Goal: Communication & Community: Answer question/provide support

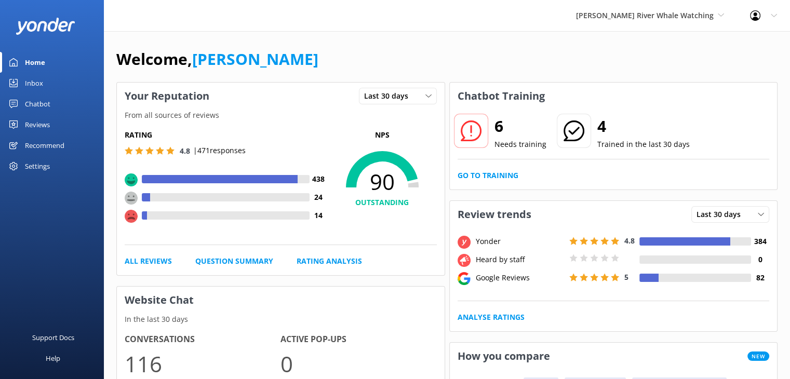
click at [49, 121] on div "Reviews" at bounding box center [37, 124] width 25 height 21
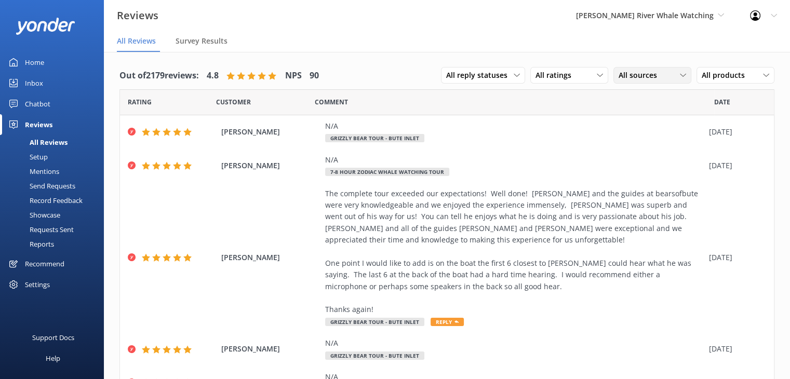
click at [628, 82] on div "All sources All sources Yonder survey Heard by staff Google reviews" at bounding box center [652, 75] width 78 height 17
click at [631, 161] on div "Google reviews" at bounding box center [659, 160] width 61 height 10
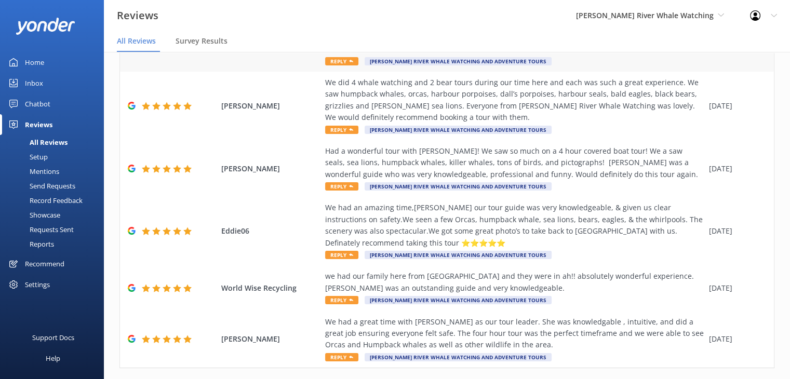
scroll to position [21, 0]
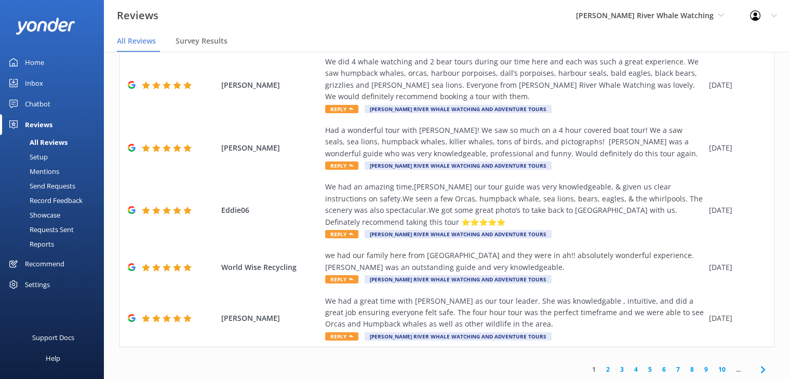
click at [629, 365] on link "4" at bounding box center [636, 370] width 14 height 10
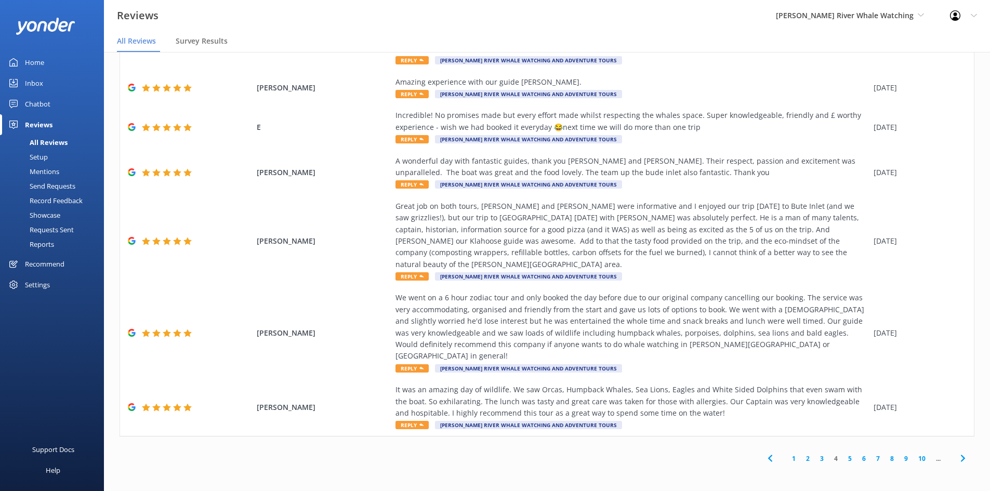
scroll to position [274, 0]
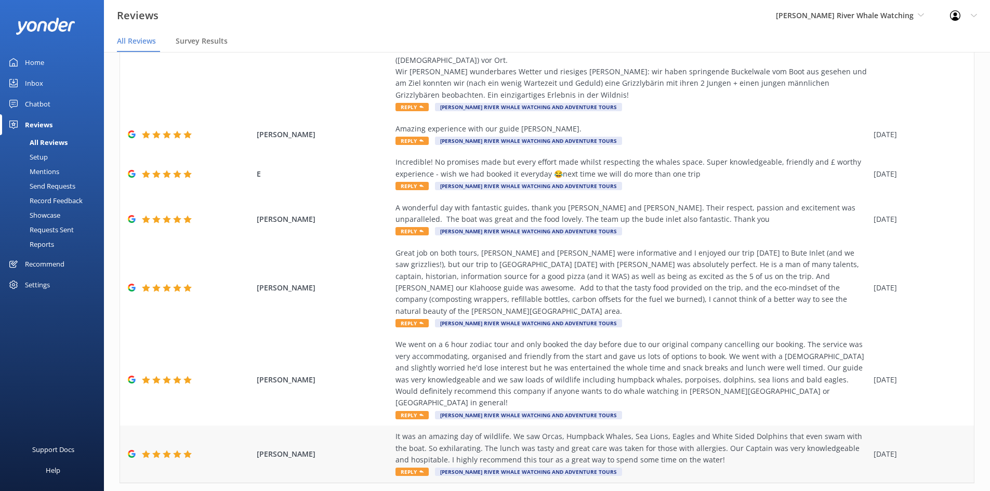
click at [567, 379] on div "It was an amazing day of wildlife. We saw Orcas, Humpback Whales, Sea Lions, Ea…" at bounding box center [631, 448] width 473 height 35
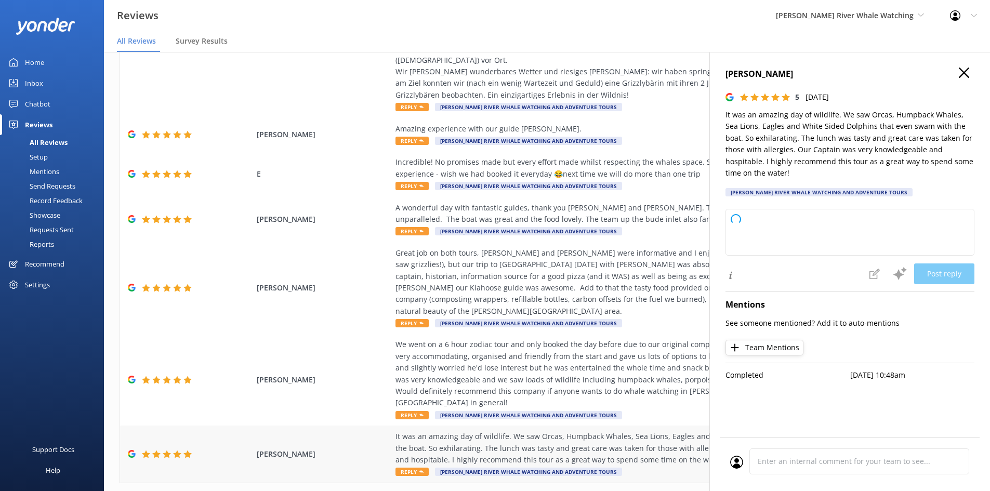
type textarea "Thank you so much for your wonderful review! We're thrilled to hear you had suc…"
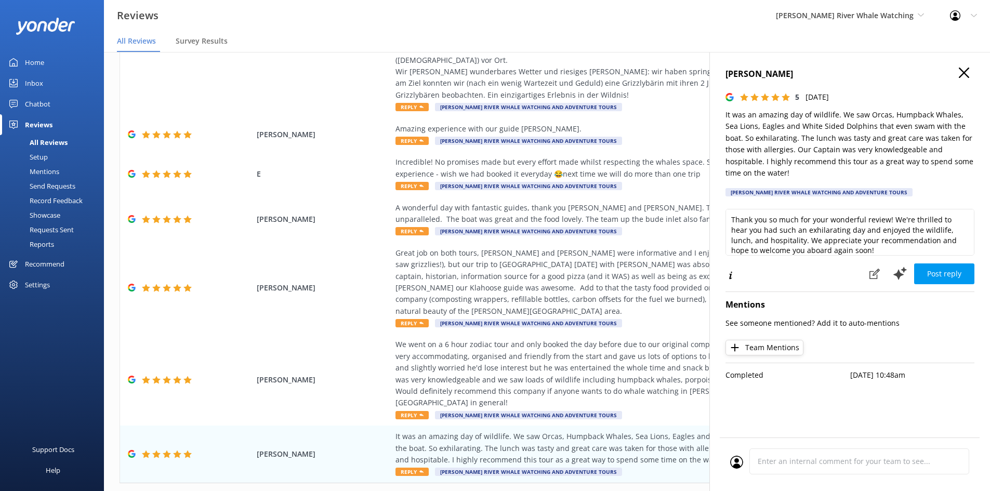
click at [797, 69] on icon "button" at bounding box center [963, 73] width 10 height 10
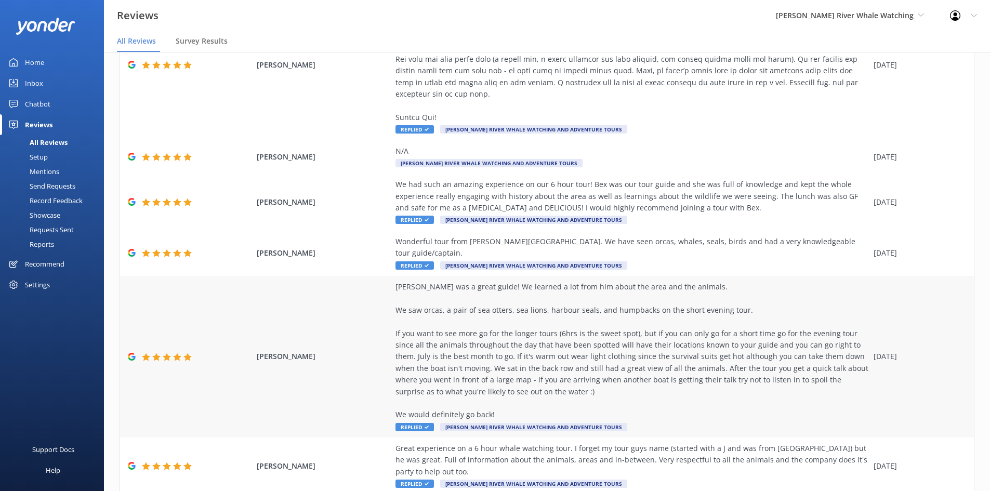
scroll to position [402, 0]
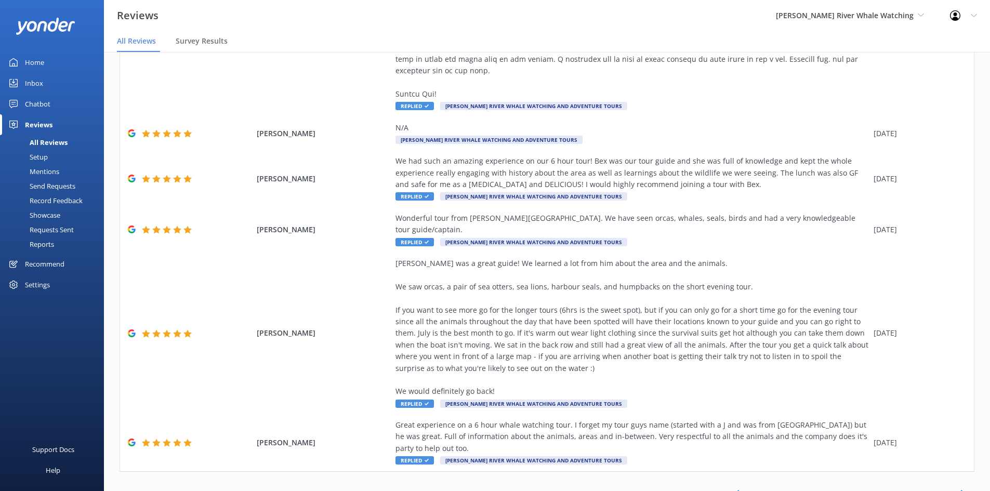
click at [797, 379] on link "9" at bounding box center [817, 494] width 14 height 10
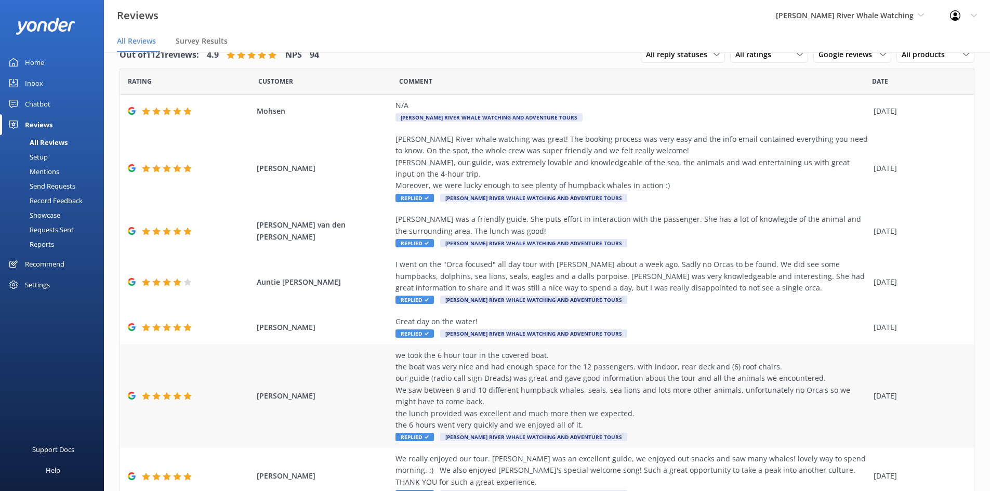
scroll to position [251, 0]
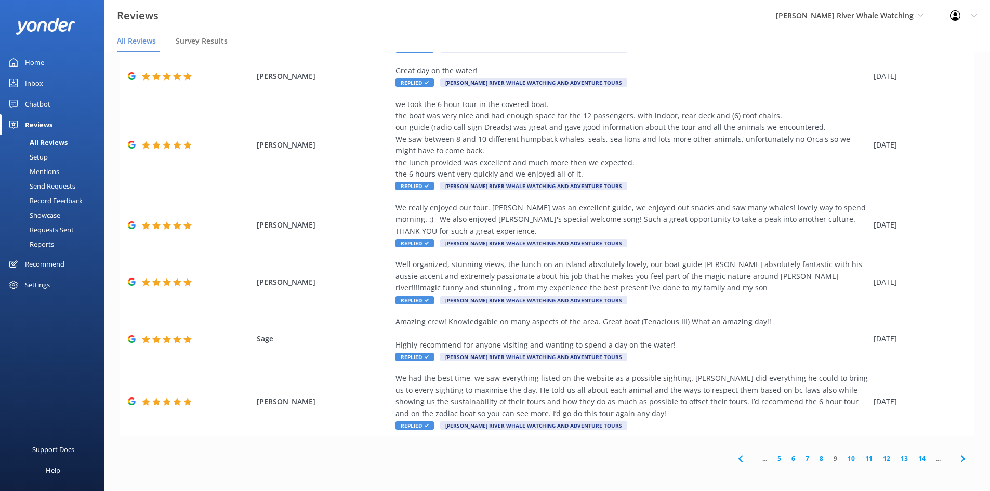
click at [797, 379] on link "8" at bounding box center [821, 458] width 14 height 10
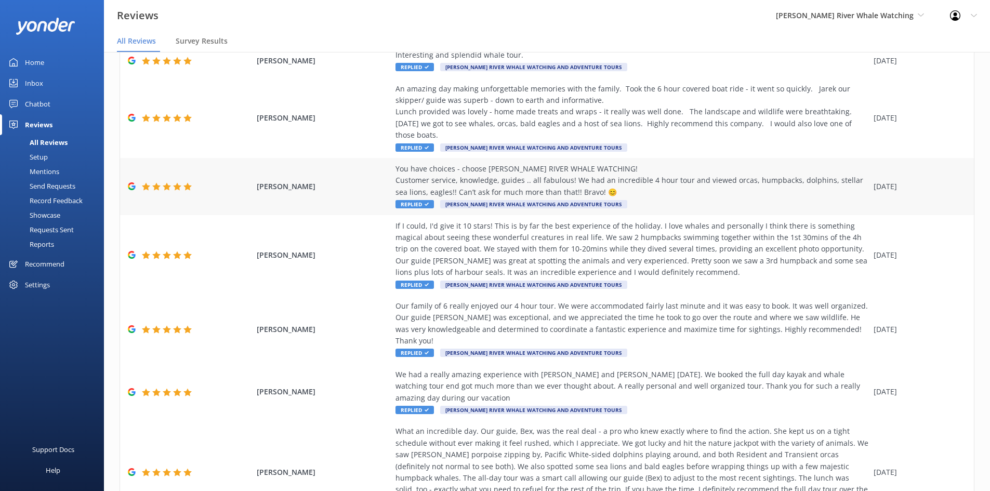
scroll to position [286, 0]
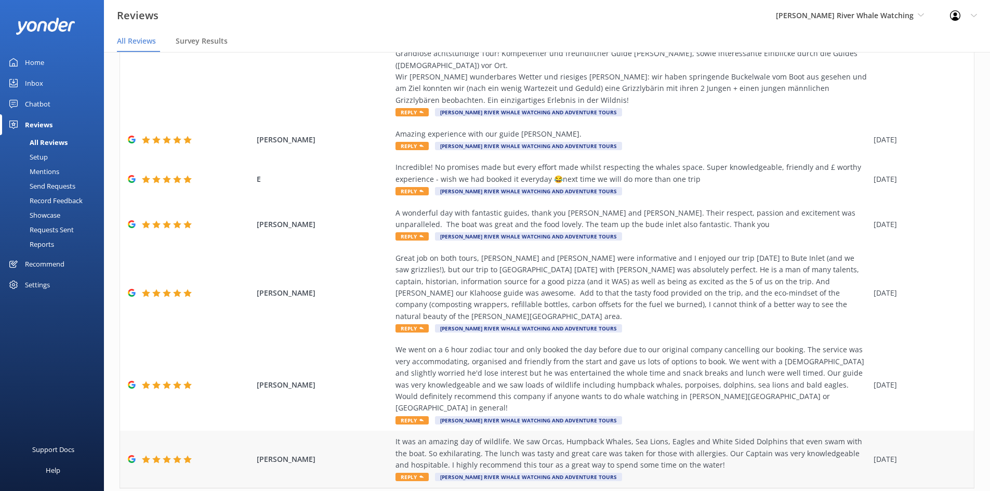
scroll to position [274, 0]
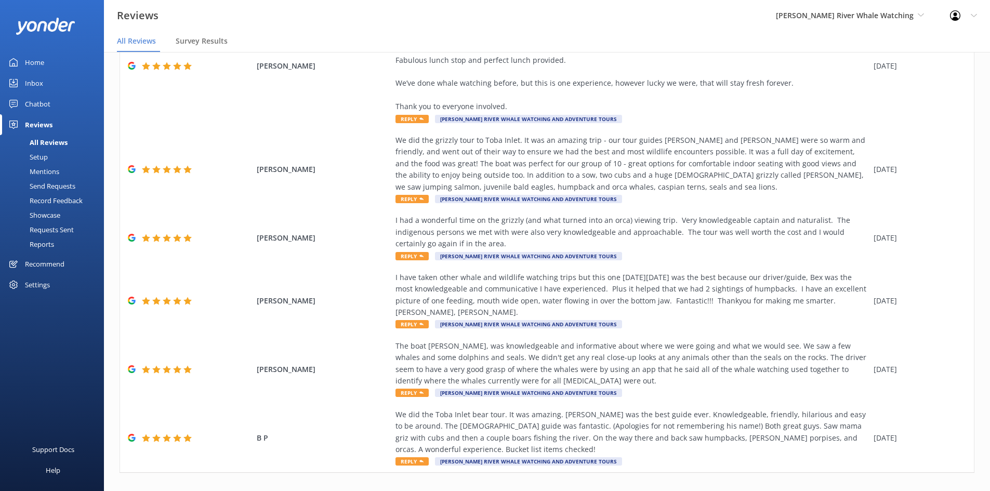
scroll to position [309, 0]
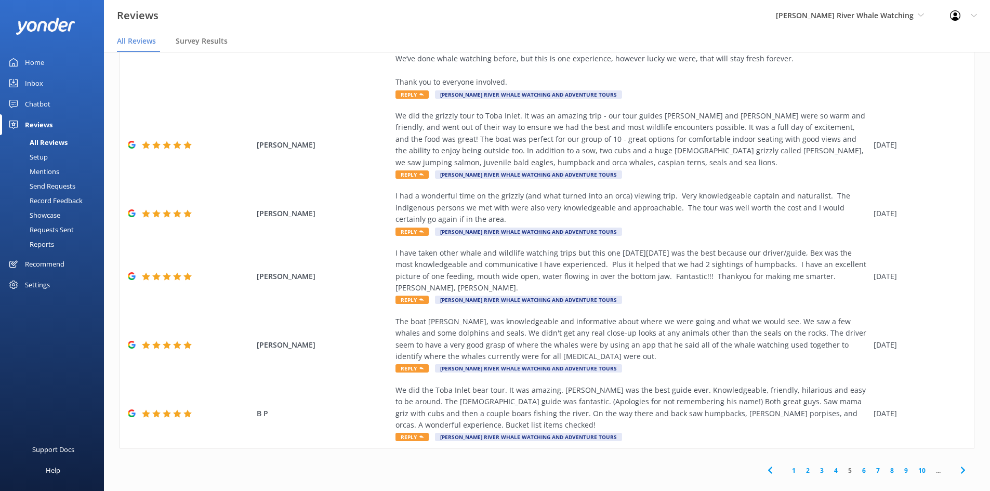
click at [797, 379] on link "6" at bounding box center [864, 470] width 14 height 10
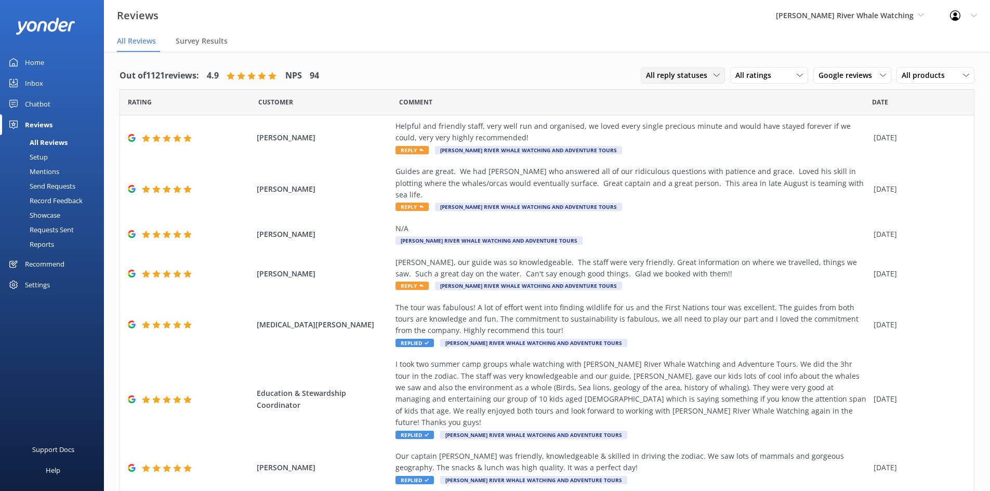
click at [705, 77] on span "All reply statuses" at bounding box center [680, 75] width 68 height 11
click at [668, 116] on div "Needs a reply" at bounding box center [666, 118] width 40 height 10
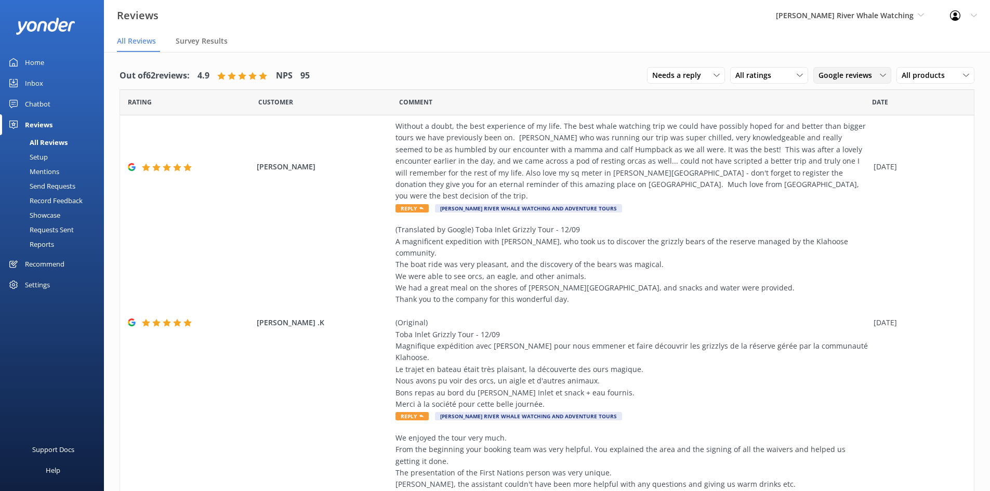
click at [797, 68] on div "Google reviews All sources Yonder survey Heard by staff Google reviews" at bounding box center [852, 75] width 78 height 17
click at [797, 83] on div "Google reviews All sources Yonder survey Heard by staff Google reviews" at bounding box center [852, 75] width 78 height 17
click at [797, 78] on span "Google reviews" at bounding box center [848, 75] width 60 height 11
click at [797, 101] on link "All sources" at bounding box center [859, 96] width 92 height 21
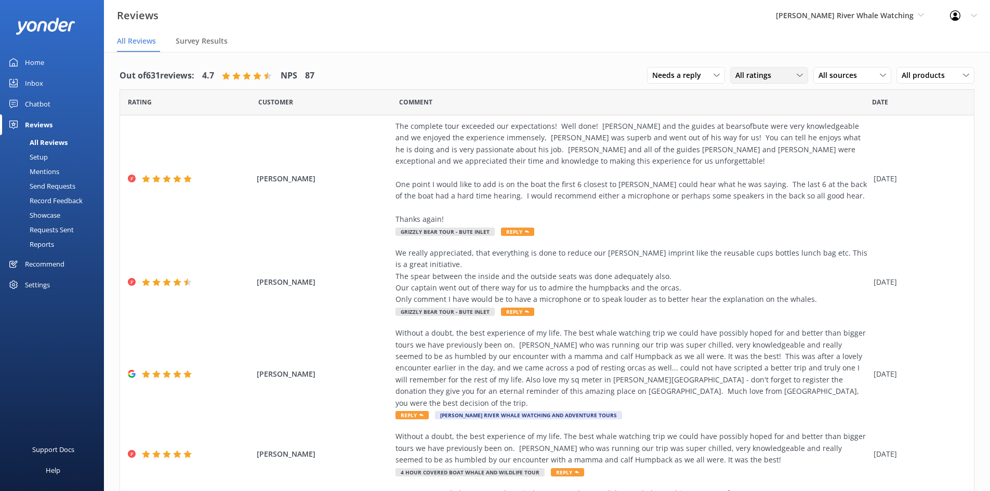
click at [745, 69] on div "All ratings All ratings Promoters Passives Detractors" at bounding box center [769, 75] width 78 height 17
click at [756, 162] on div "Detractors" at bounding box center [769, 160] width 48 height 10
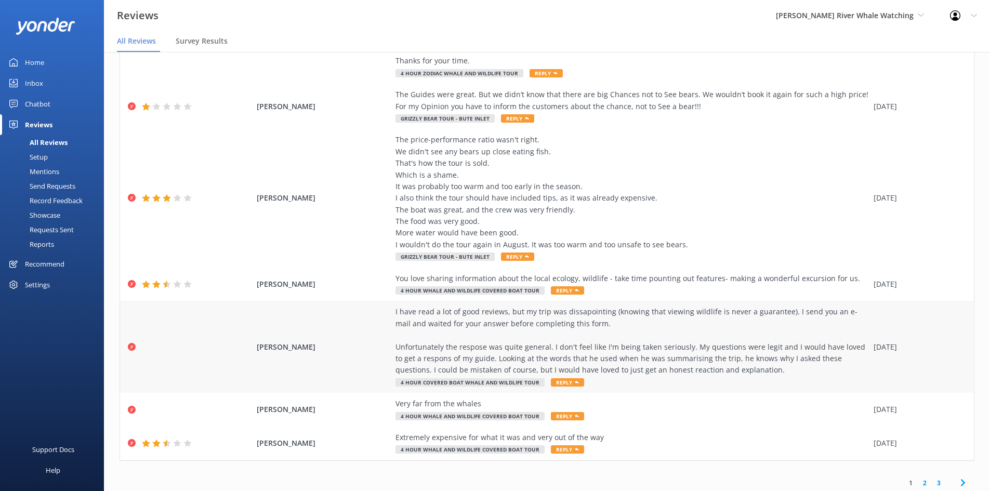
scroll to position [379, 0]
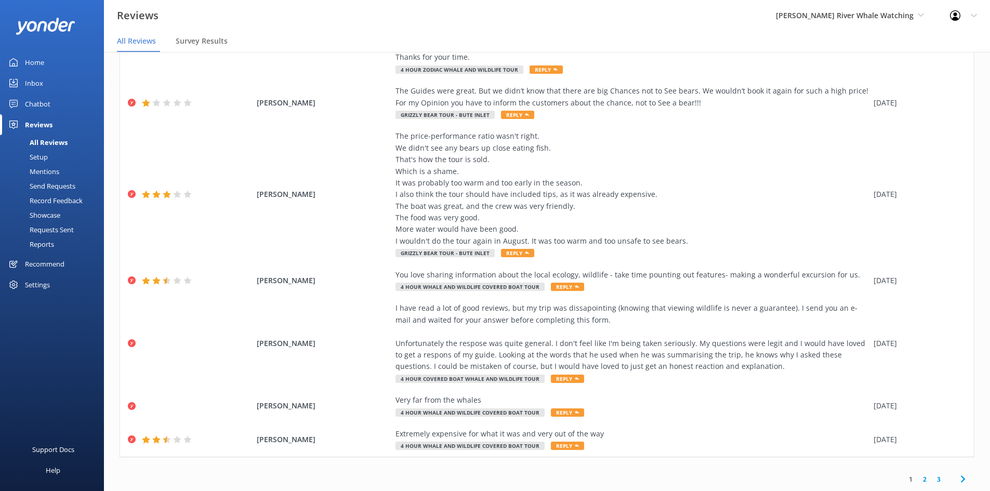
click at [797, 379] on link "2" at bounding box center [924, 479] width 14 height 10
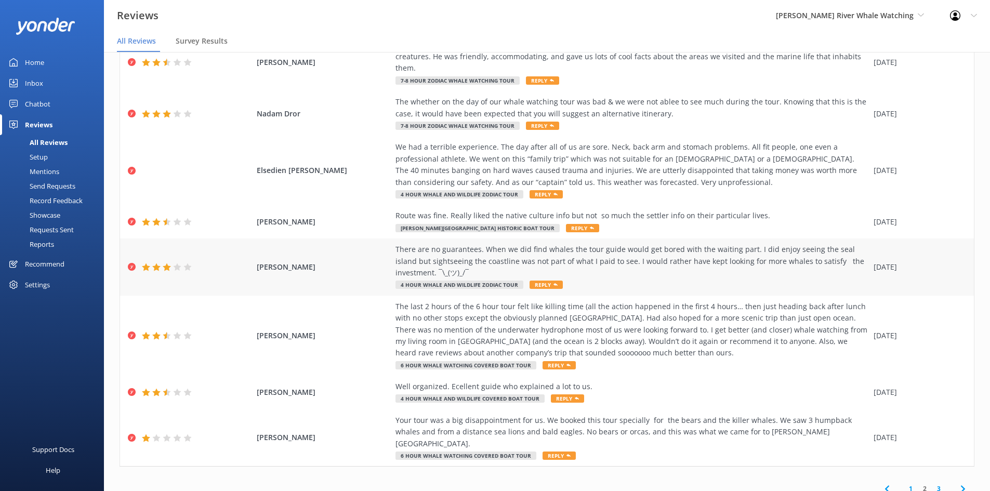
scroll to position [21, 0]
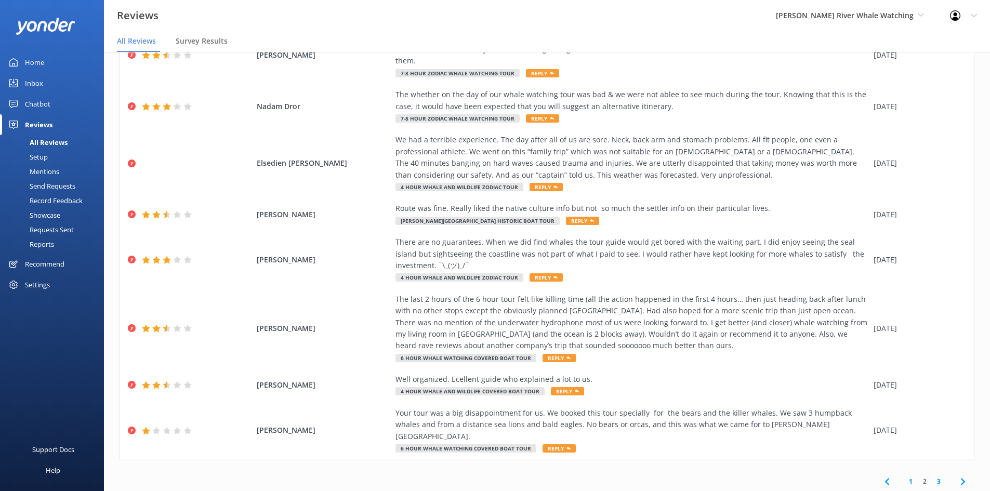
click at [797, 379] on link "3" at bounding box center [938, 481] width 14 height 10
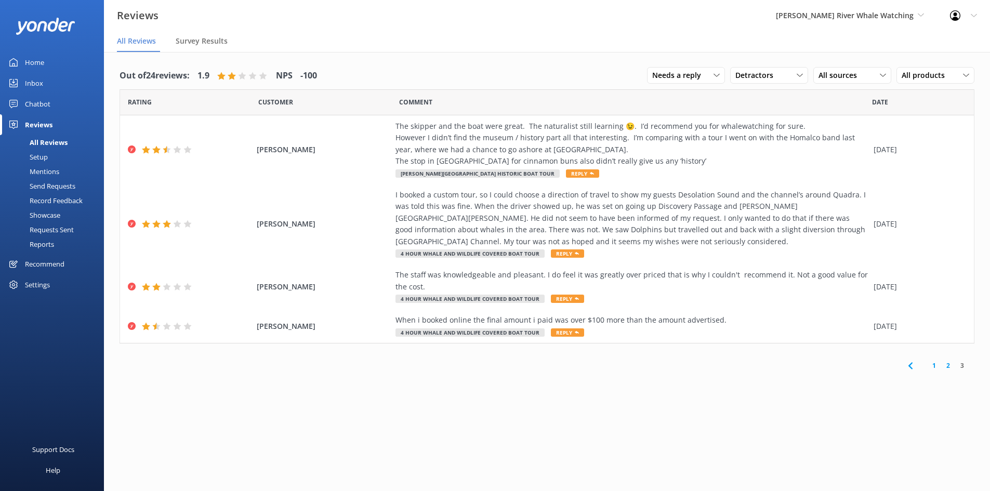
click at [32, 285] on div "Settings" at bounding box center [37, 284] width 25 height 21
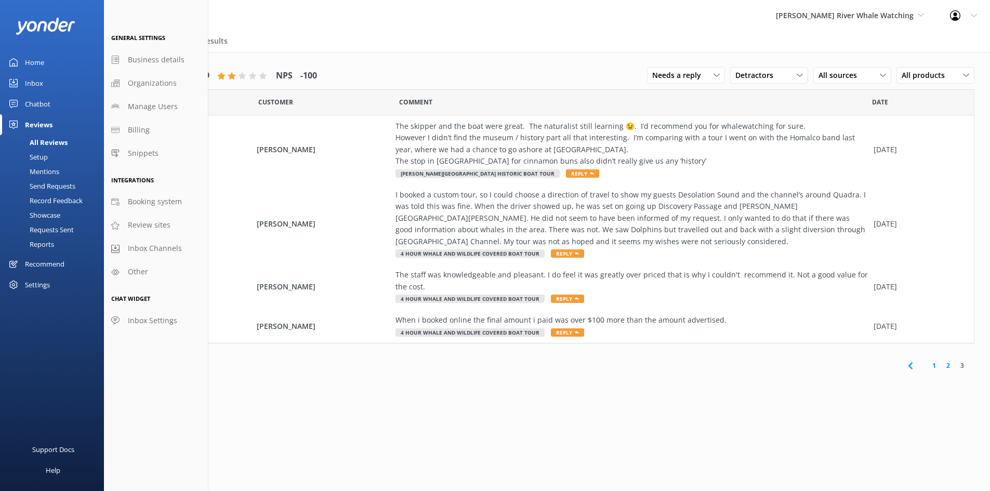
click at [47, 157] on div "Setup" at bounding box center [27, 157] width 42 height 15
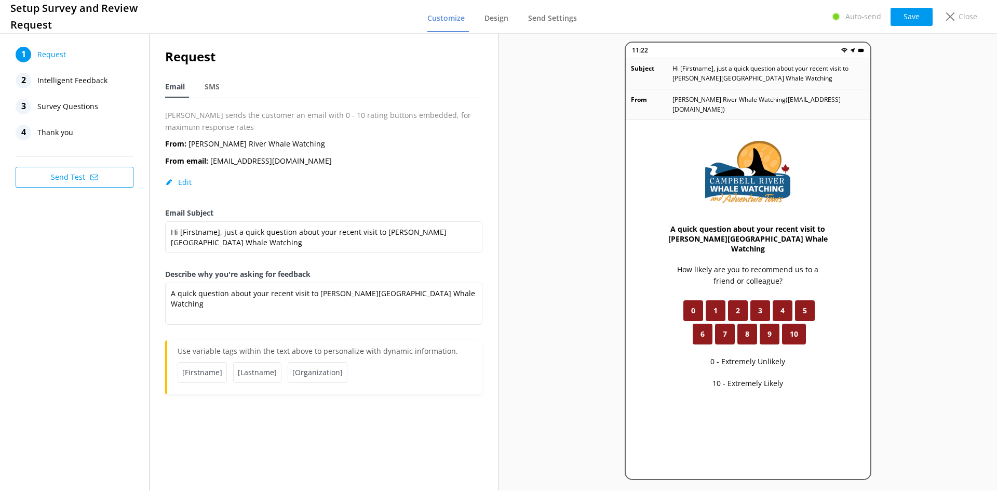
click at [73, 81] on span "Intelligent Feedback" at bounding box center [72, 81] width 70 height 16
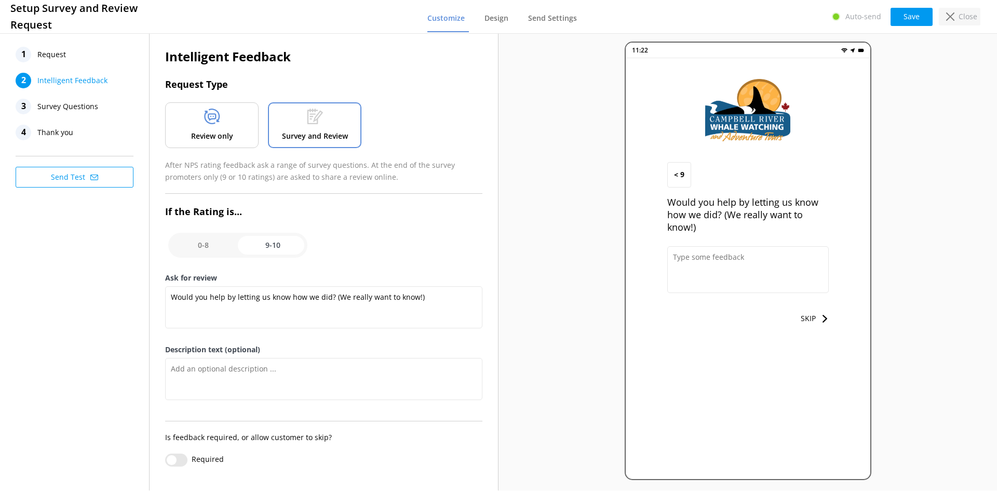
click at [797, 14] on p "Close" at bounding box center [968, 16] width 19 height 11
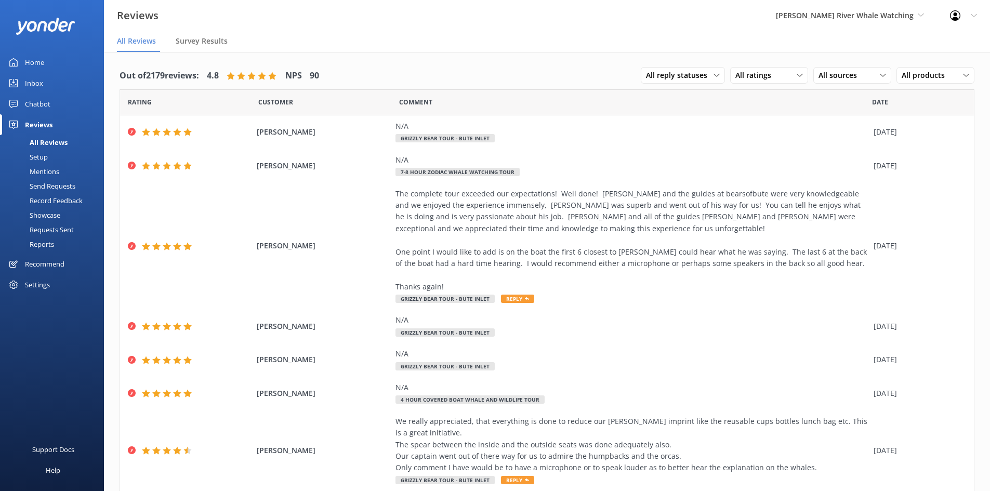
click at [40, 123] on div "Reviews" at bounding box center [39, 124] width 28 height 21
click at [764, 79] on span "All ratings" at bounding box center [756, 75] width 42 height 11
click at [773, 162] on div "Detractors" at bounding box center [769, 160] width 48 height 10
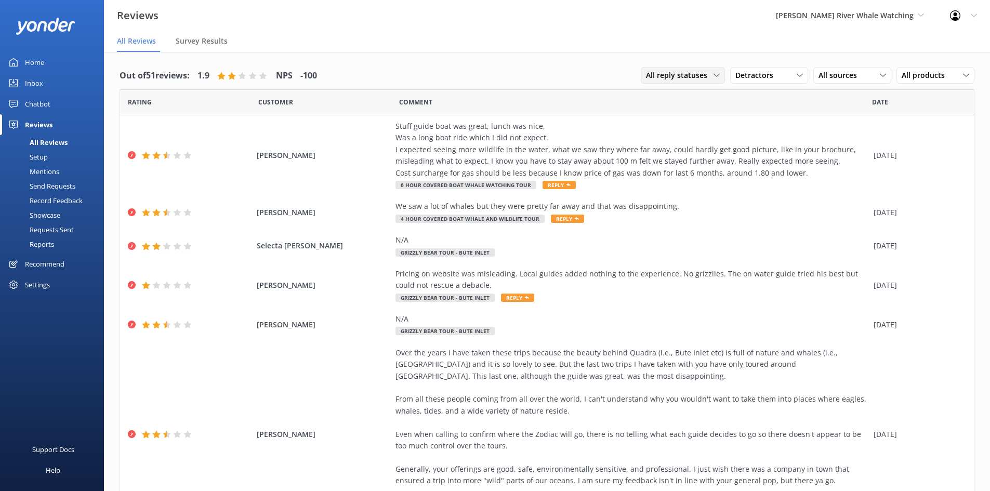
click at [674, 82] on div "All reply statuses All reply statuses Needs a reply Does not need reply" at bounding box center [683, 75] width 84 height 17
click at [663, 116] on div "Needs a reply" at bounding box center [666, 118] width 40 height 10
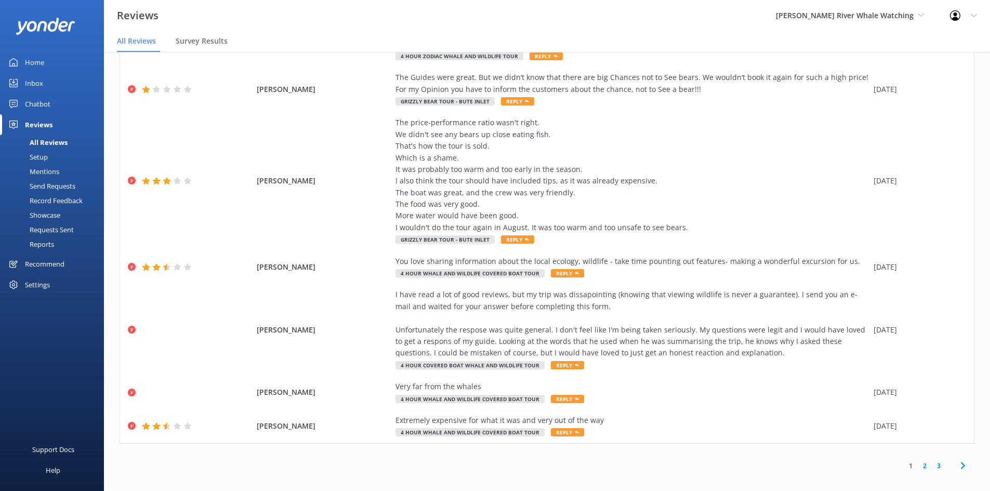
scroll to position [21, 0]
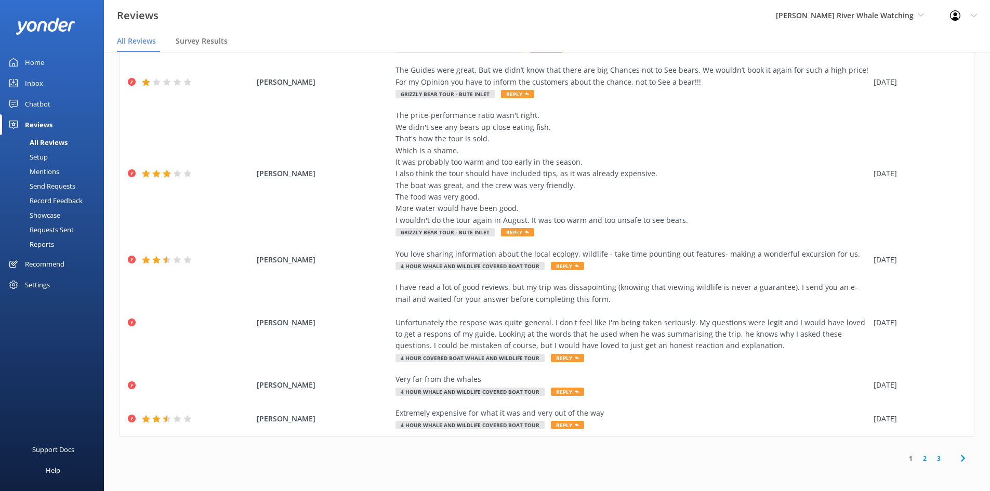
click at [797, 379] on link "3" at bounding box center [938, 458] width 14 height 10
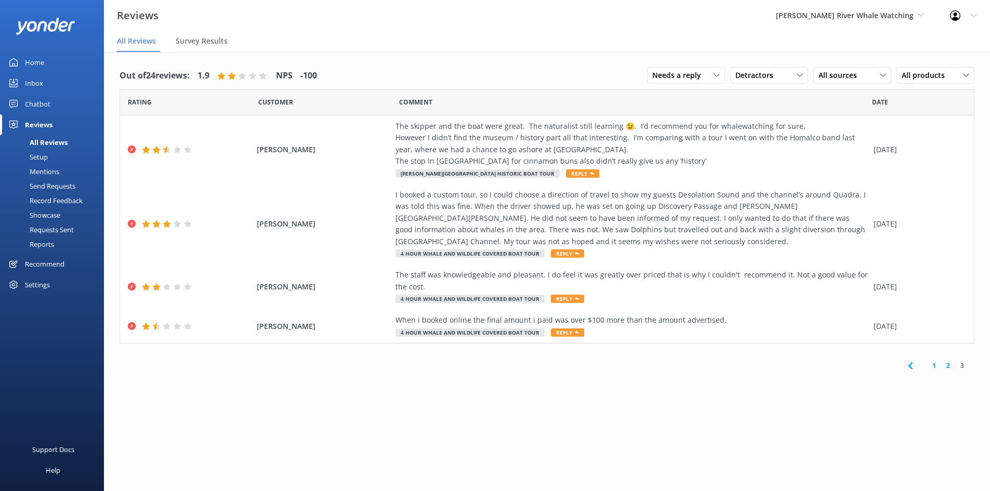
click at [797, 367] on link "1" at bounding box center [934, 366] width 14 height 10
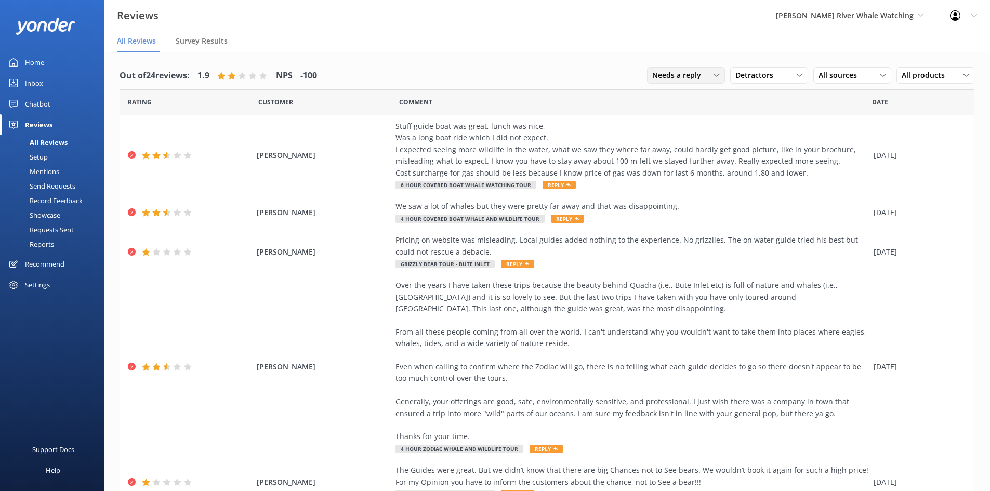
click at [683, 78] on span "Needs a reply" at bounding box center [679, 75] width 55 height 11
click at [583, 95] on div "Comment" at bounding box center [635, 102] width 473 height 26
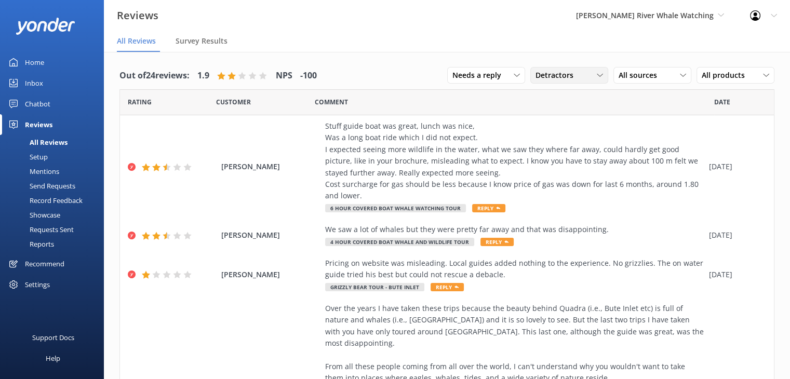
click at [544, 71] on span "Detractors" at bounding box center [558, 75] width 44 height 11
click at [559, 98] on link "All ratings" at bounding box center [577, 96] width 92 height 21
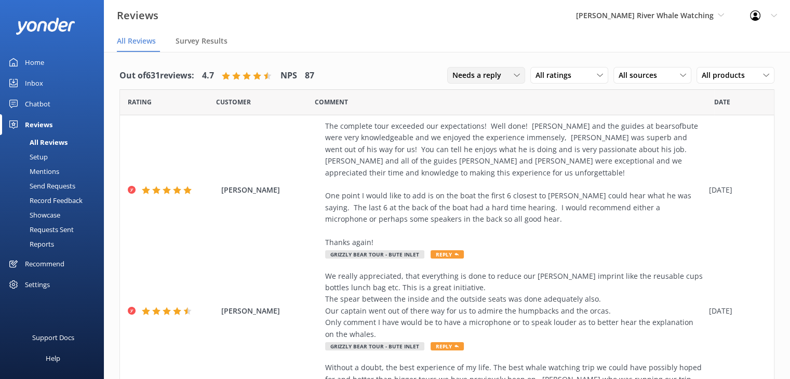
click at [455, 72] on span "Needs a reply" at bounding box center [479, 75] width 55 height 11
click at [632, 82] on div "All sources All sources Yonder survey Heard by staff Google reviews" at bounding box center [652, 75] width 78 height 17
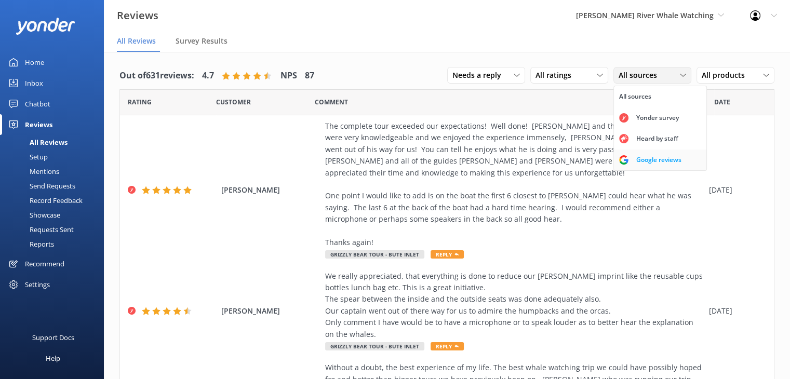
click at [645, 157] on div "Google reviews" at bounding box center [659, 160] width 61 height 10
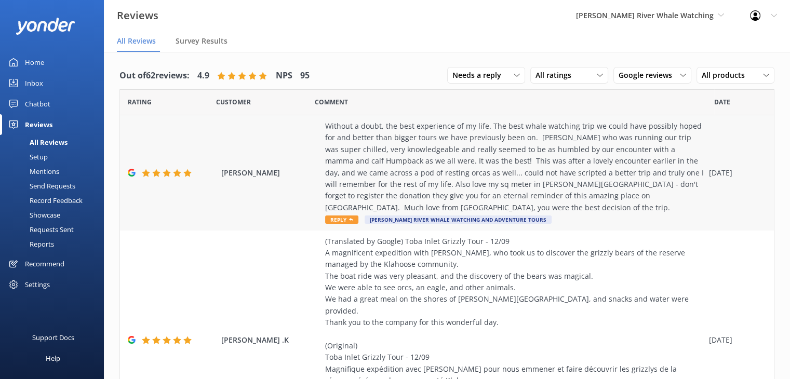
click at [405, 152] on div "Without a doubt, the best experience of my life. The best whale watching trip w…" at bounding box center [514, 167] width 379 height 93
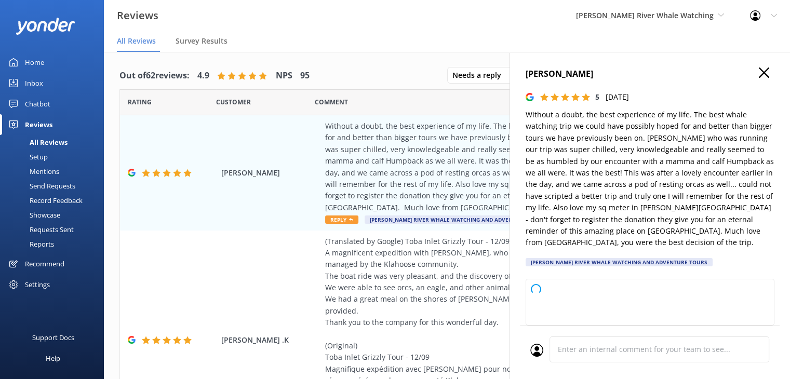
type textarea "Thank you so much for your wonderful review! We’re thrilled to hear that your w…"
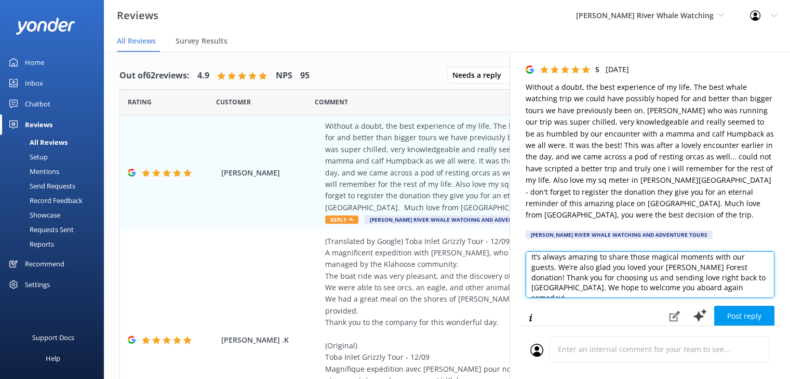
scroll to position [52, 0]
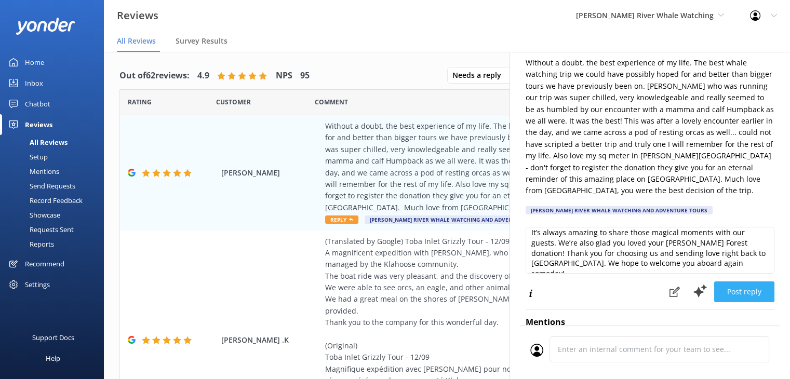
click at [734, 282] on button "Post reply" at bounding box center [744, 292] width 60 height 21
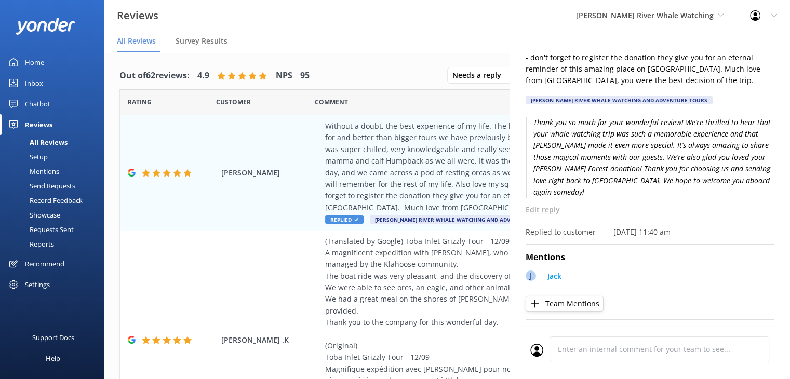
scroll to position [164, 0]
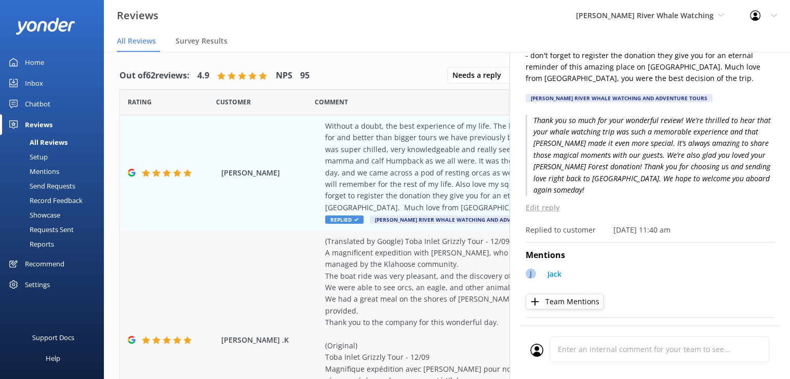
click at [227, 262] on div "[PERSON_NAME] .K (Translated by Google) Toba Inlet Grizzly Tour - 12/09 A magni…" at bounding box center [447, 341] width 654 height 220
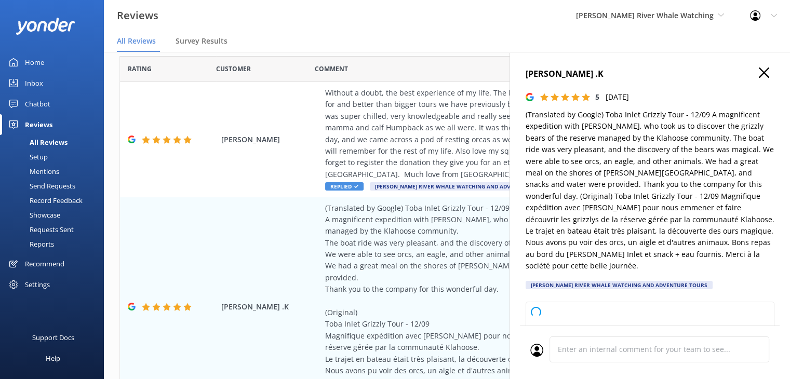
scroll to position [52, 0]
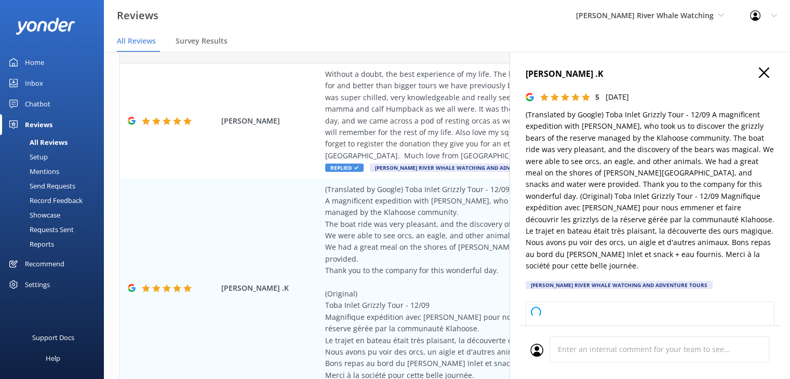
type textarea "Thank you so much for your wonderful review! We’re delighted to hear you enjoye…"
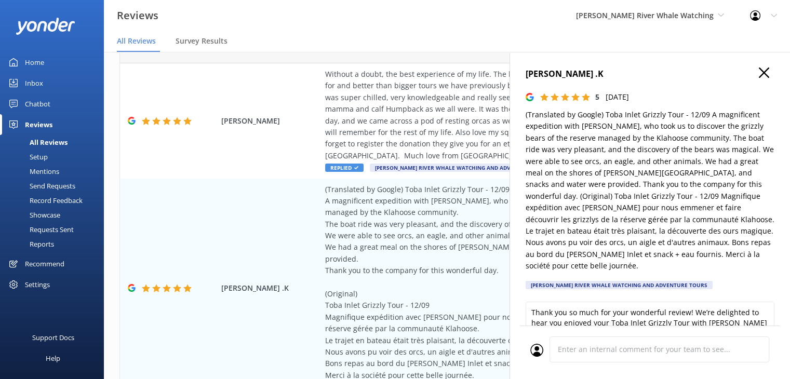
click at [759, 73] on icon "button" at bounding box center [764, 73] width 10 height 10
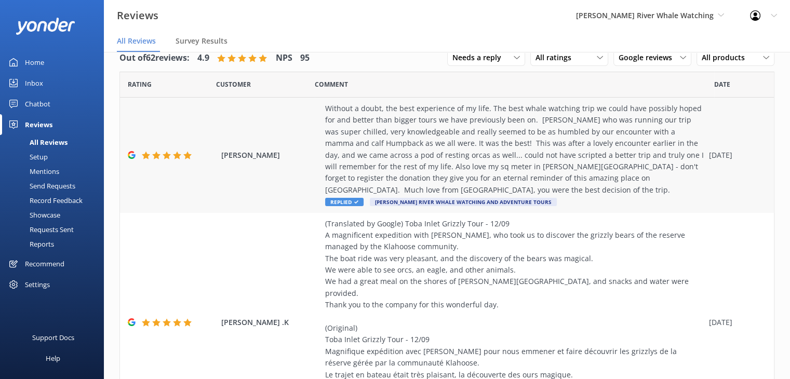
scroll to position [0, 0]
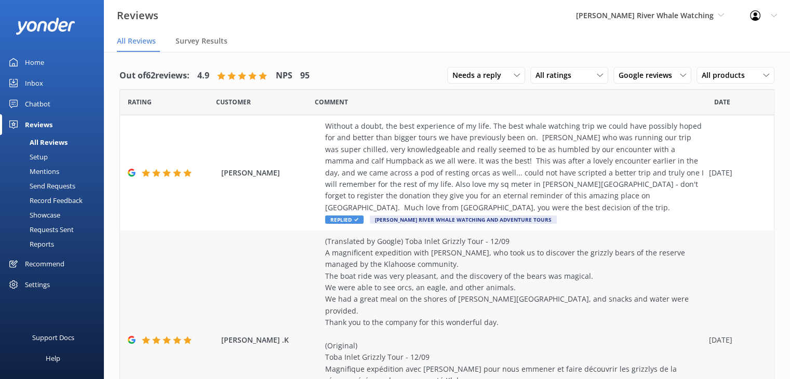
click at [391, 260] on div "(Translated by Google) Toba Inlet Grizzly Tour - 12/09 A magnificent expedition…" at bounding box center [514, 335] width 379 height 198
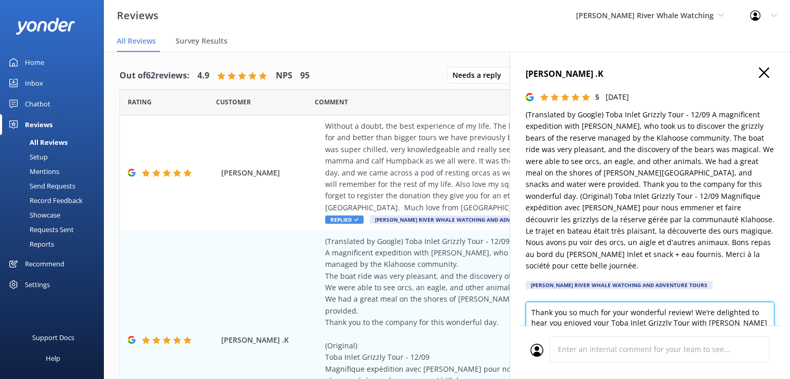
click at [714, 311] on textarea "Thank you so much for your wonderful review! We’re delighted to hear you enjoye…" at bounding box center [650, 325] width 249 height 47
click at [650, 311] on textarea "Thank you so much for your wonderful review! We’re delighted to hear you enjoye…" at bounding box center [650, 325] width 249 height 47
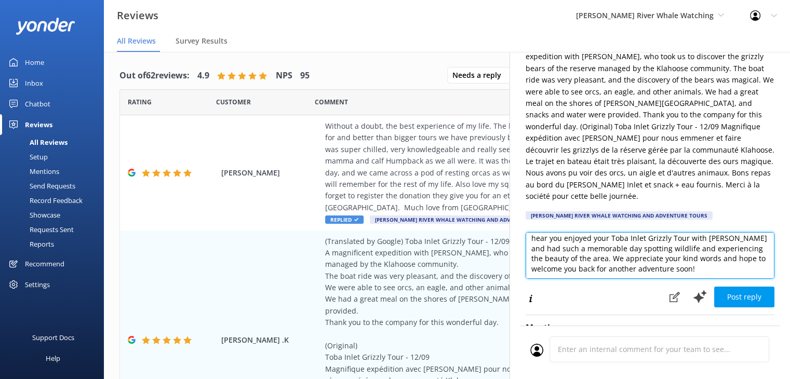
scroll to position [104, 0]
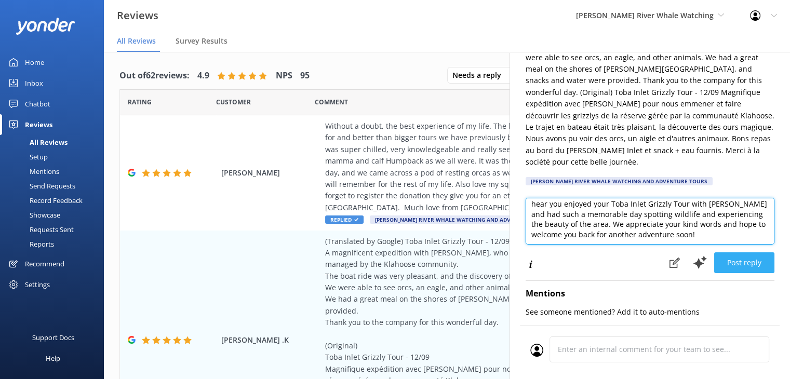
type textarea "Thank you so much for your wonderful review! We’re delighted to hear you enjoye…"
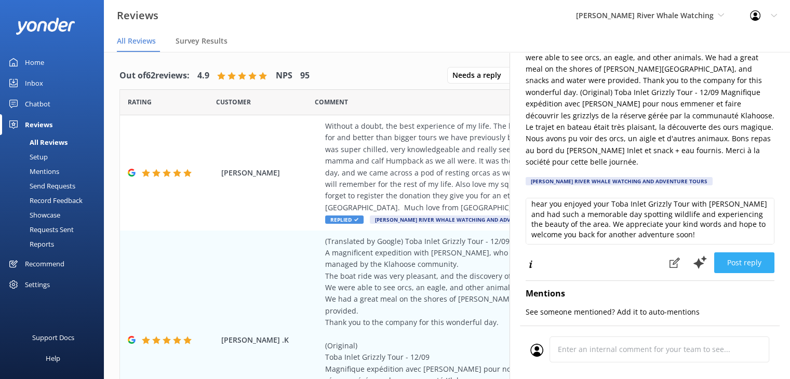
click at [745, 252] on button "Post reply" at bounding box center [744, 262] width 60 height 21
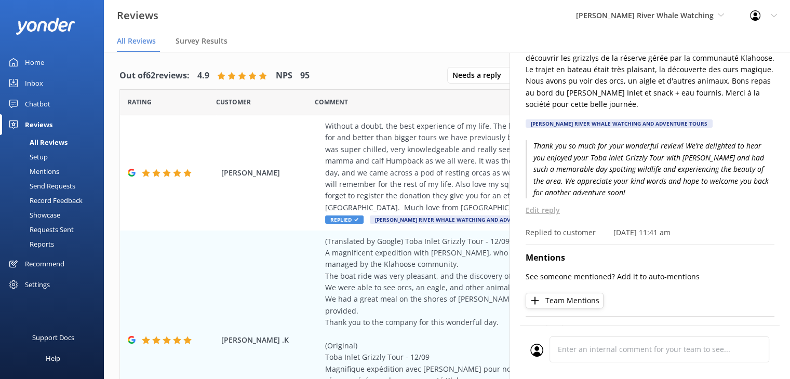
scroll to position [172, 0]
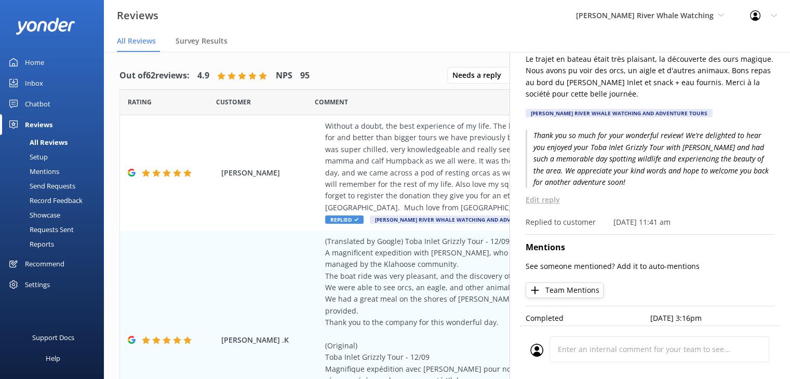
click at [581, 283] on button "Team Mentions" at bounding box center [565, 291] width 78 height 16
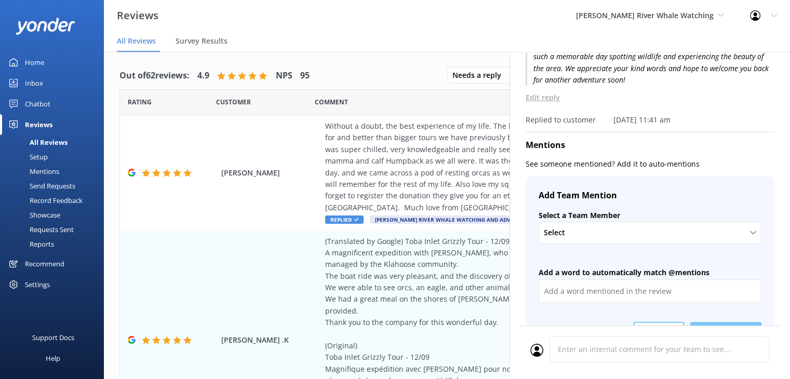
scroll to position [276, 0]
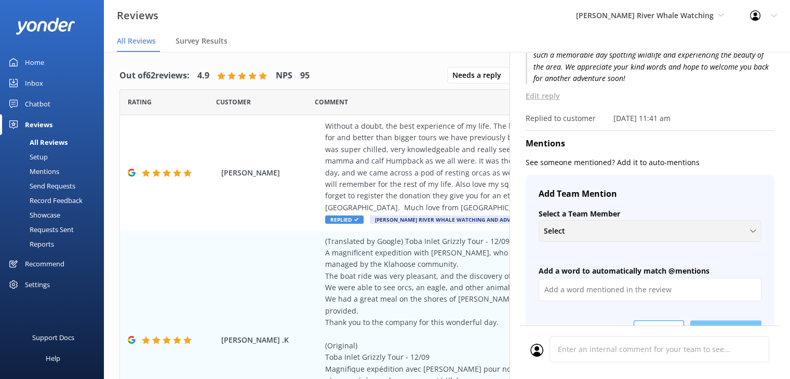
click at [611, 225] on div "Select" at bounding box center [650, 230] width 218 height 11
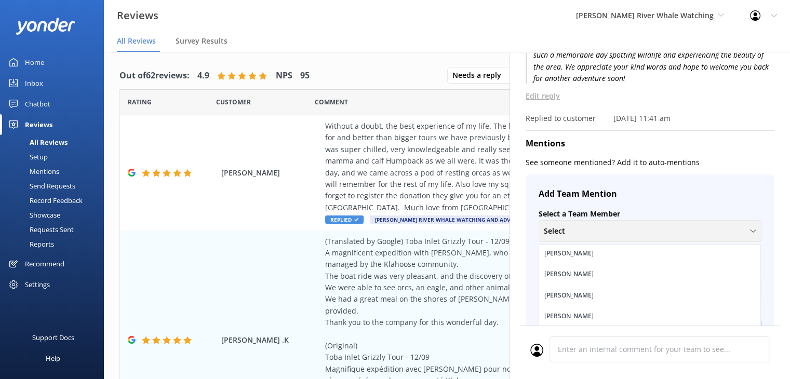
scroll to position [312, 0]
click at [563, 253] on div "[PERSON_NAME]" at bounding box center [568, 258] width 49 height 10
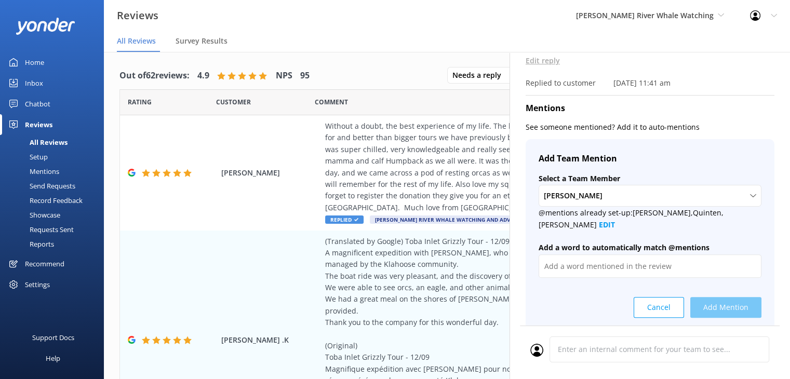
scroll to position [328, 0]
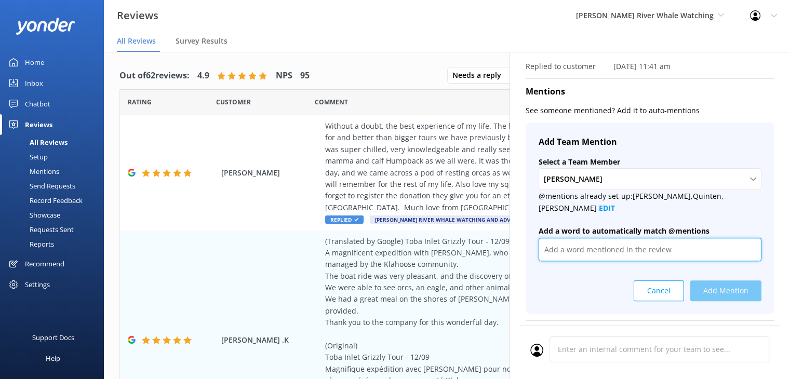
click at [635, 242] on input "text" at bounding box center [650, 249] width 223 height 23
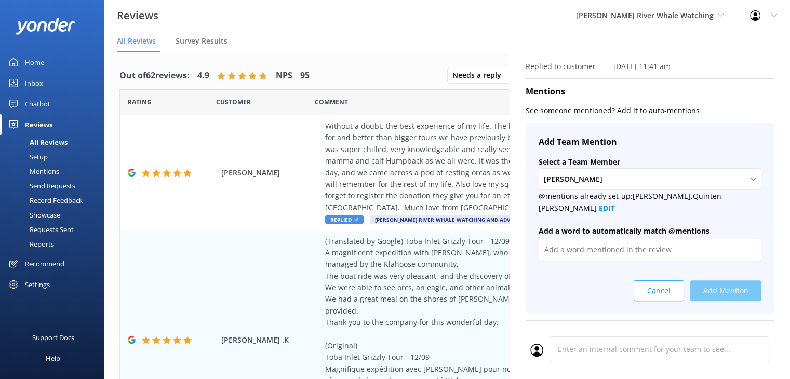
click at [708, 284] on div "Cancel Add Mention" at bounding box center [650, 287] width 223 height 29
click at [712, 279] on div "Cancel Add Mention" at bounding box center [650, 287] width 223 height 29
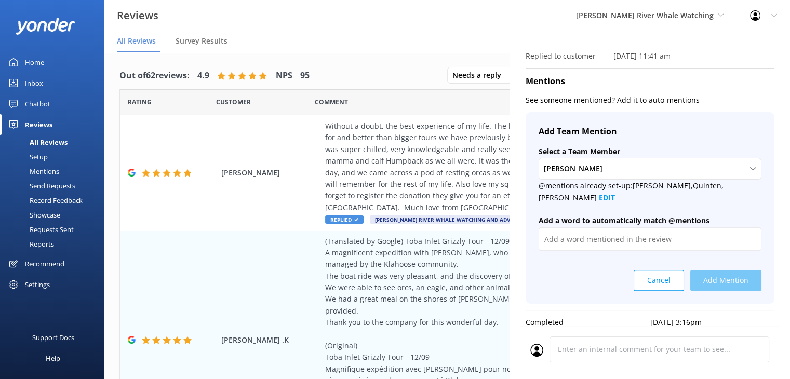
scroll to position [342, 0]
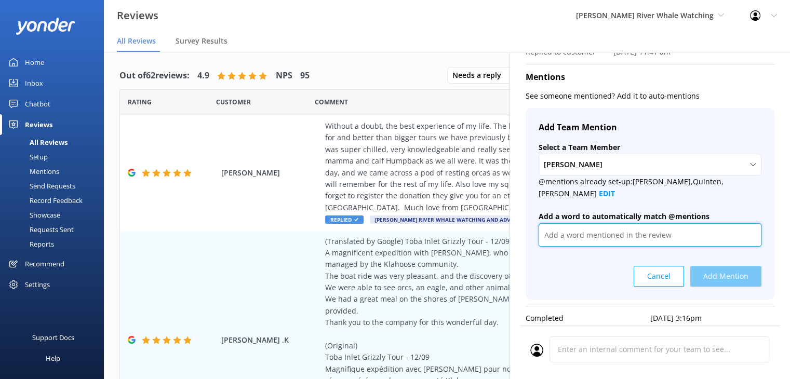
click at [589, 223] on input "text" at bounding box center [650, 234] width 223 height 23
type input "@[PERSON_NAME]"
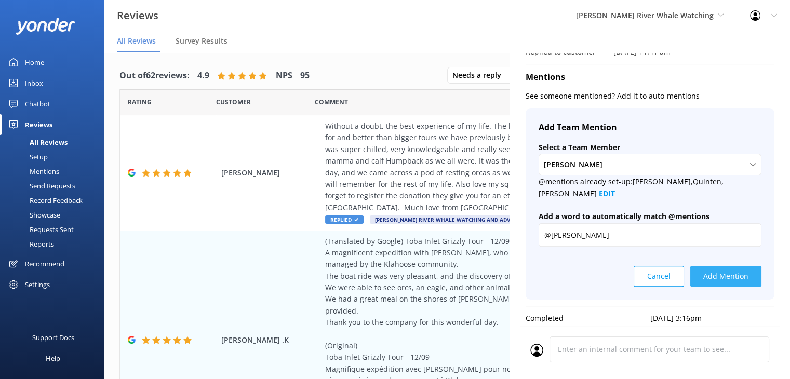
click at [714, 266] on button "Add Mention" at bounding box center [725, 276] width 71 height 21
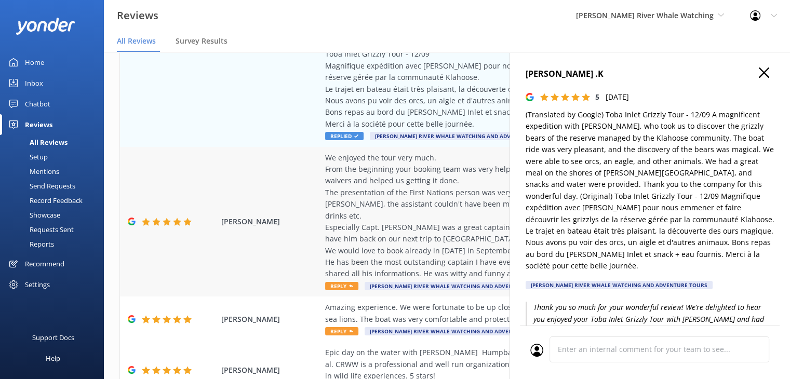
scroll to position [312, 0]
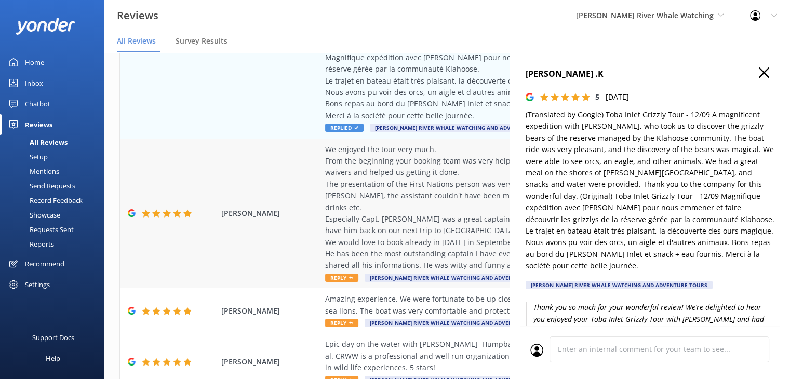
click at [371, 183] on div "We enjoyed the tour very much. From the beginning your booking team was very he…" at bounding box center [514, 208] width 379 height 128
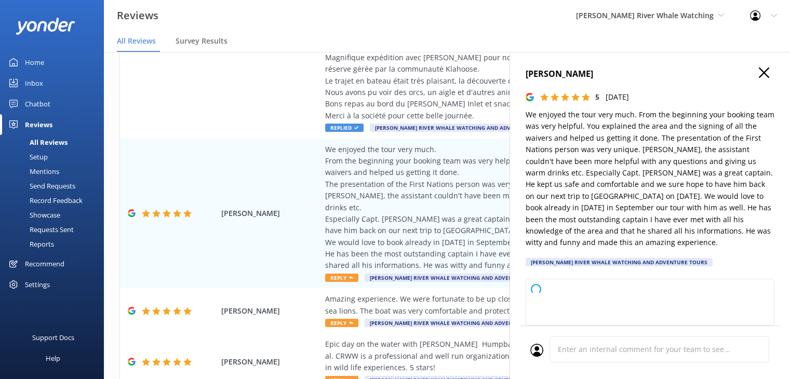
type textarea "Thank you so much for your wonderful feedback! We’re delighted to hear you enjo…"
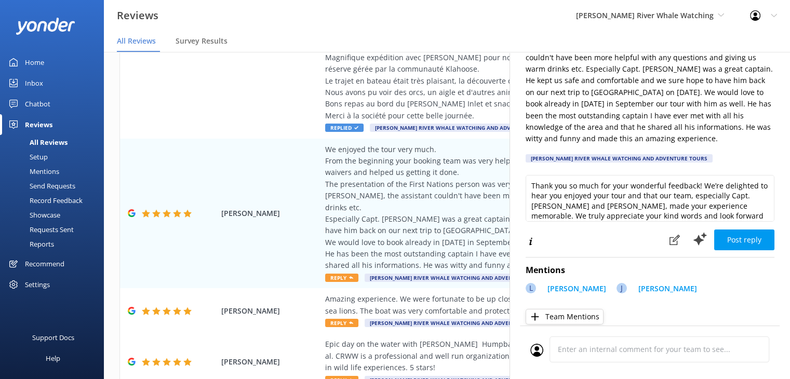
scroll to position [25, 0]
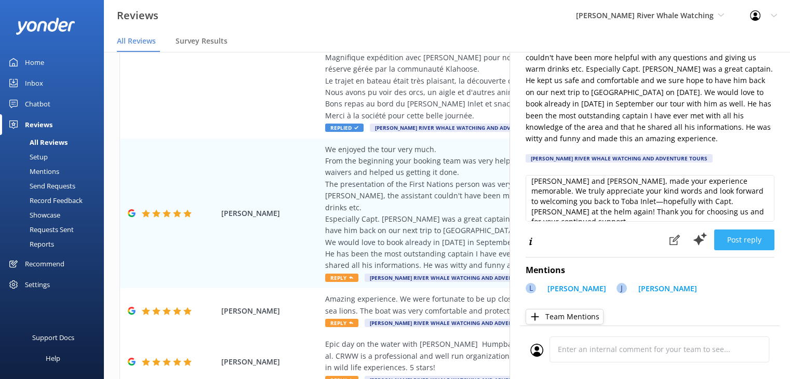
click at [732, 242] on button "Post reply" at bounding box center [744, 240] width 60 height 21
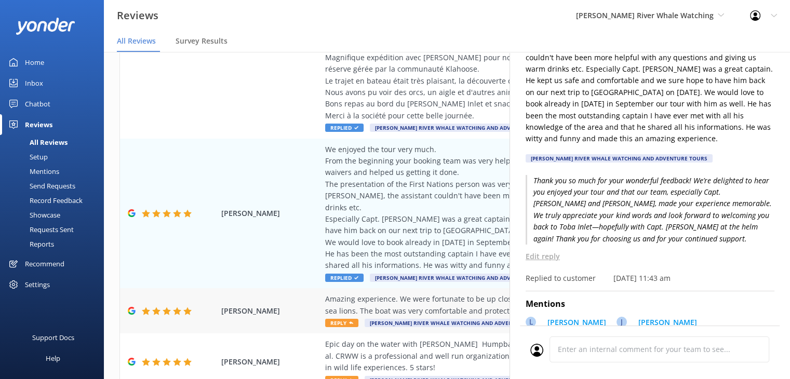
click at [359, 293] on div "Amazing experience. We were fortunate to be up close to Orcas and Humpback whal…" at bounding box center [514, 304] width 379 height 23
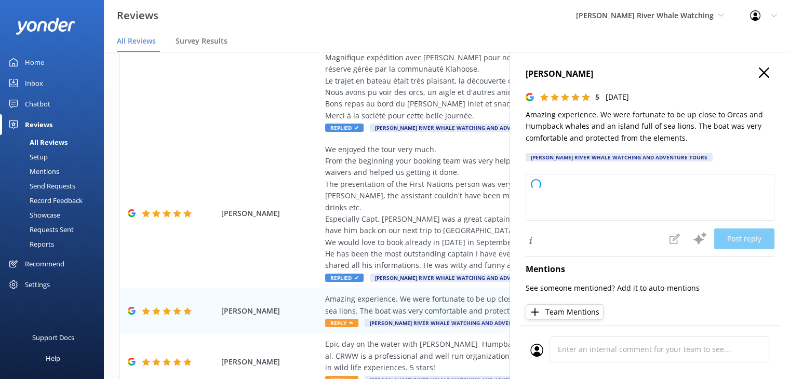
type textarea "Thank you so much for your wonderful review! We’re thrilled you enjoyed your ex…"
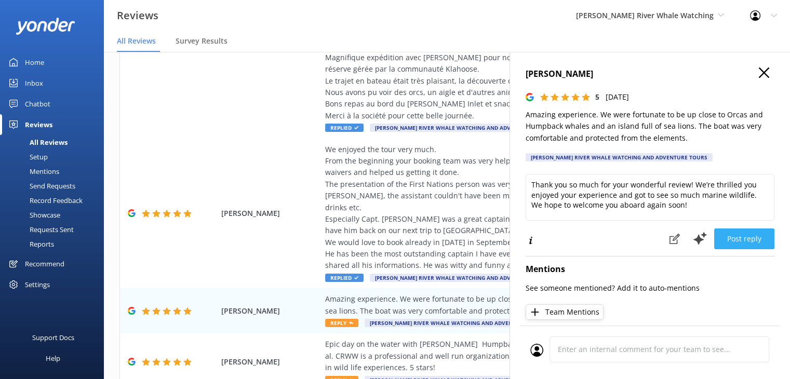
click at [729, 243] on button "Post reply" at bounding box center [744, 239] width 60 height 21
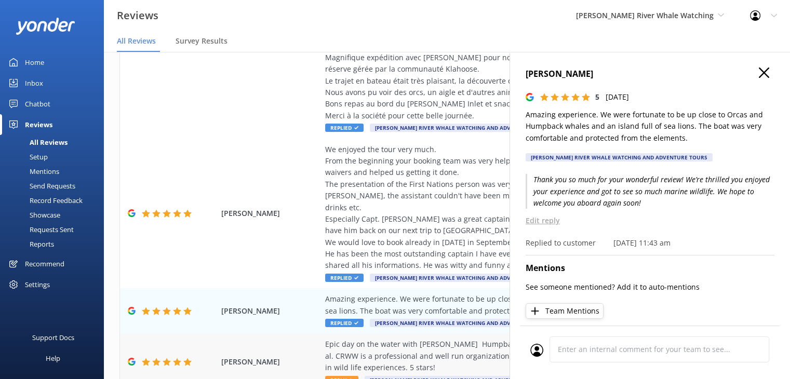
click at [389, 339] on div "Epic day on the water with [PERSON_NAME] Humpbacks breaching, Orcas hunting, se…" at bounding box center [514, 356] width 379 height 35
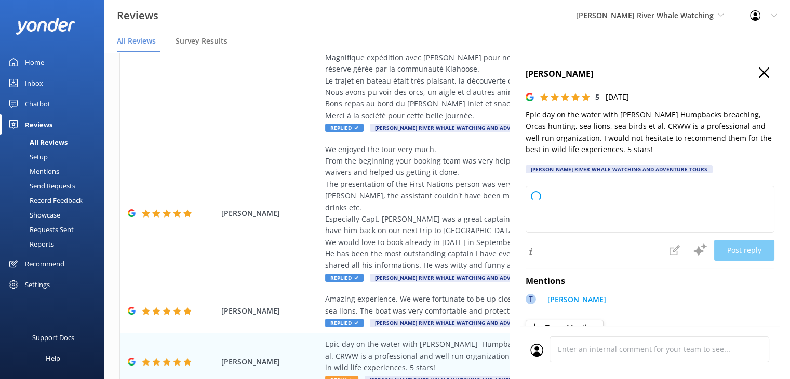
type textarea "Thank you so much for your wonderful review! We're thrilled you had such an inc…"
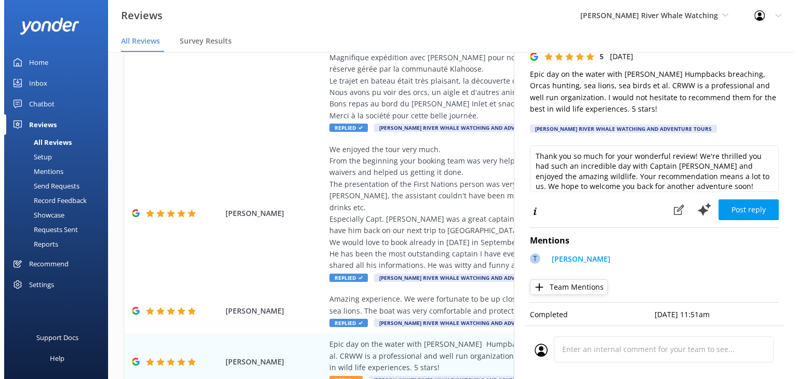
scroll to position [5, 0]
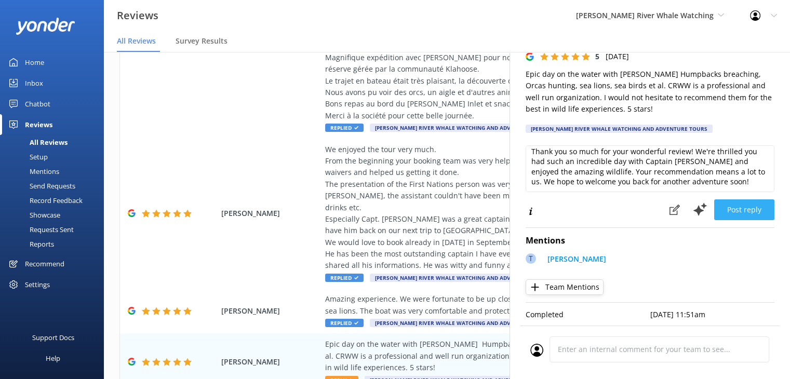
click at [739, 203] on button "Post reply" at bounding box center [744, 209] width 60 height 21
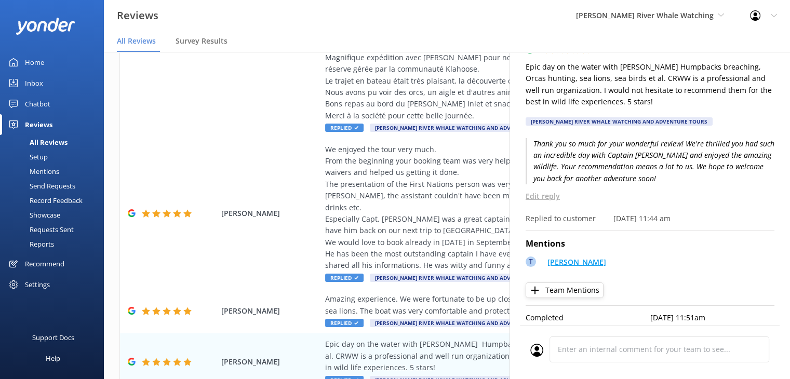
click at [553, 264] on p "[PERSON_NAME]" at bounding box center [577, 262] width 59 height 11
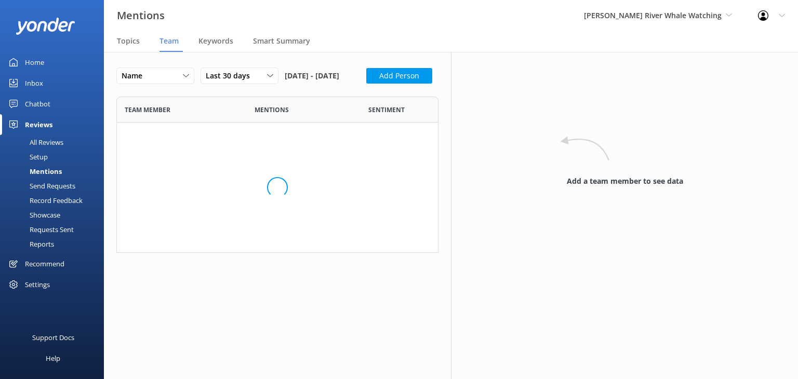
scroll to position [148, 314]
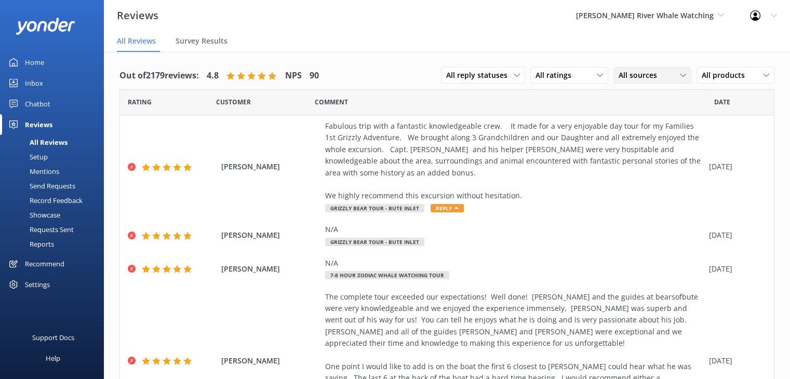
click at [630, 82] on div "All sources All sources Yonder survey Heard by staff Google reviews" at bounding box center [652, 75] width 78 height 17
click at [645, 159] on div "Google reviews" at bounding box center [659, 160] width 61 height 10
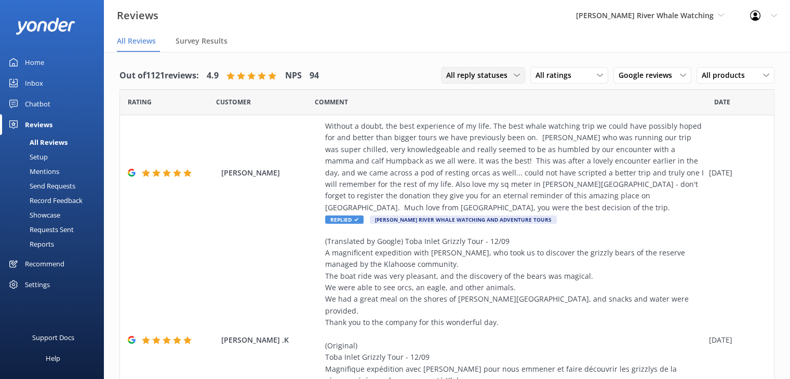
click at [464, 76] on span "All reply statuses" at bounding box center [480, 75] width 68 height 11
click at [470, 119] on div "Needs a reply" at bounding box center [467, 118] width 40 height 10
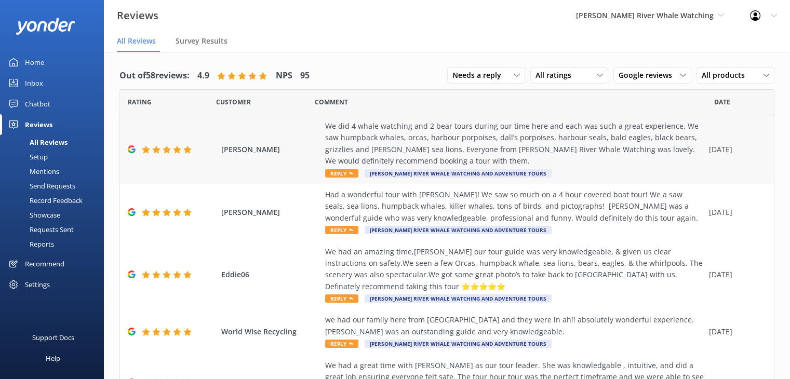
click at [376, 141] on div "We did 4 whale watching and 2 bear tours during our time here and each was such…" at bounding box center [514, 144] width 379 height 47
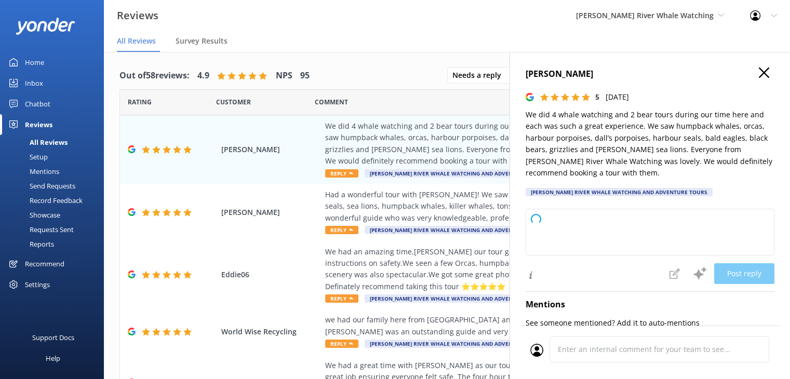
type textarea "Thank you so much for your wonderful review! We're thrilled to hear you had suc…"
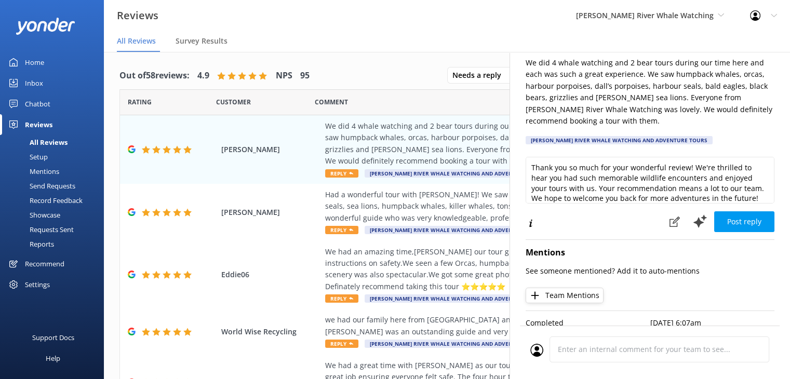
scroll to position [15, 0]
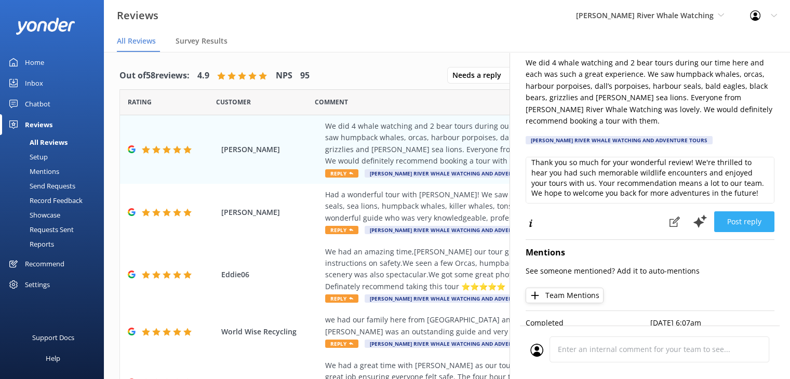
click at [735, 222] on button "Post reply" at bounding box center [744, 221] width 60 height 21
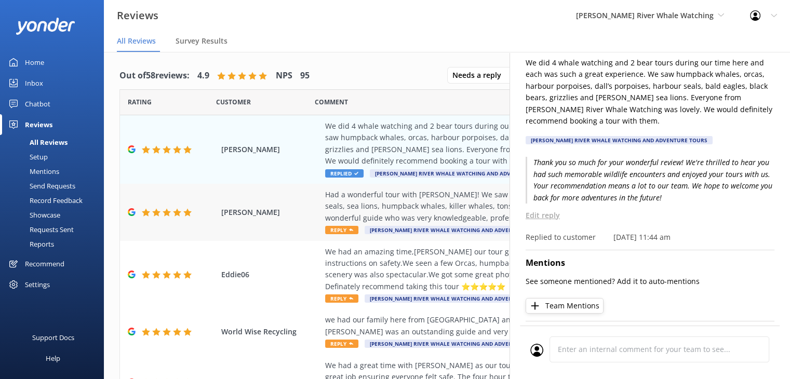
click at [389, 206] on div "Had a wonderful tour with [PERSON_NAME]! We saw so much on a 4 hour covered boa…" at bounding box center [514, 206] width 379 height 35
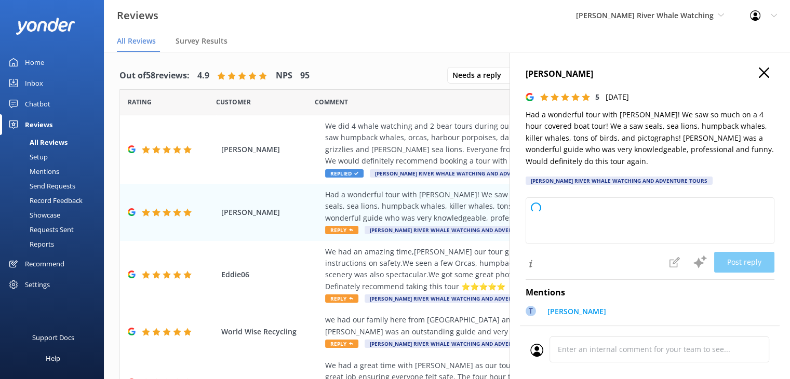
type textarea "Thank you so much for your fantastic review! We're thrilled you had such a memo…"
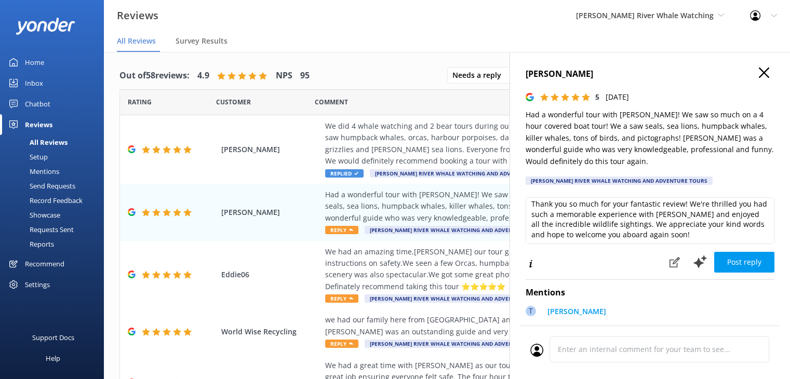
scroll to position [5, 0]
click at [733, 265] on button "Post reply" at bounding box center [744, 262] width 60 height 21
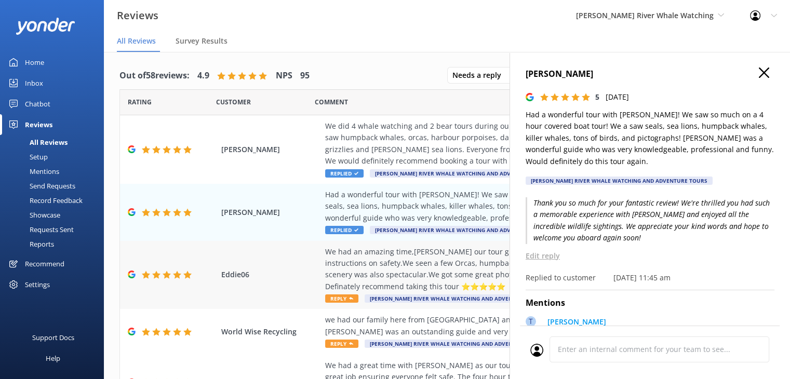
click at [456, 269] on div "We had an amazing time,[PERSON_NAME] our tour guide was very knowledgeable, & g…" at bounding box center [514, 269] width 379 height 47
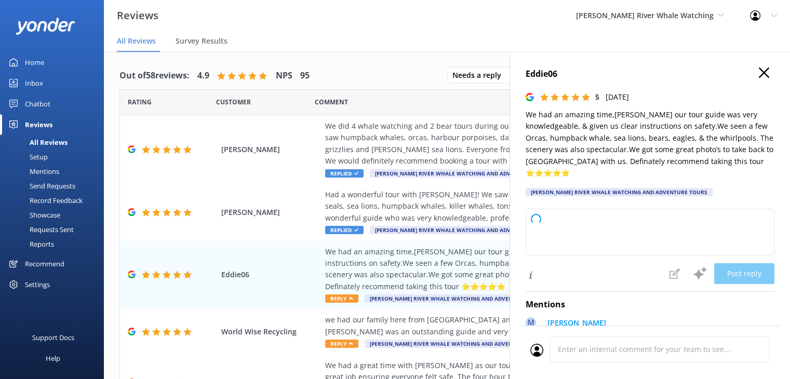
type textarea "Thank you so much for your wonderful review! We’re thrilled you had such a memo…"
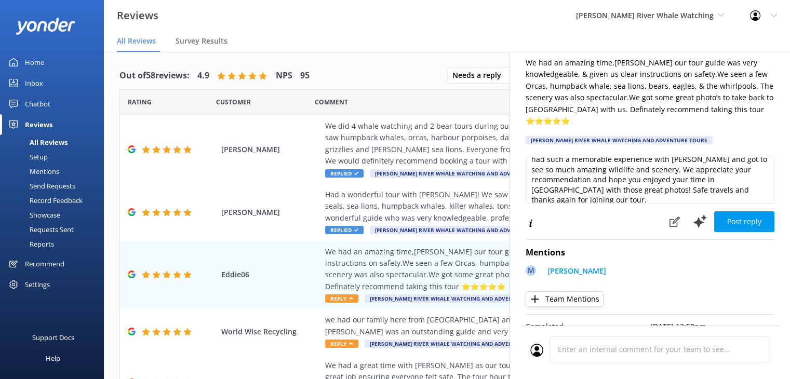
scroll to position [25, 0]
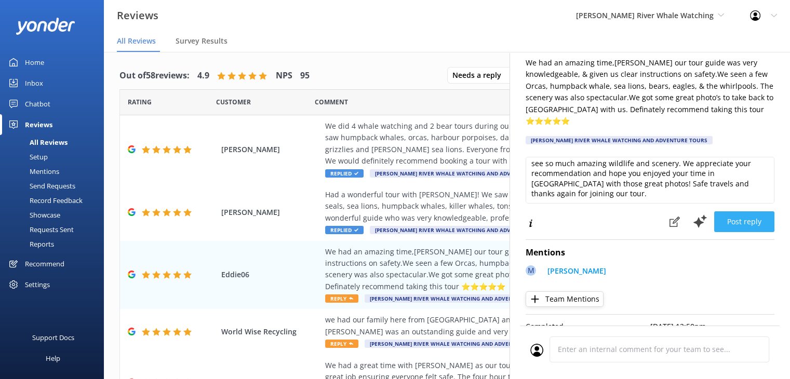
click at [746, 223] on button "Post reply" at bounding box center [744, 221] width 60 height 21
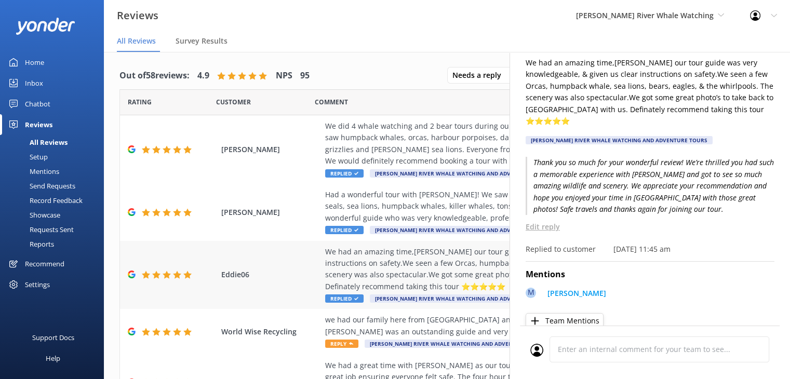
scroll to position [52, 0]
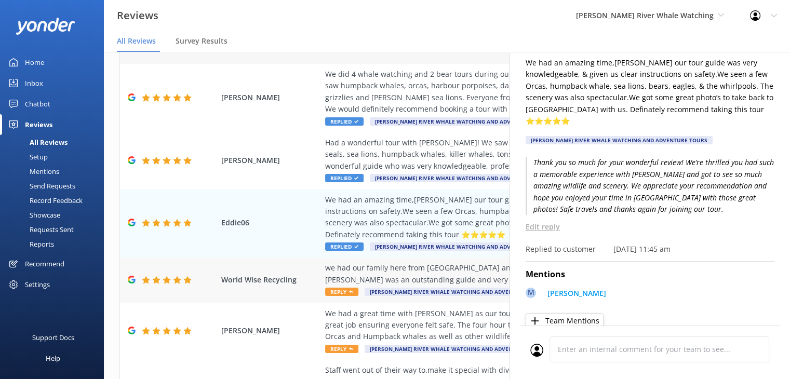
click at [422, 276] on div "we had our family here from [GEOGRAPHIC_DATA] and they were in ah!! absolutely …" at bounding box center [514, 273] width 379 height 23
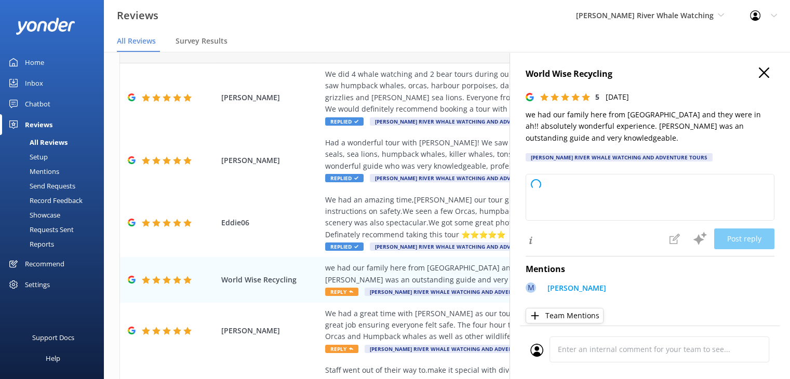
type textarea "Thank you so much for your wonderful review! We're delighted to hear that you a…"
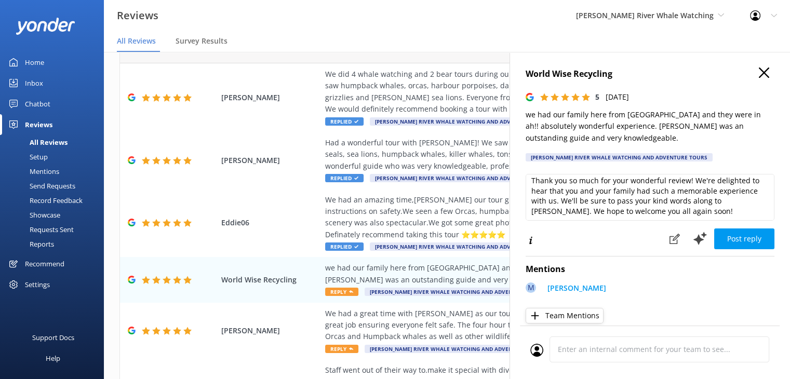
scroll to position [5, 0]
click at [733, 241] on button "Post reply" at bounding box center [744, 239] width 60 height 21
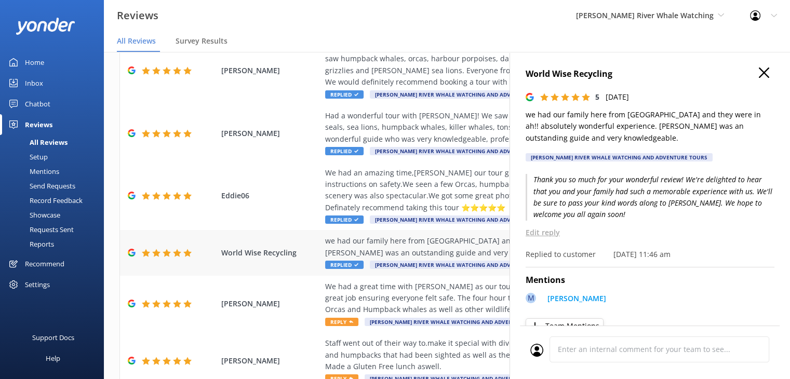
scroll to position [104, 0]
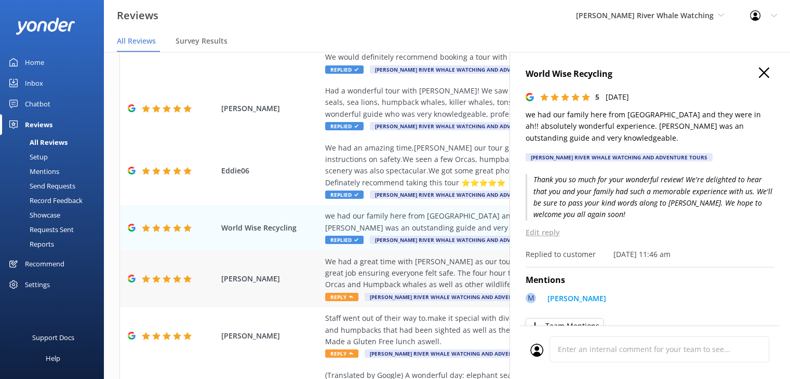
click at [383, 276] on div "We had a great time with [PERSON_NAME] as our tour leader. She was knowledgable…" at bounding box center [514, 273] width 379 height 35
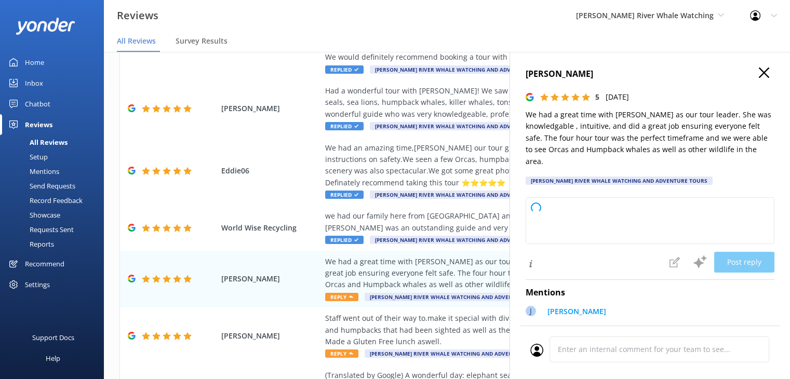
type textarea "Thank you so much for your wonderful review! We're thrilled to hear you enjoyed…"
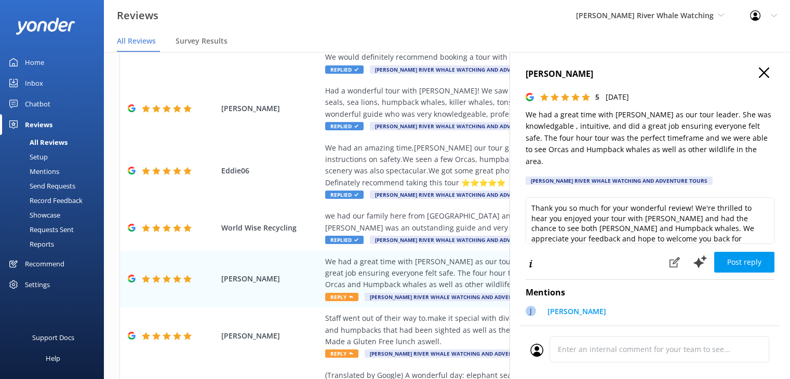
scroll to position [15, 0]
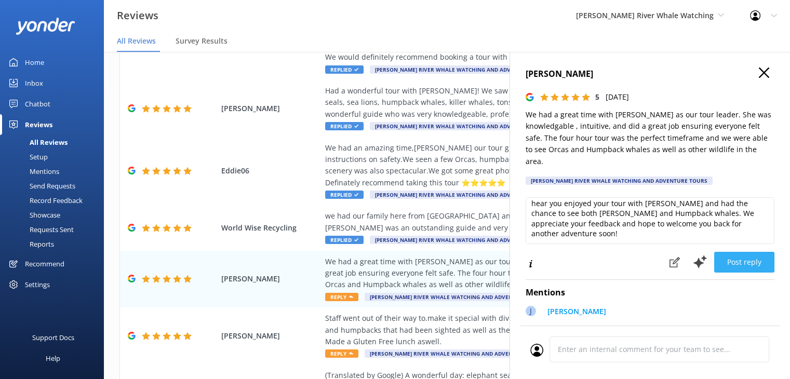
click at [729, 268] on button "Post reply" at bounding box center [744, 262] width 60 height 21
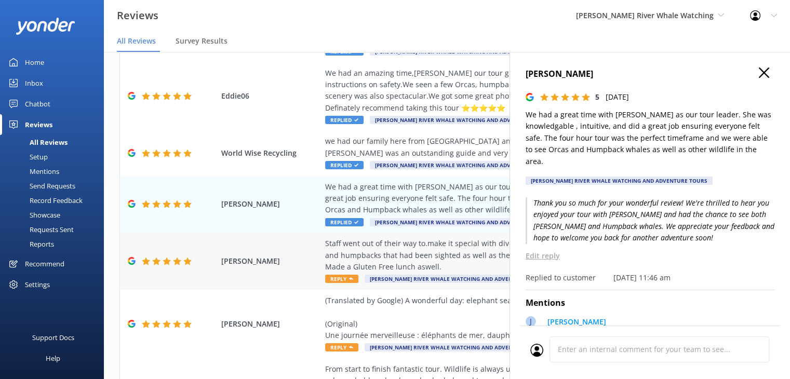
scroll to position [208, 0]
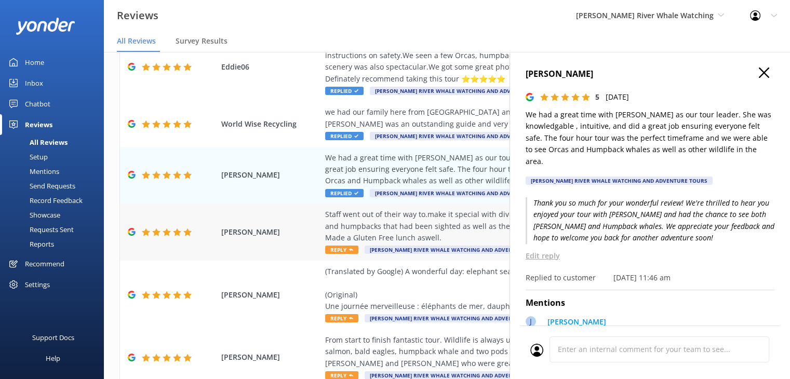
click at [418, 228] on div "Staff went out of their way to.make it special with diversions of bear tour rou…" at bounding box center [514, 226] width 379 height 35
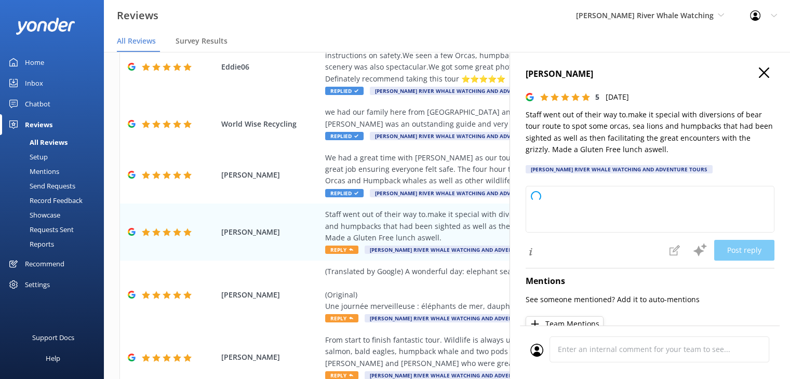
type textarea "Thank you so much for your wonderful review! We're thrilled to hear you enjoyed…"
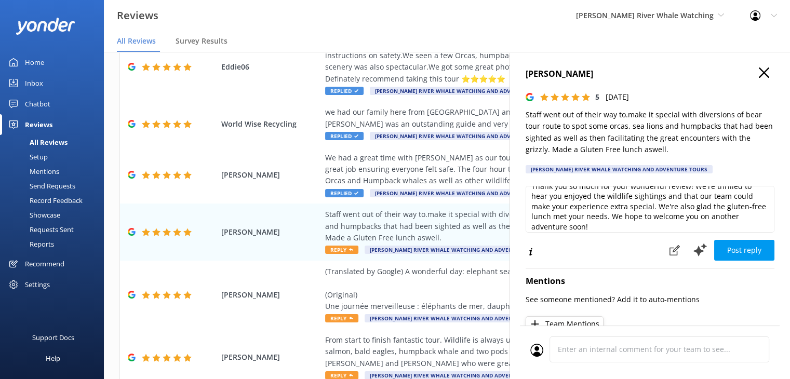
scroll to position [15, 0]
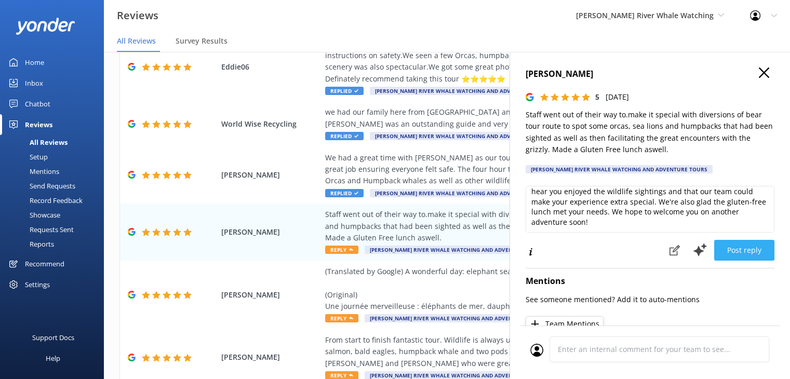
click at [733, 258] on button "Post reply" at bounding box center [744, 250] width 60 height 21
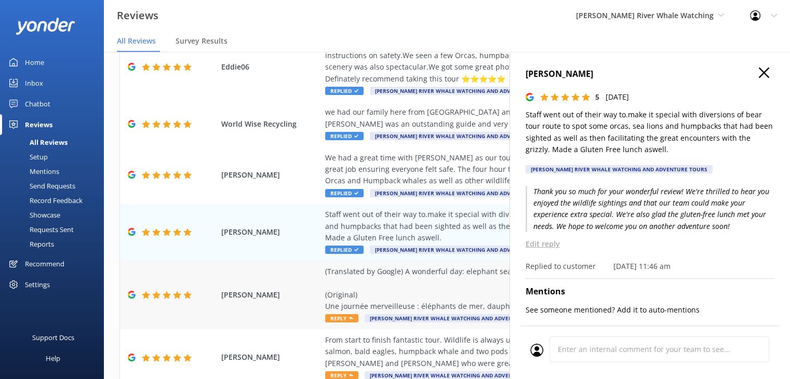
click at [378, 283] on div "(Translated by Google) A wonderful day: elephant seals, dolphins, whale, grizzl…" at bounding box center [514, 289] width 379 height 47
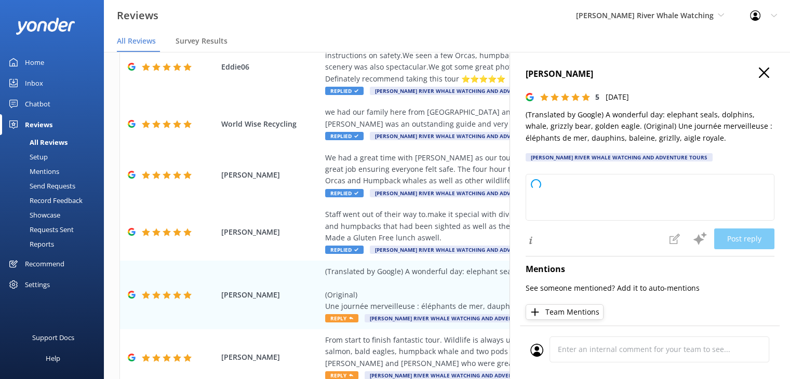
type textarea "Thank you so much for your wonderful review! We're delighted you had such an am…"
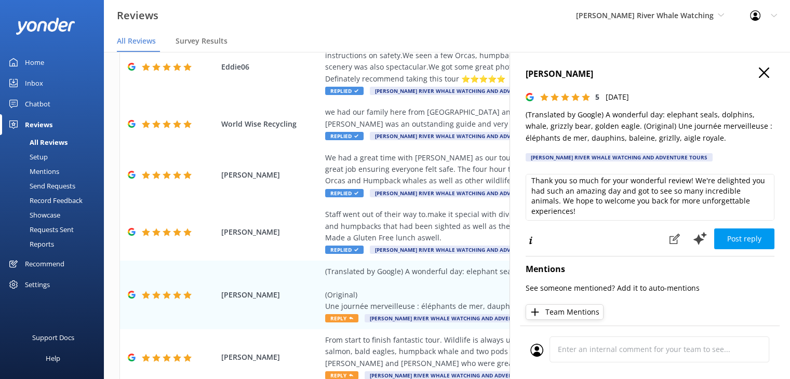
scroll to position [5, 0]
click at [733, 239] on button "Post reply" at bounding box center [744, 239] width 60 height 21
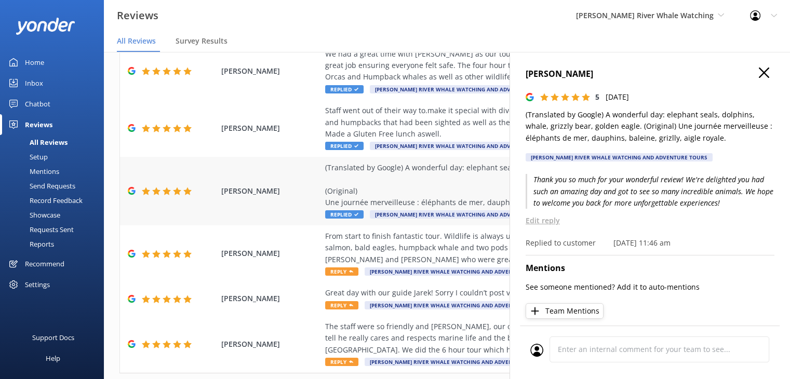
scroll to position [340, 0]
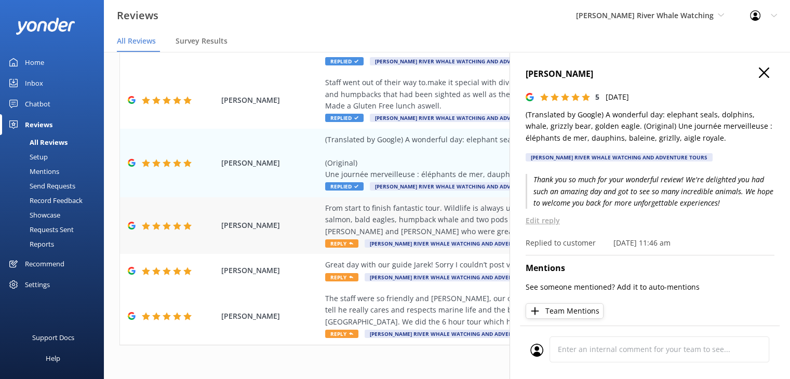
click at [377, 221] on div "From start to finish fantastic tour. Wildlife is always unpredictable. We saw s…" at bounding box center [514, 220] width 379 height 35
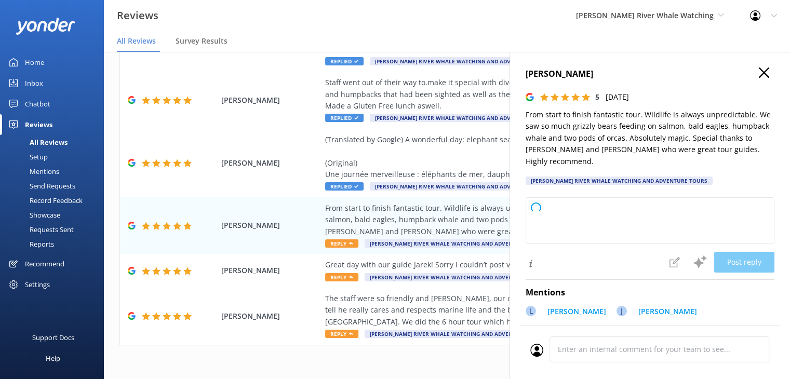
type textarea "Thank you so much for your wonderful review! We're thrilled you had such a magi…"
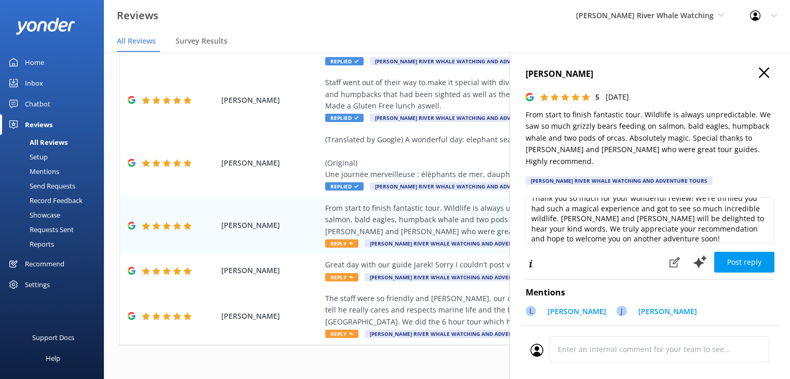
scroll to position [15, 0]
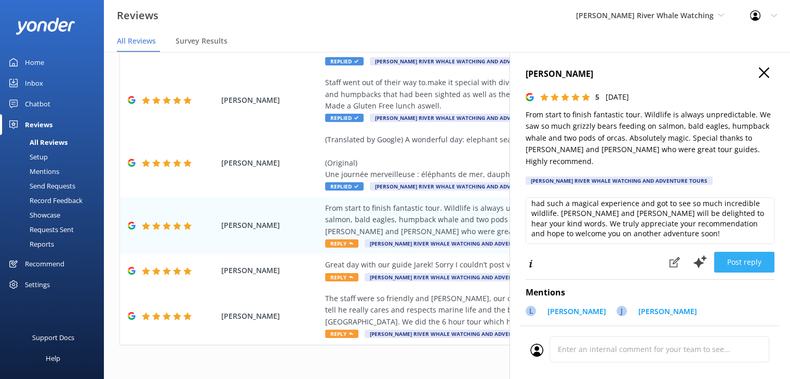
click at [753, 252] on button "Post reply" at bounding box center [744, 262] width 60 height 21
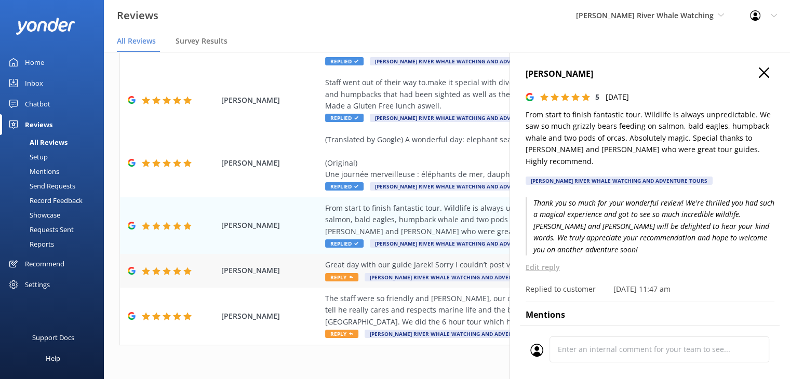
click at [409, 265] on div "Great day with our guide Jarek! Sorry I couldn’t post video." at bounding box center [514, 264] width 379 height 11
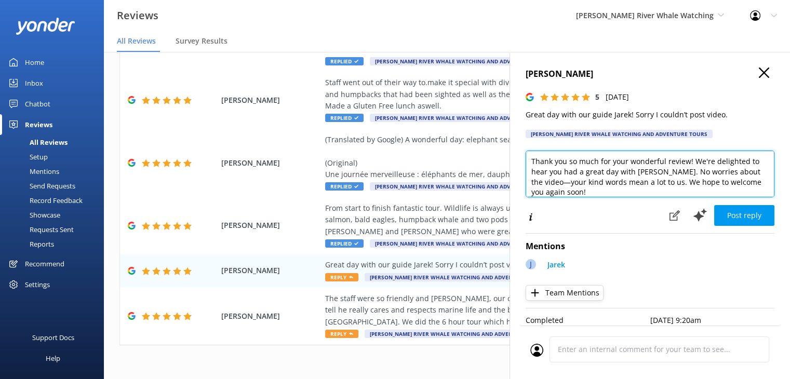
drag, startPoint x: 691, startPoint y: 163, endPoint x: 513, endPoint y: 151, distance: 178.6
click at [513, 151] on div "[PERSON_NAME] 5 [DATE] Great day with our guide Jarek! Sorry I couldn’t post vi…" at bounding box center [650, 241] width 281 height 379
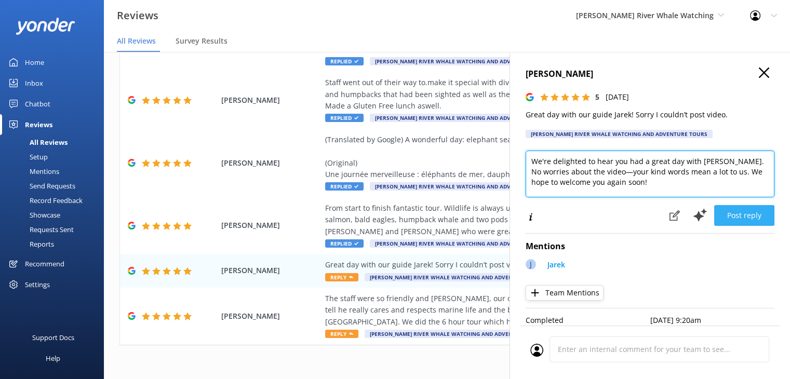
type textarea "We're delighted to hear you had a great day with [PERSON_NAME]. No worries abou…"
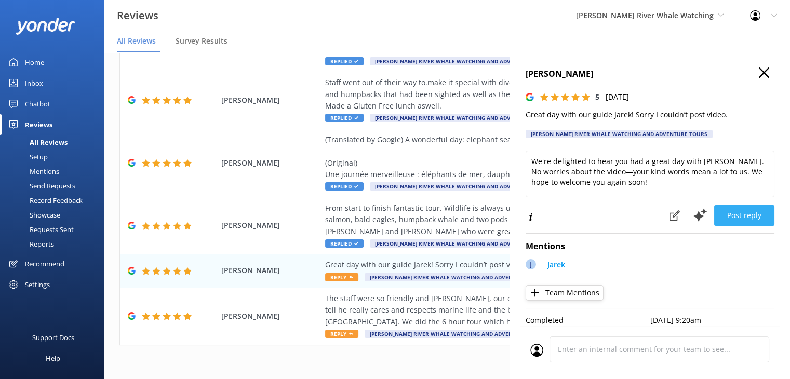
click at [750, 218] on button "Post reply" at bounding box center [744, 215] width 60 height 21
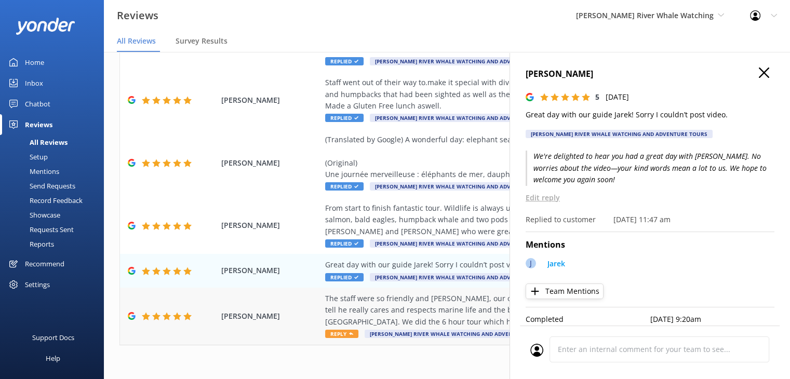
click at [419, 310] on div "The staff were so friendly and [PERSON_NAME], our captain was amazing! Very kno…" at bounding box center [514, 310] width 379 height 35
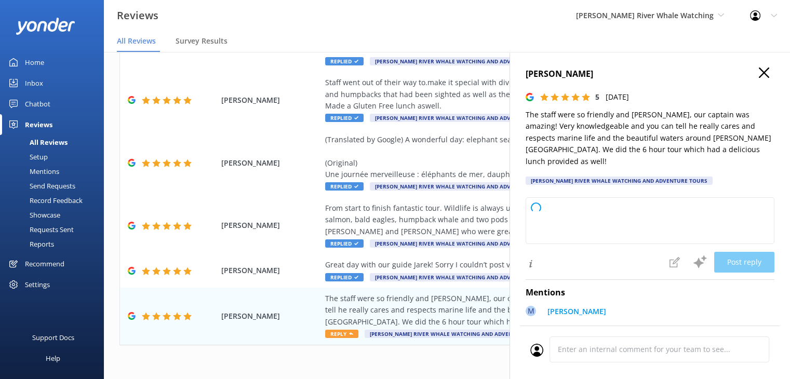
type textarea "Thank you so much for your wonderful review! We're delighted to hear you enjoye…"
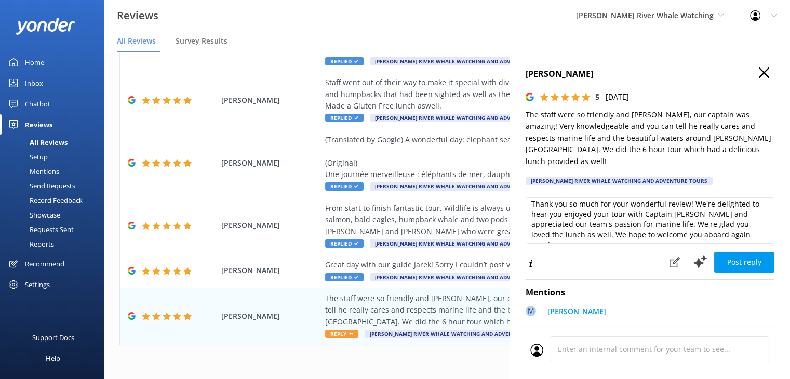
scroll to position [5, 0]
click at [721, 254] on button "Post reply" at bounding box center [744, 262] width 60 height 21
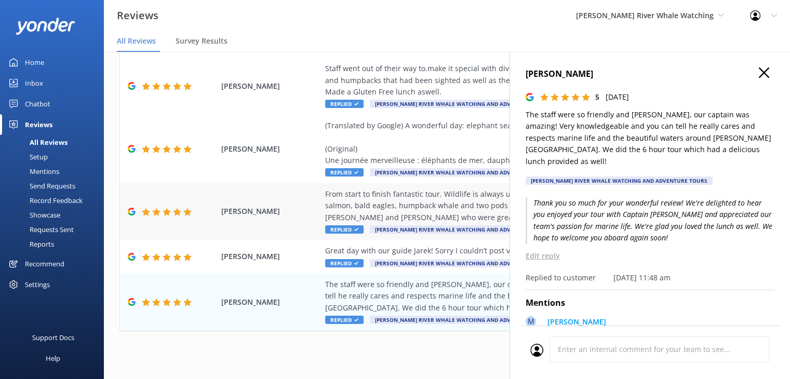
scroll to position [21, 0]
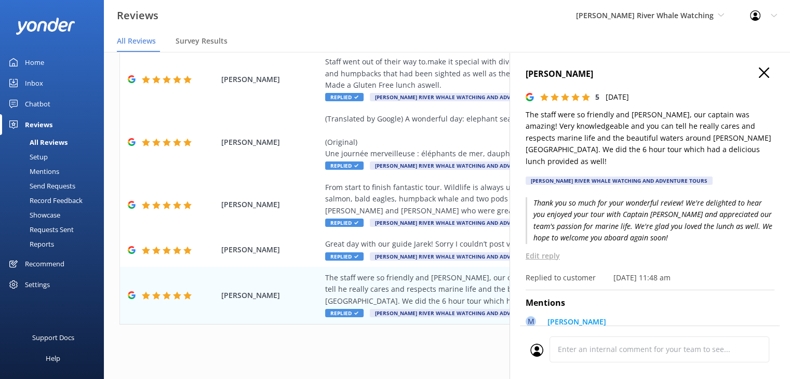
click at [759, 73] on icon "button" at bounding box center [764, 73] width 10 height 10
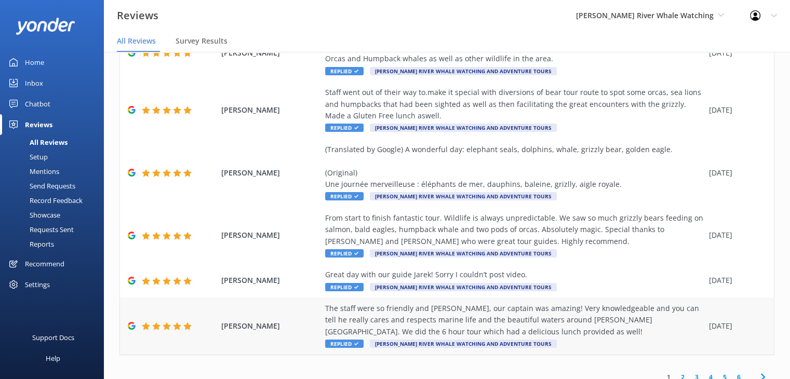
scroll to position [340, 0]
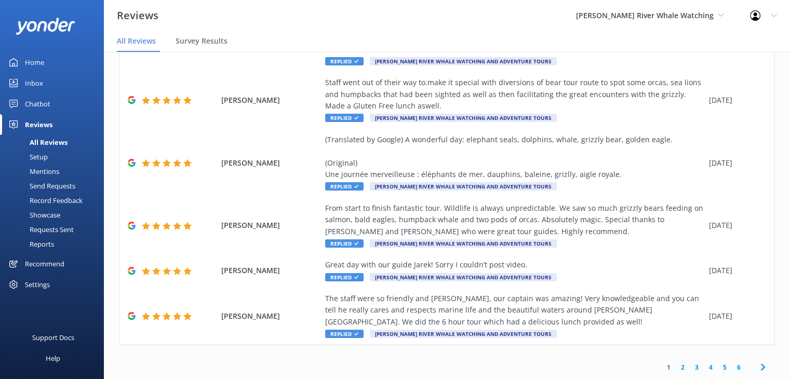
click at [676, 366] on link "2" at bounding box center [683, 368] width 14 height 10
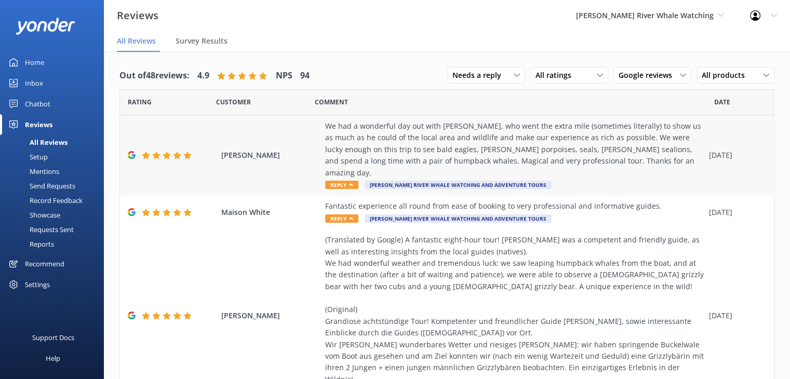
click at [403, 132] on div "We had a wonderful day out with [PERSON_NAME], who went the extra mile (sometim…" at bounding box center [514, 150] width 379 height 58
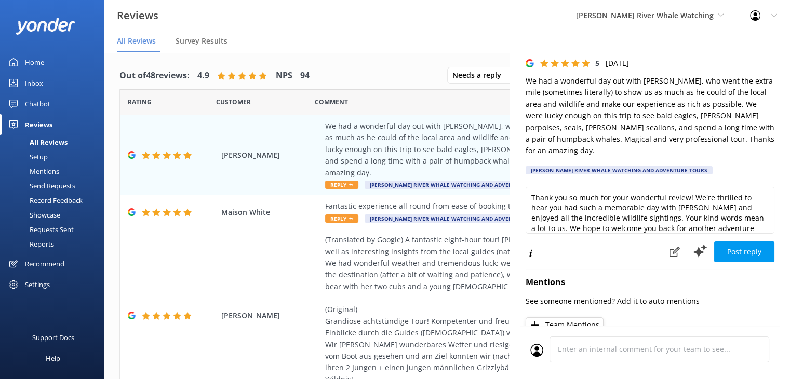
scroll to position [52, 0]
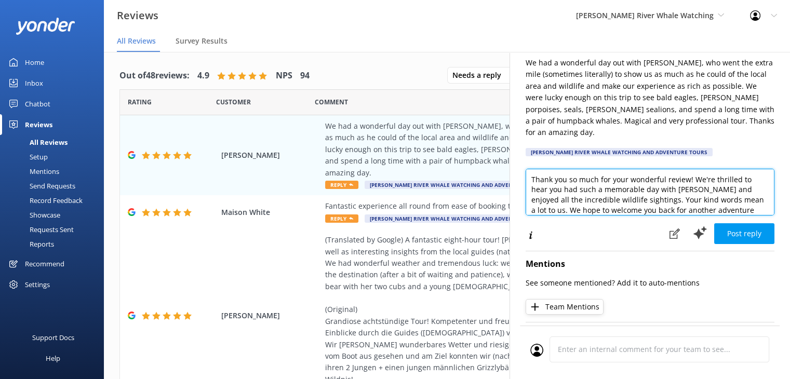
click at [688, 180] on textarea "Thank you so much for your wonderful review! We're thrilled to hear you had suc…" at bounding box center [650, 192] width 249 height 47
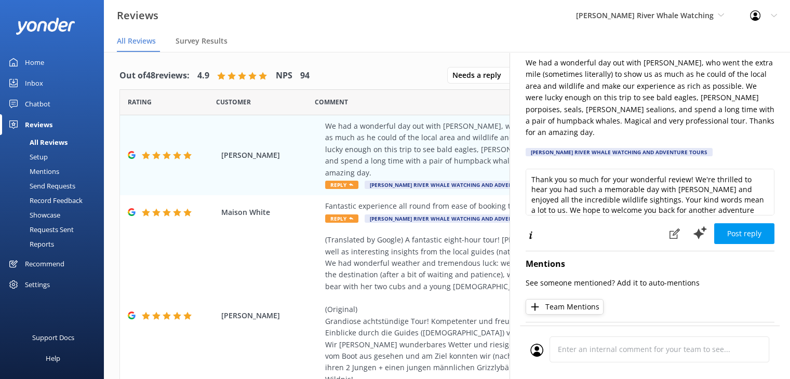
click at [584, 299] on button "Team Mentions" at bounding box center [565, 307] width 78 height 16
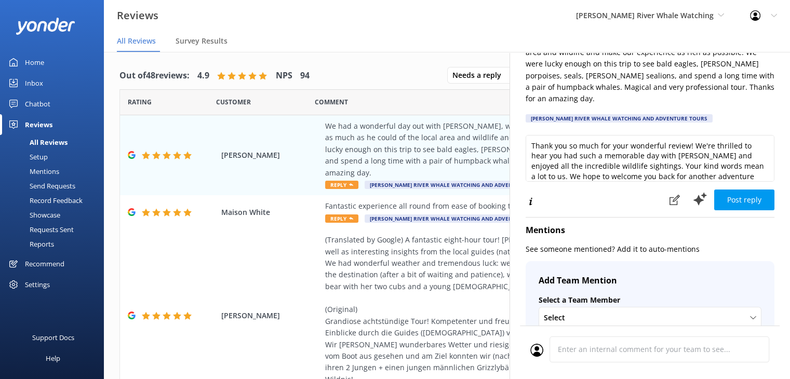
scroll to position [104, 0]
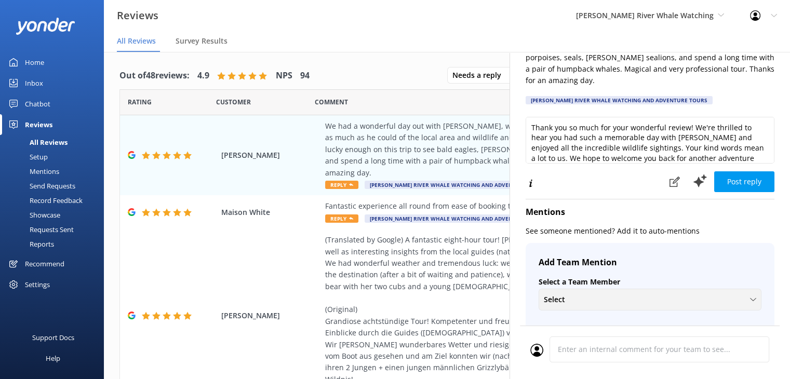
click at [571, 294] on div "Select" at bounding box center [650, 299] width 218 height 11
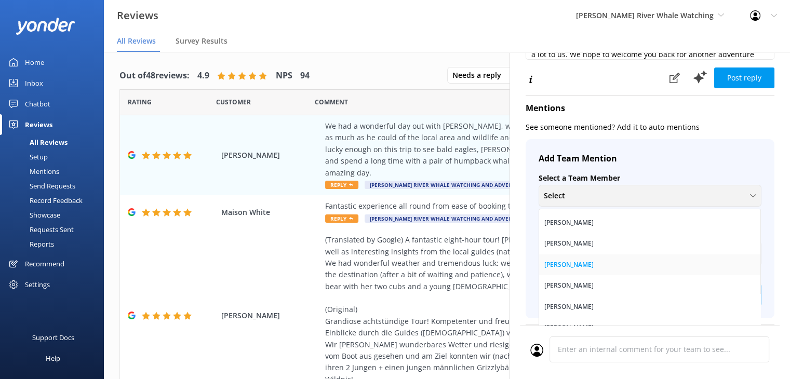
scroll to position [260, 0]
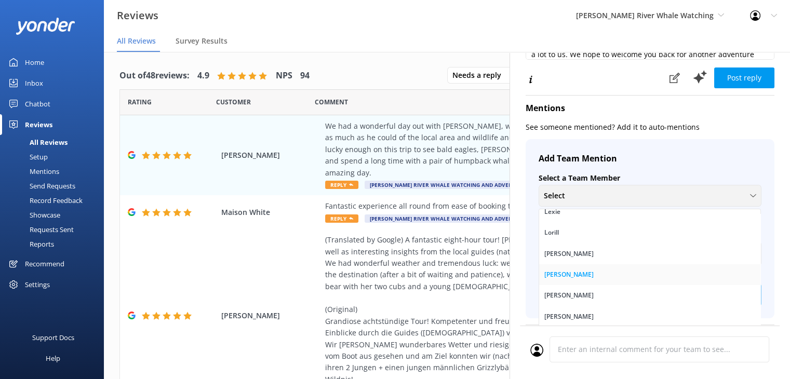
click at [565, 270] on div "[PERSON_NAME]" at bounding box center [568, 275] width 49 height 10
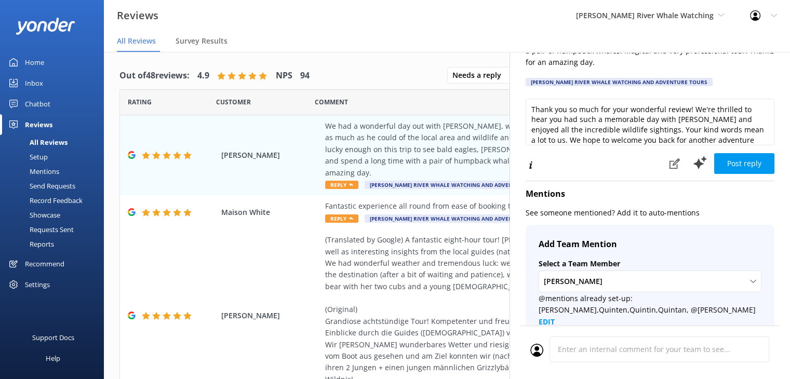
scroll to position [104, 0]
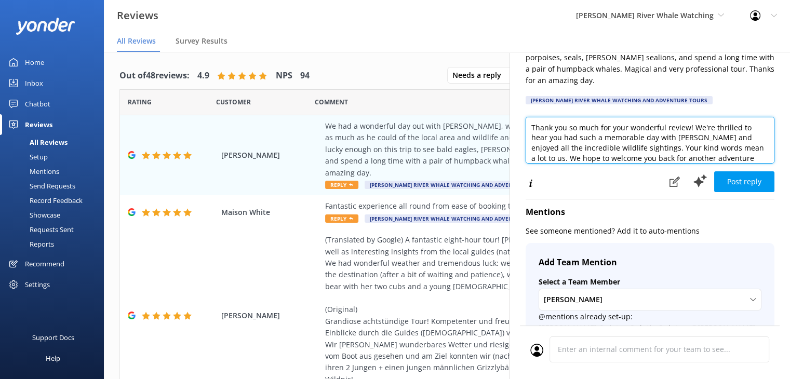
click at [696, 125] on textarea "Thank you so much for your wonderful review! We're thrilled to hear you had suc…" at bounding box center [650, 140] width 249 height 47
type textarea "Thank you so much for your wonderful review! We're thrilled to hear you had suc…"
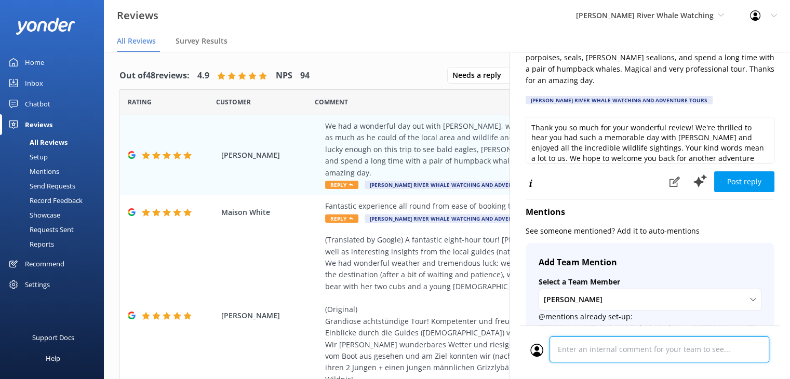
click at [571, 350] on div "Cancel Comment" at bounding box center [650, 353] width 260 height 54
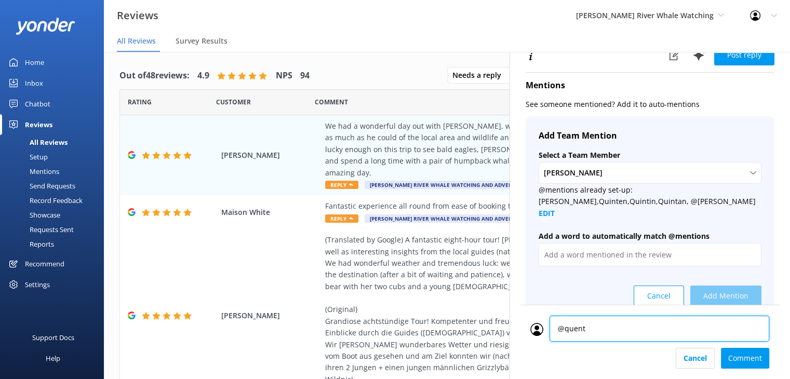
scroll to position [254, 0]
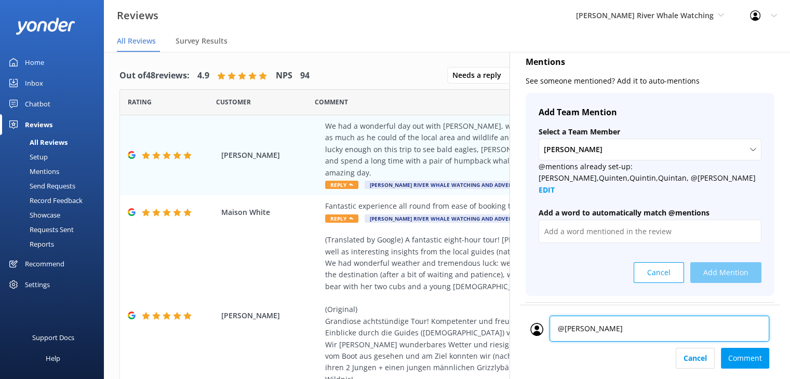
type textarea "@[PERSON_NAME]"
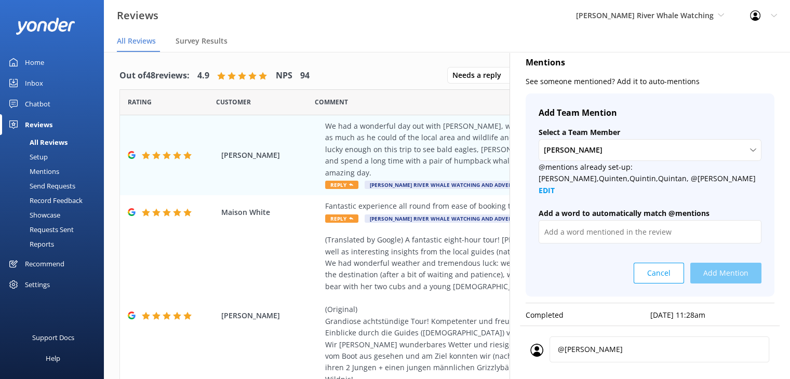
click at [720, 255] on div "Cancel Add Mention" at bounding box center [650, 269] width 223 height 29
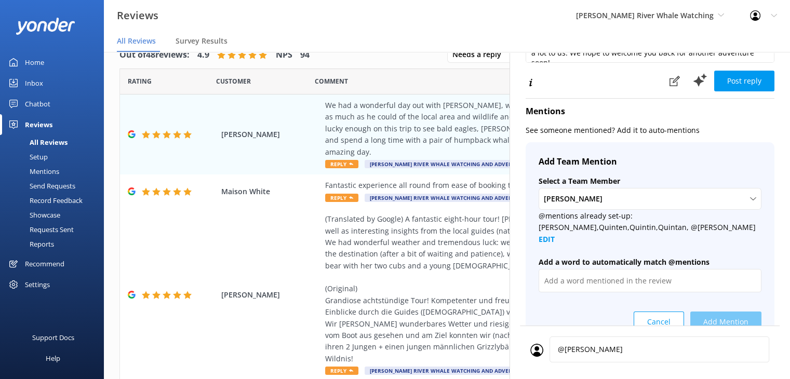
scroll to position [186, 0]
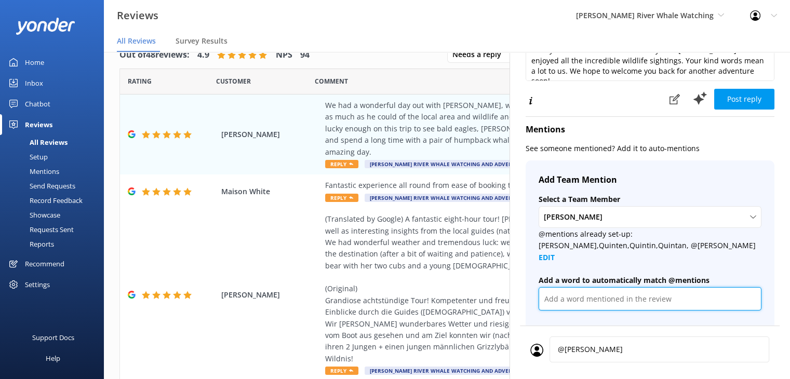
click at [581, 287] on input "text" at bounding box center [650, 298] width 223 height 23
type input "@[PERSON_NAME]"
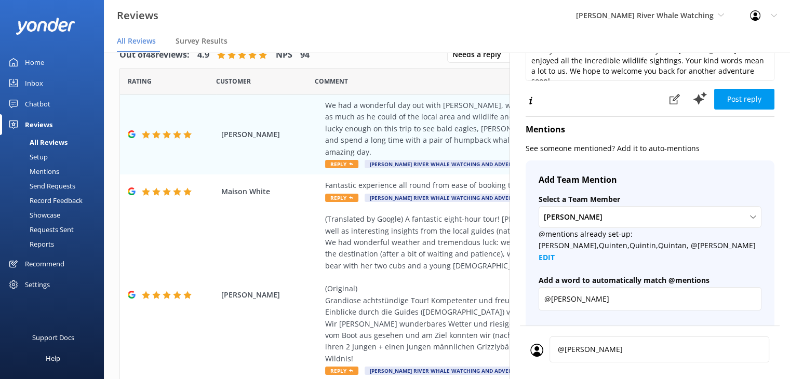
click at [744, 330] on button "Add Mention" at bounding box center [725, 340] width 71 height 21
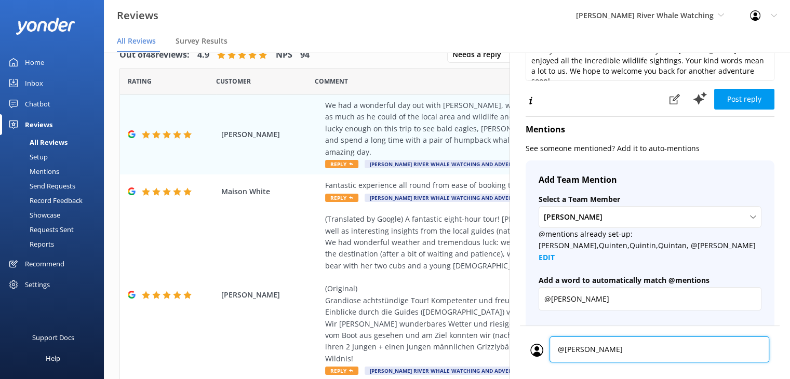
scroll to position [254, 0]
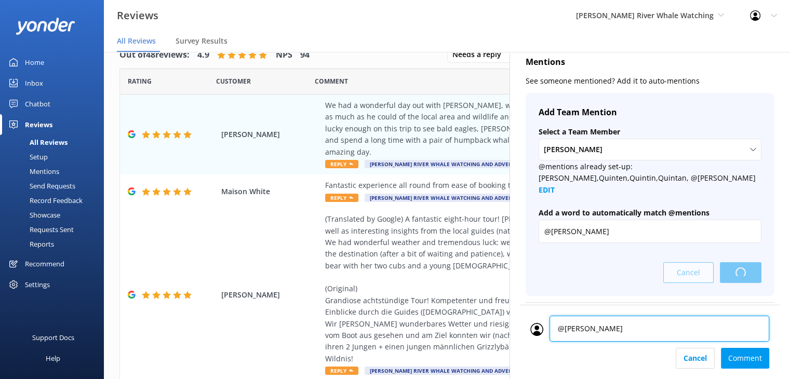
drag, startPoint x: 596, startPoint y: 350, endPoint x: 525, endPoint y: 356, distance: 71.4
click at [527, 358] on div "@[PERSON_NAME] @[PERSON_NAME] Comment" at bounding box center [650, 342] width 260 height 74
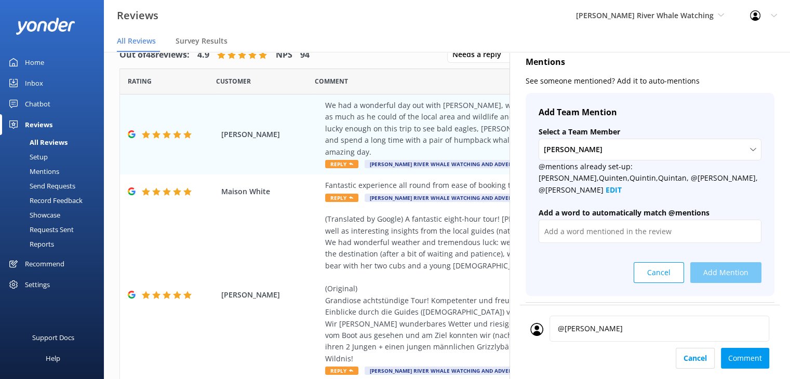
click at [610, 315] on div "@[PERSON_NAME] @[PERSON_NAME] Comment" at bounding box center [650, 342] width 260 height 74
click at [594, 339] on textarea "@[PERSON_NAME]" at bounding box center [660, 329] width 220 height 26
drag, startPoint x: 555, startPoint y: 327, endPoint x: 542, endPoint y: 329, distance: 13.2
click at [551, 326] on textarea "@[PERSON_NAME]" at bounding box center [660, 329] width 220 height 26
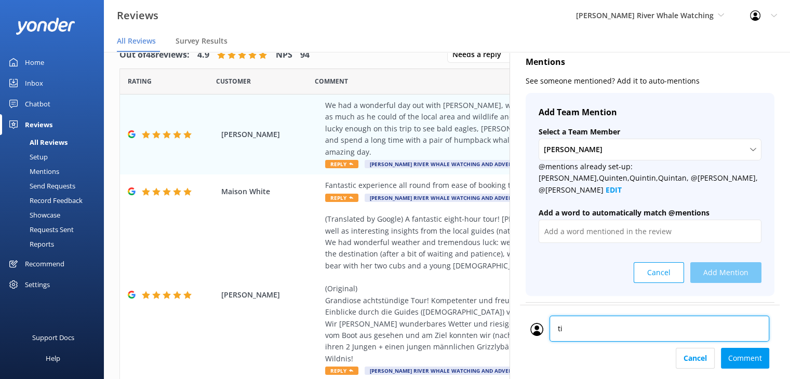
type textarea "t"
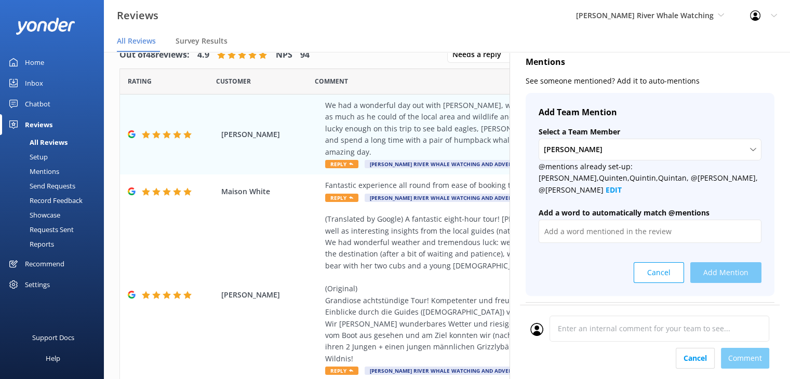
click at [615, 288] on div "[PERSON_NAME] 5 [DATE] We had a wonderful day out with [PERSON_NAME], who went …" at bounding box center [650, 241] width 281 height 379
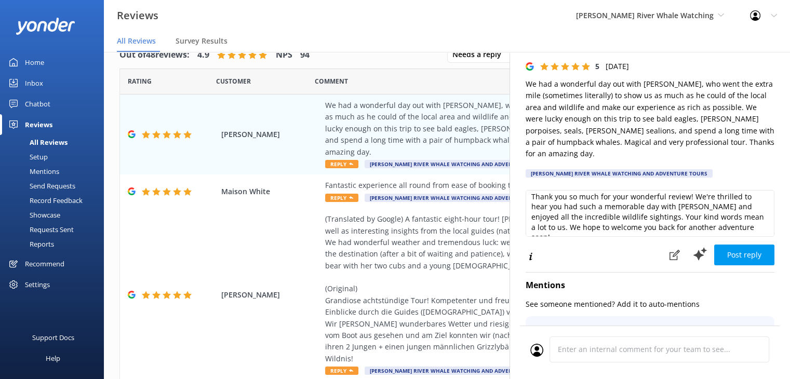
scroll to position [5, 0]
click at [729, 246] on button "Post reply" at bounding box center [744, 255] width 60 height 21
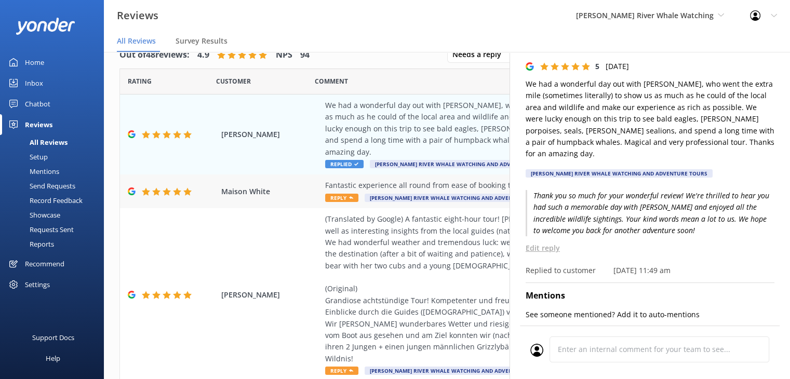
click at [392, 180] on div "Fantastic experience all round from ease of booking to very professional and in…" at bounding box center [514, 185] width 379 height 11
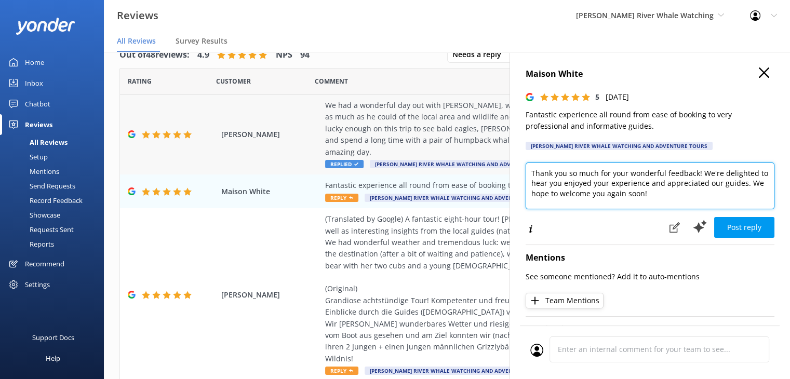
drag, startPoint x: 699, startPoint y: 169, endPoint x: 499, endPoint y: 158, distance: 200.3
click at [499, 158] on div "Out of 48 reviews: 4.9 NPS 94 Needs a reply All reply statuses Needs a reply Do…" at bounding box center [447, 205] width 686 height 348
type textarea "We're delighted to hear you enjoyed your experience and appreciated our guides.…"
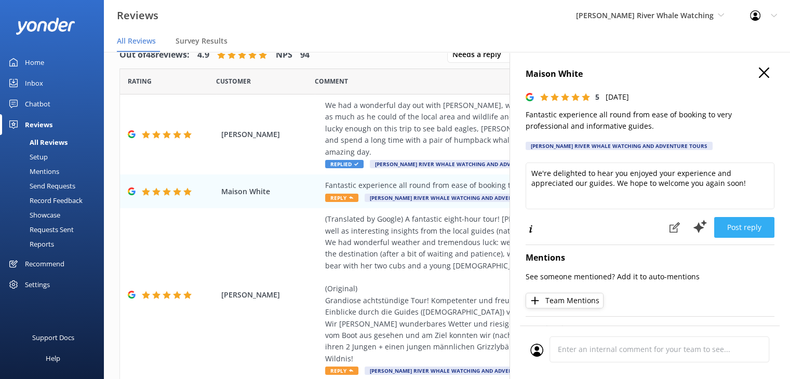
click at [738, 229] on button "Post reply" at bounding box center [744, 227] width 60 height 21
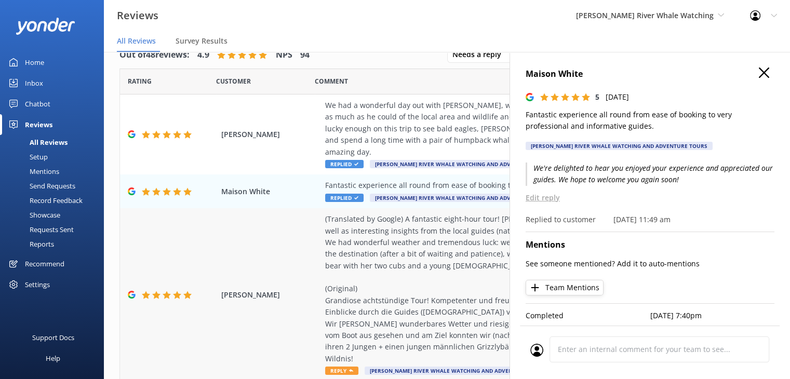
click at [370, 237] on div "(Translated by Google) A fantastic eight-hour tour! [PERSON_NAME] was a compete…" at bounding box center [514, 289] width 379 height 151
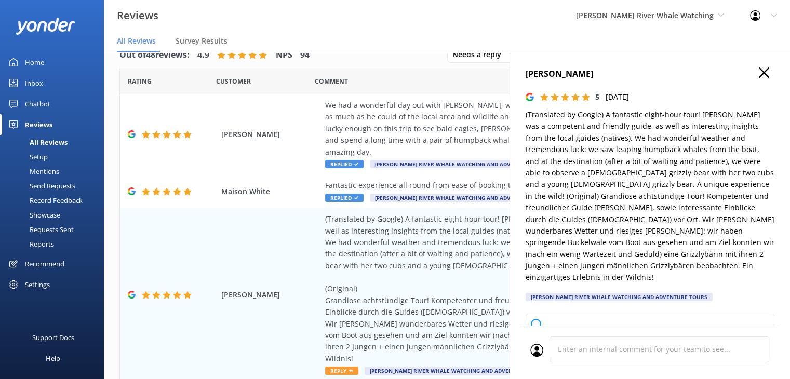
type textarea "Thank you so much for your wonderful review! We're thrilled to hear you had suc…"
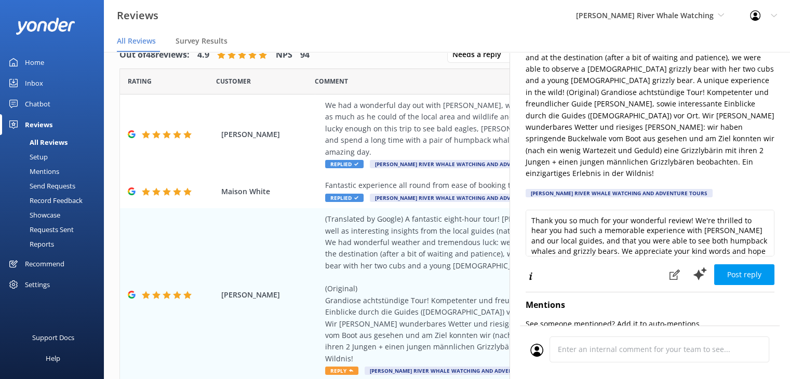
scroll to position [156, 0]
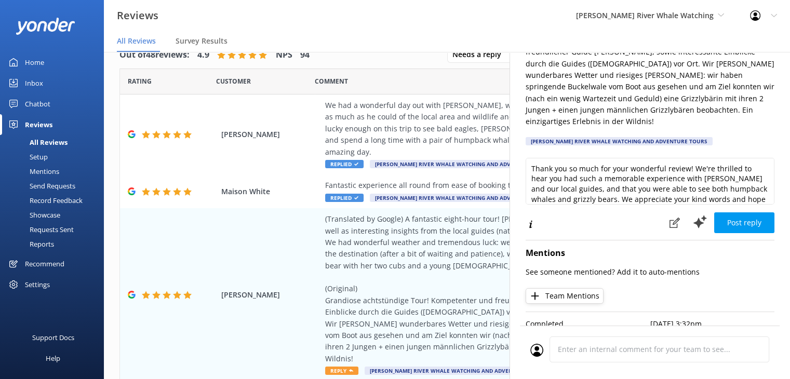
click at [565, 288] on button "Team Mentions" at bounding box center [565, 296] width 78 height 16
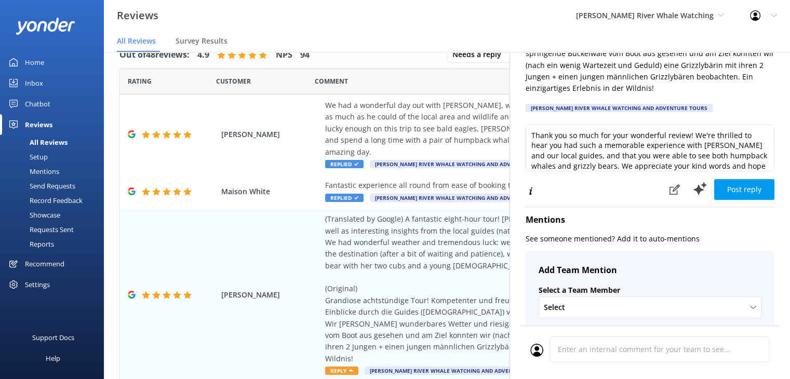
scroll to position [208, 0]
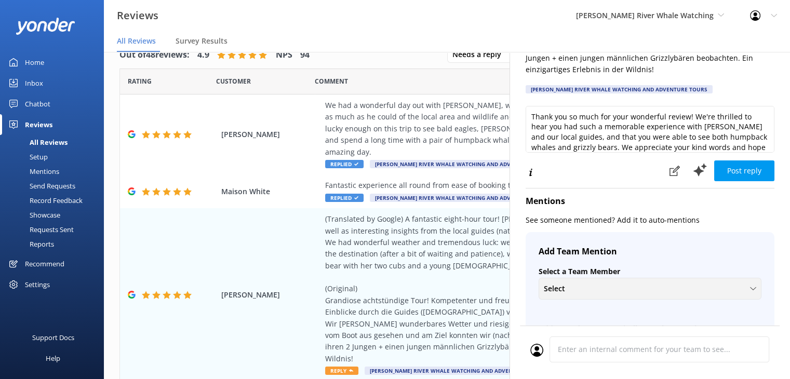
click at [576, 283] on div "Select" at bounding box center [650, 288] width 218 height 11
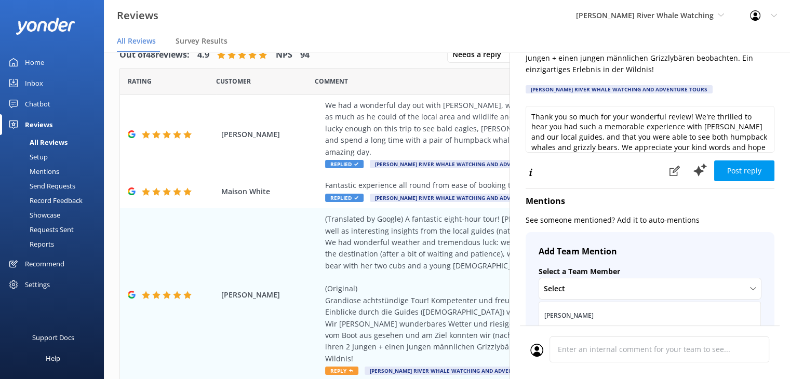
scroll to position [260, 0]
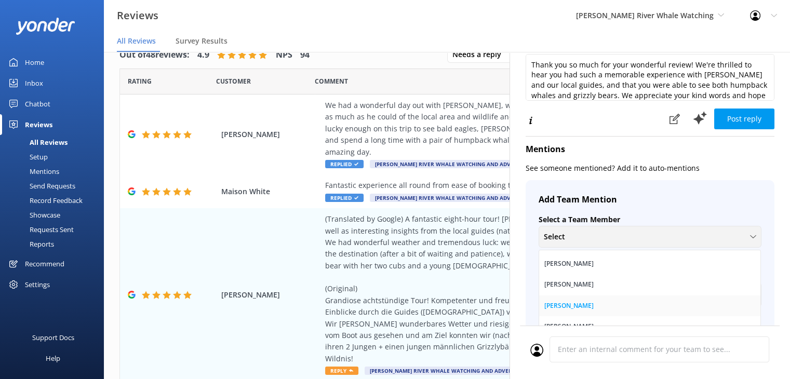
click at [577, 296] on link "[PERSON_NAME]" at bounding box center [649, 306] width 221 height 21
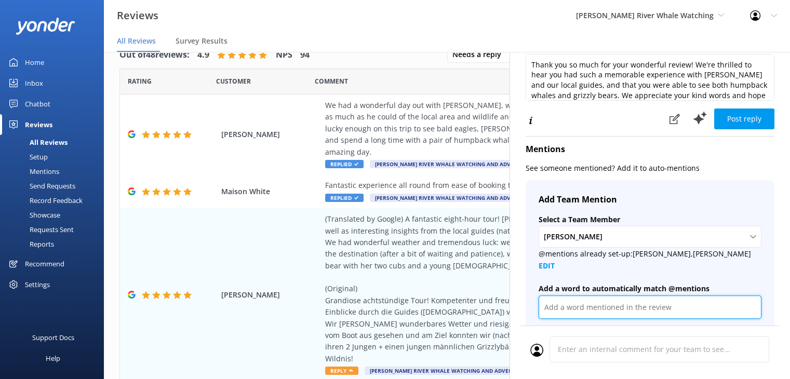
click at [591, 296] on input "text" at bounding box center [650, 307] width 223 height 23
type input "@[PERSON_NAME]"
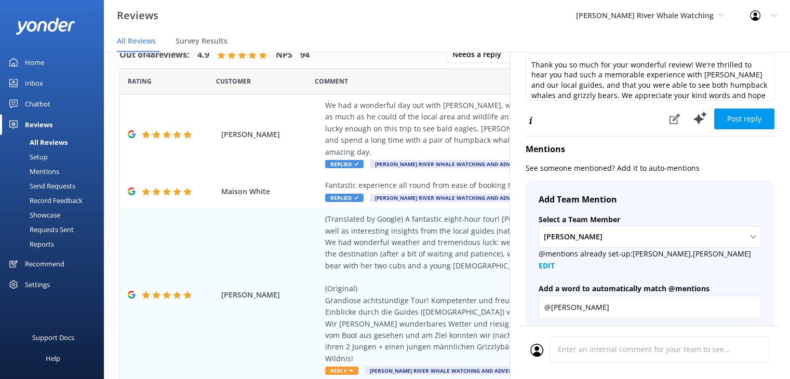
click at [713, 338] on button "Add Mention" at bounding box center [725, 348] width 71 height 21
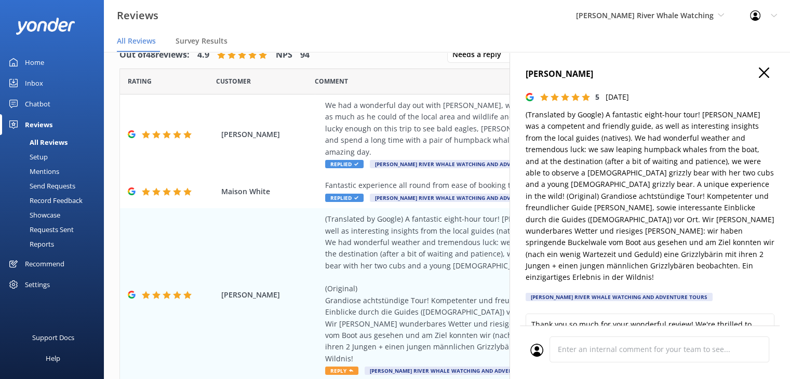
scroll to position [104, 0]
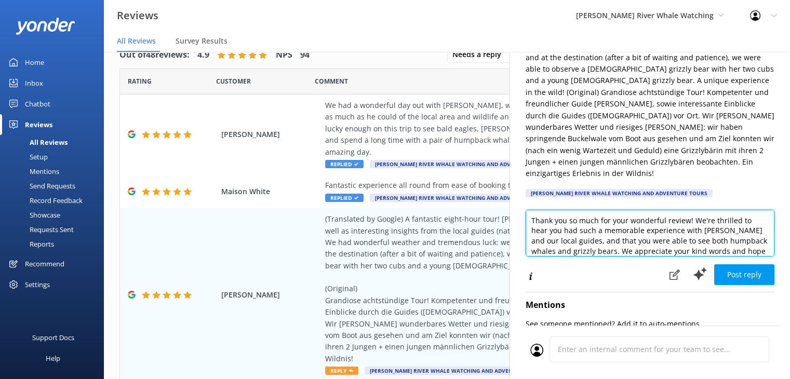
click at [706, 219] on textarea "Thank you so much for your wonderful review! We're thrilled to hear you had suc…" at bounding box center [650, 233] width 249 height 47
click at [674, 232] on textarea "Thank you so much for your wonderful review! We're thrilled to hear you had suc…" at bounding box center [650, 233] width 249 height 47
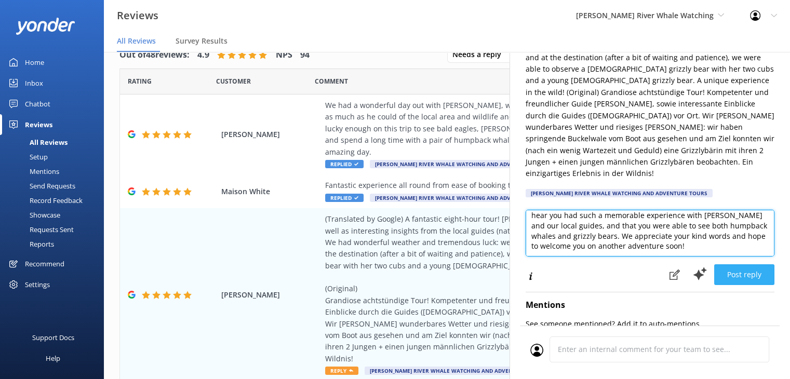
type textarea "Thank you so much for your wonderful review! We're thrilled to hear you had suc…"
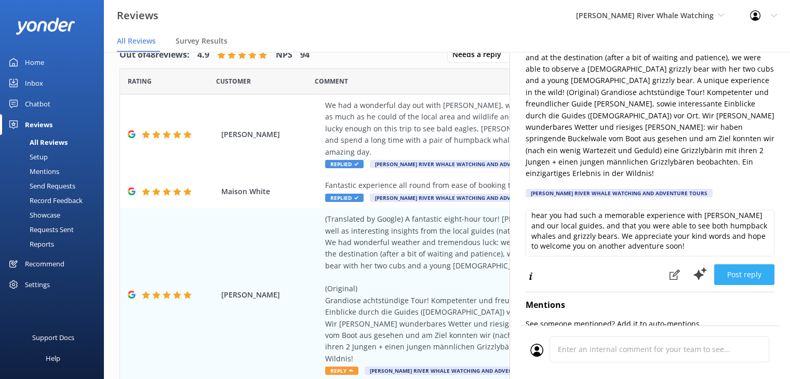
click at [728, 265] on button "Post reply" at bounding box center [744, 274] width 60 height 21
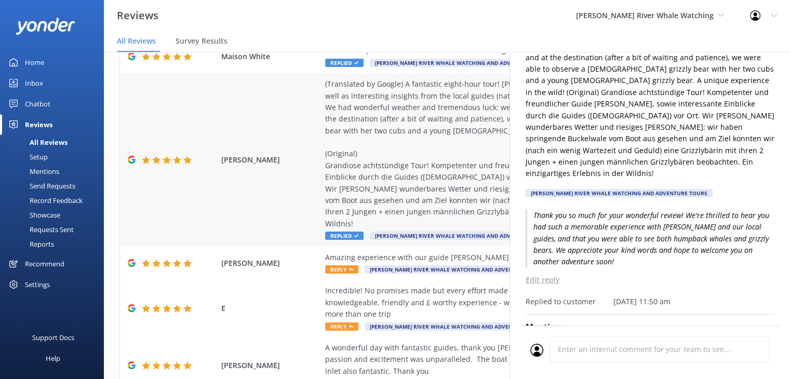
scroll to position [156, 0]
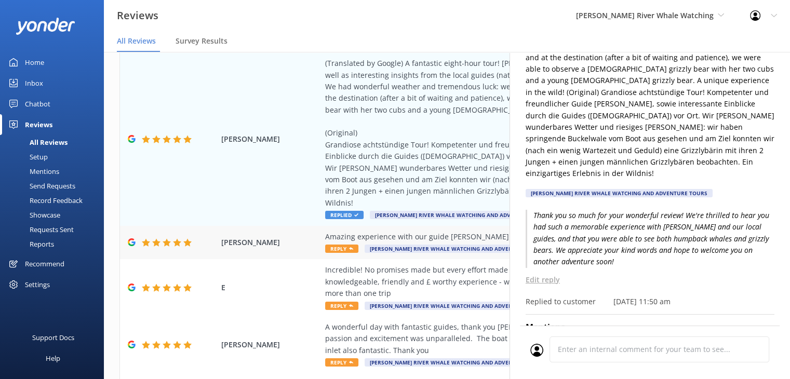
click at [396, 245] on span "[PERSON_NAME] River Whale Watching and Adventure Tours" at bounding box center [458, 249] width 187 height 8
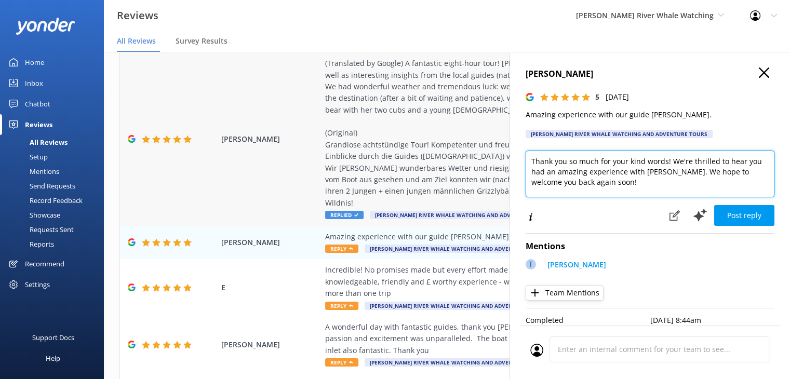
drag, startPoint x: 671, startPoint y: 158, endPoint x: 449, endPoint y: 161, distance: 221.3
click at [449, 161] on div "Out of 48 reviews: 4.9 NPS 94 Needs a reply All reply statuses Needs a reply Do…" at bounding box center [447, 205] width 686 height 348
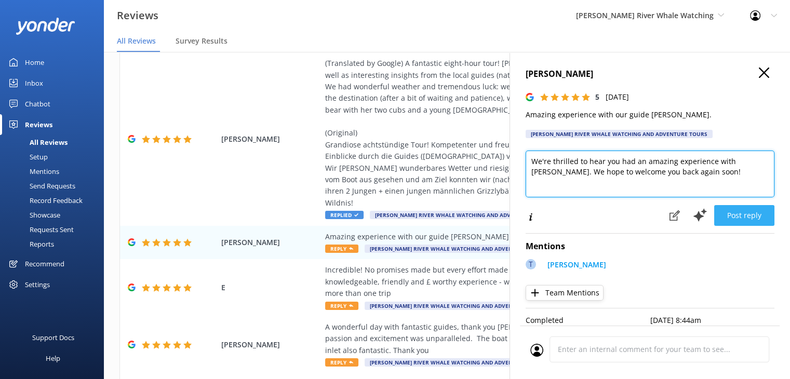
type textarea "We're thrilled to hear you had an amazing experience with [PERSON_NAME]. We hop…"
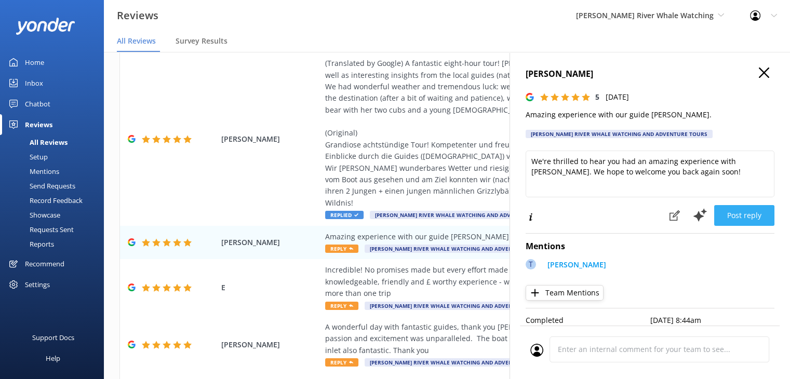
click at [748, 219] on button "Post reply" at bounding box center [744, 215] width 60 height 21
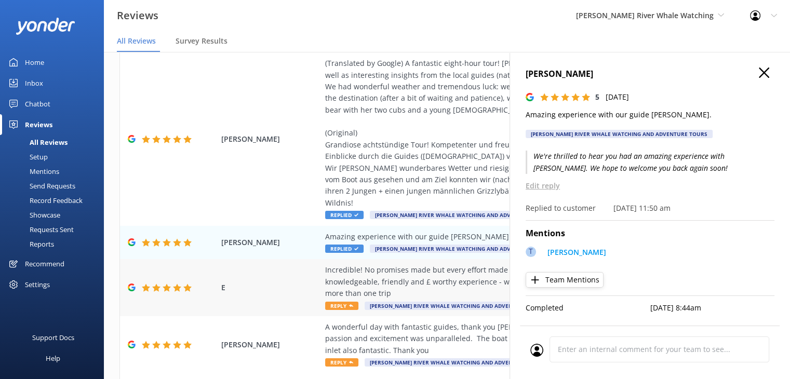
click at [420, 264] on div "Incredible! No promises made but every effort made whilst respecting the whales…" at bounding box center [514, 281] width 379 height 35
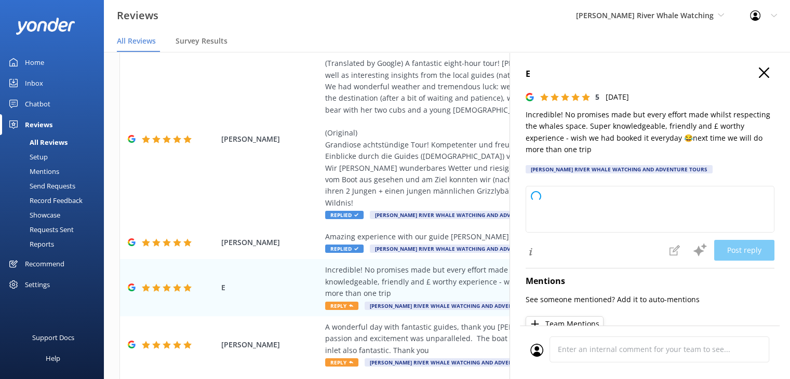
type textarea "Thank you so much for your wonderful review! We're thrilled you had such a posi…"
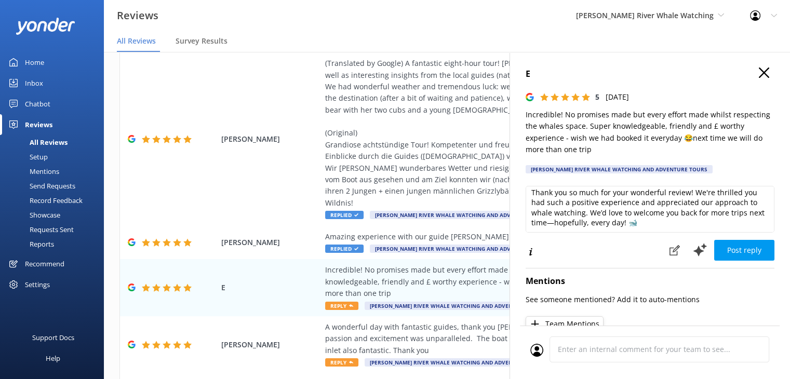
scroll to position [5, 0]
click at [724, 251] on button "Post reply" at bounding box center [744, 250] width 60 height 21
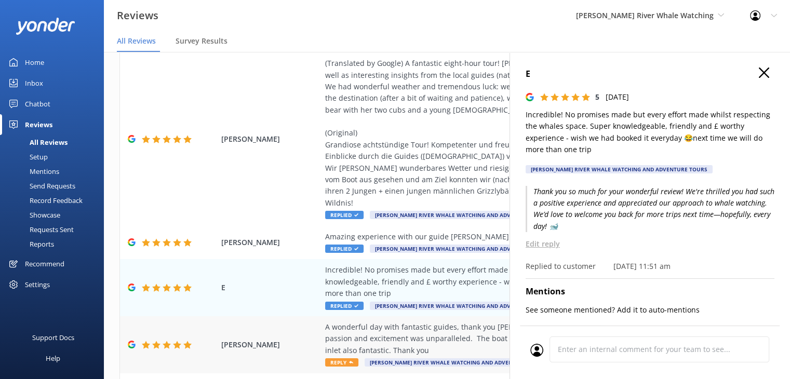
click at [366, 322] on div "A wonderful day with fantastic guides, thank you [PERSON_NAME] and [PERSON_NAME…" at bounding box center [514, 339] width 379 height 35
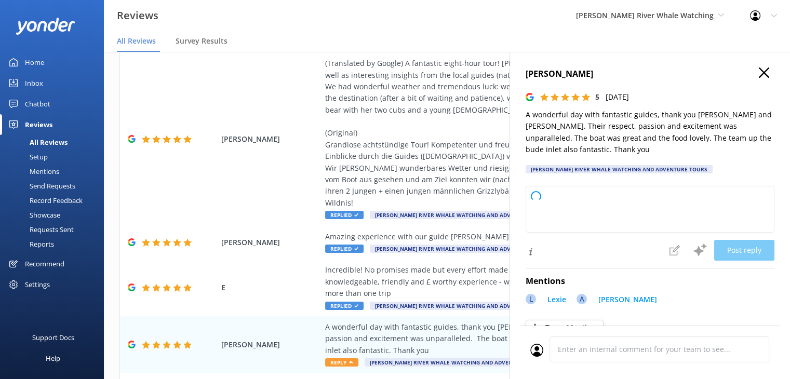
type textarea "Thank you so much for your wonderful review! We’re thrilled to hear you had a f…"
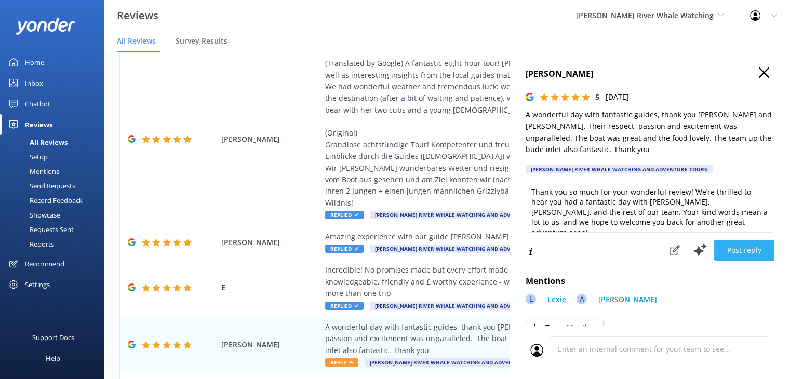
click at [728, 252] on button "Post reply" at bounding box center [744, 250] width 60 height 21
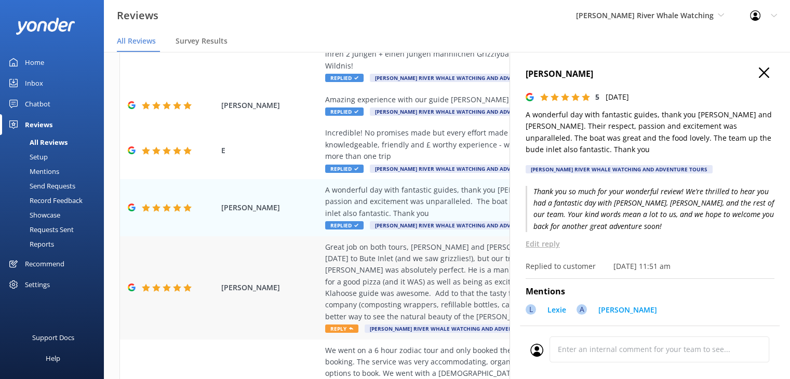
scroll to position [312, 0]
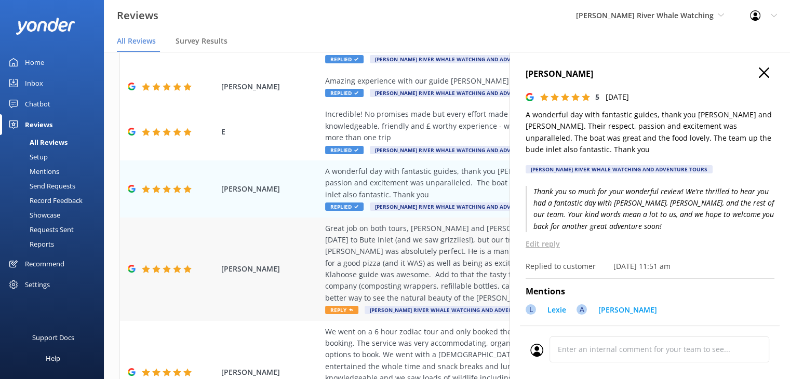
click at [420, 226] on div "Great job on both tours, [PERSON_NAME] and [PERSON_NAME] were informative and I…" at bounding box center [514, 264] width 379 height 82
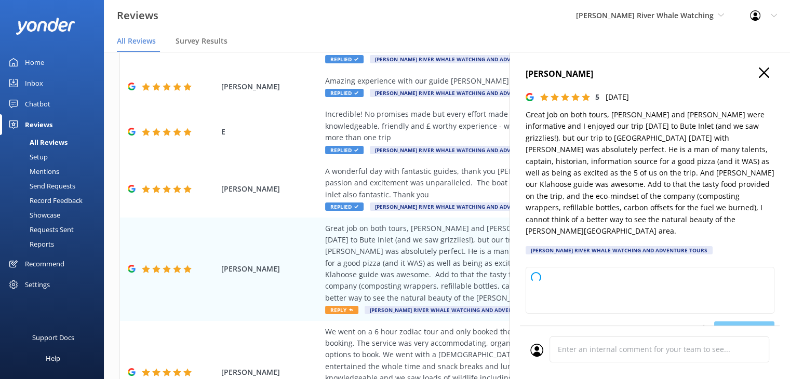
type textarea "Thank you so much for your wonderful review! We’re delighted to hear you enjoye…"
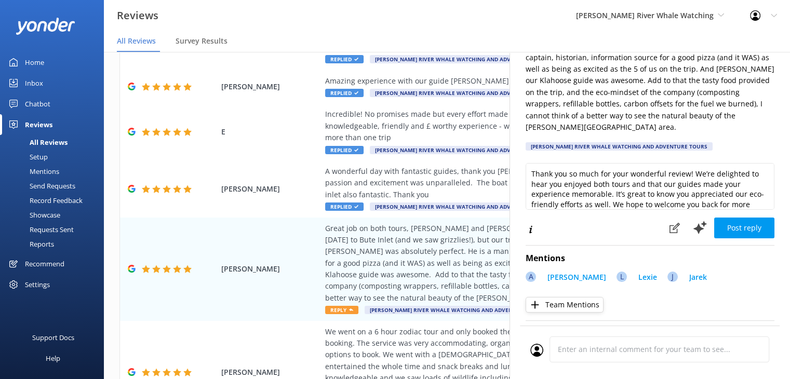
scroll to position [15, 0]
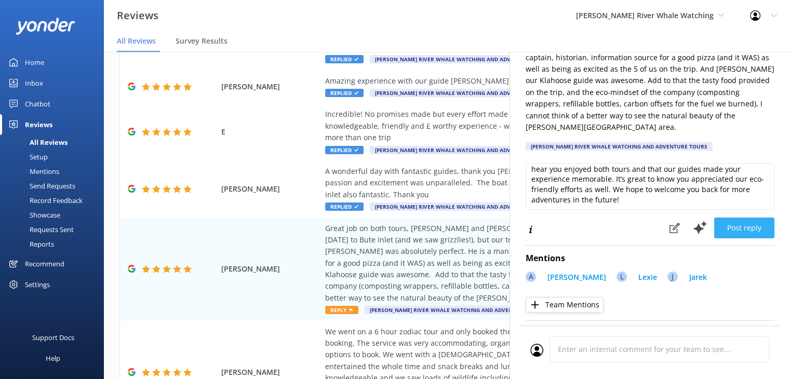
click at [732, 218] on button "Post reply" at bounding box center [744, 228] width 60 height 21
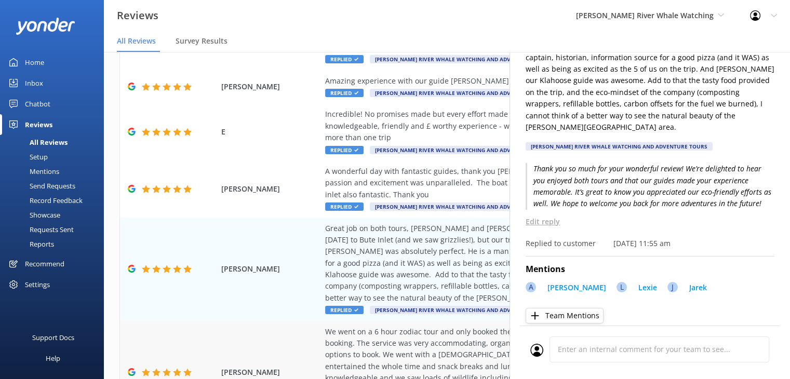
click at [383, 326] on div "We went on a 6 hour zodiac tour and only booked the day before due to our origi…" at bounding box center [514, 367] width 379 height 82
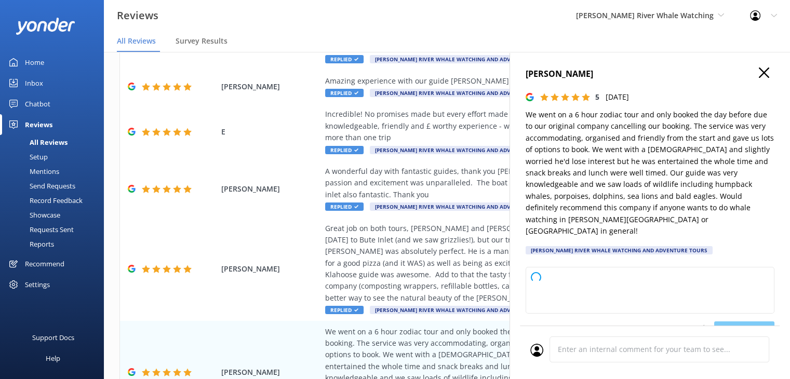
type textarea "Thank you so much for your wonderful review! We’re delighted to hear that you a…"
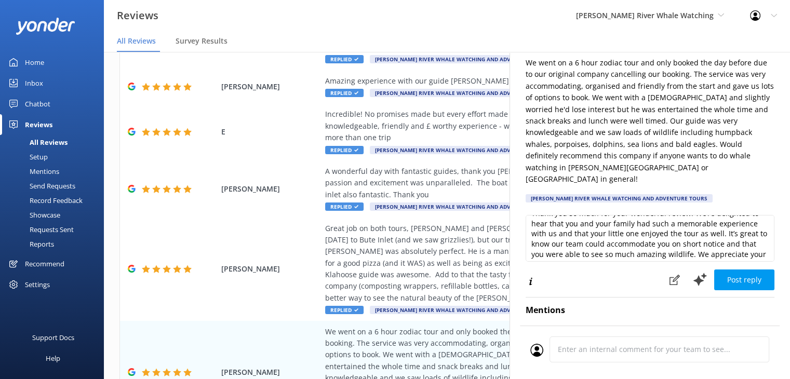
scroll to position [0, 0]
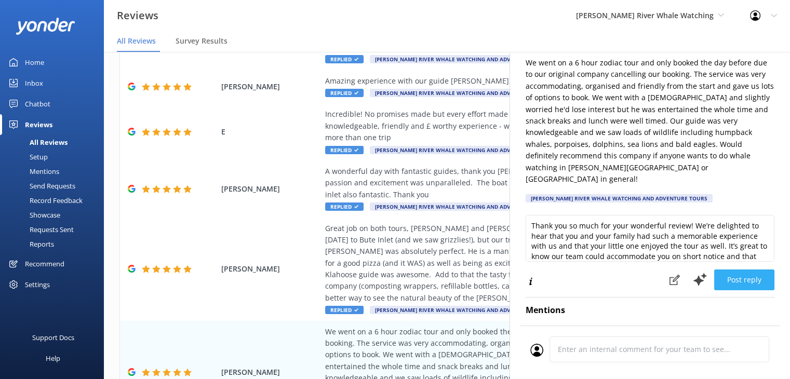
click at [743, 270] on button "Post reply" at bounding box center [744, 280] width 60 height 21
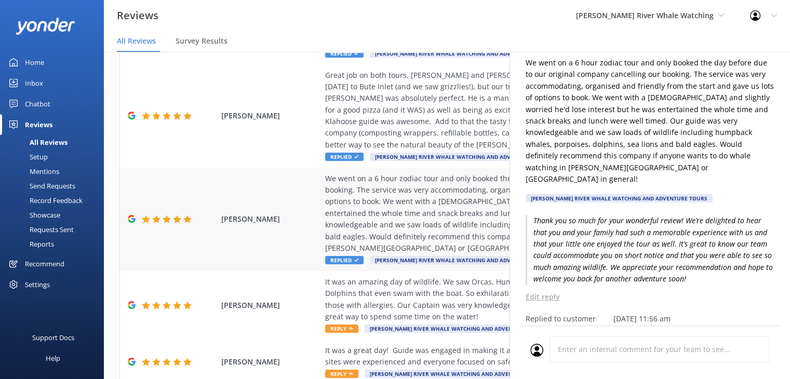
scroll to position [468, 0]
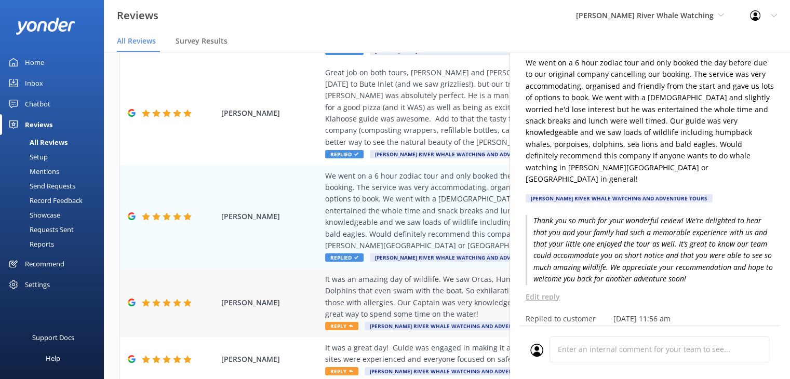
click at [380, 274] on div "It was an amazing day of wildlife. We saw Orcas, Humpback Whales, Sea Lions, Ea…" at bounding box center [514, 297] width 379 height 47
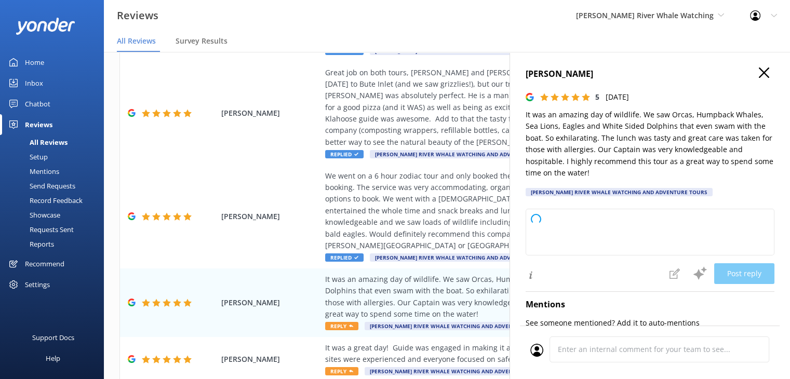
type textarea "Thank you so much for your wonderful review! We're thrilled to hear you enjoyed…"
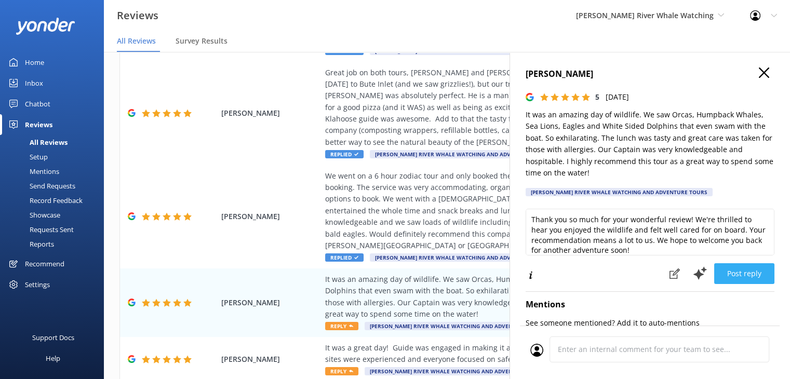
click at [733, 275] on button "Post reply" at bounding box center [744, 273] width 60 height 21
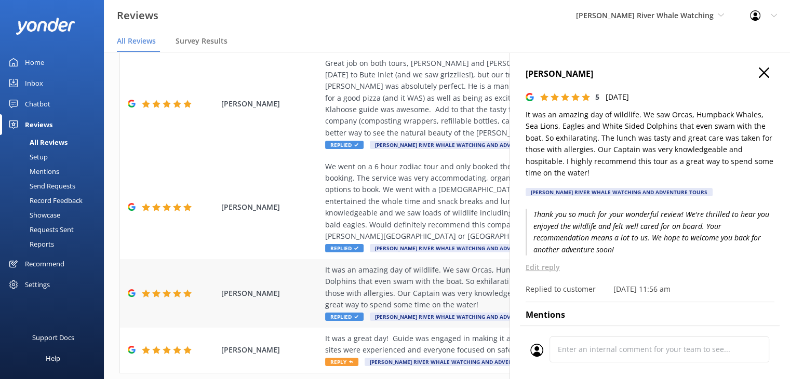
scroll to position [479, 0]
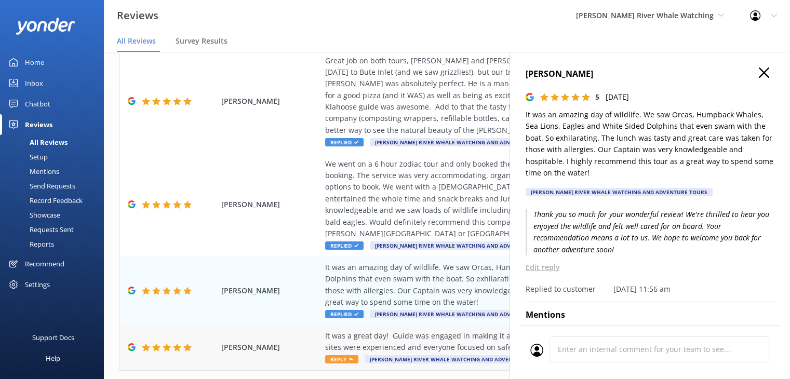
click at [362, 330] on div "It was a great day! Guide was engaged in making it a full experience. Food was …" at bounding box center [514, 341] width 379 height 23
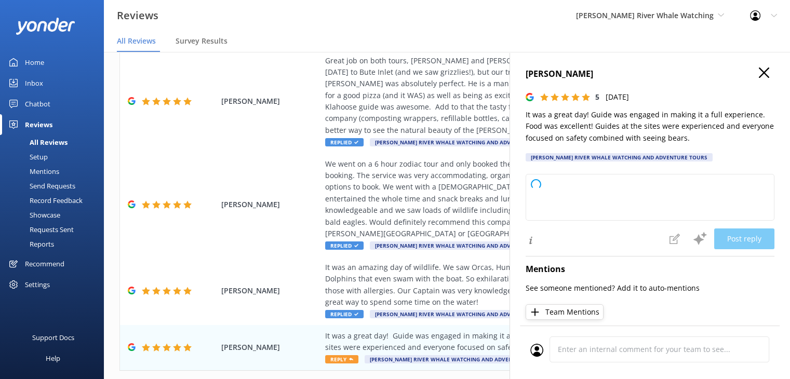
type textarea "Thank you so much for your wonderful review! We're thrilled you had a great day…"
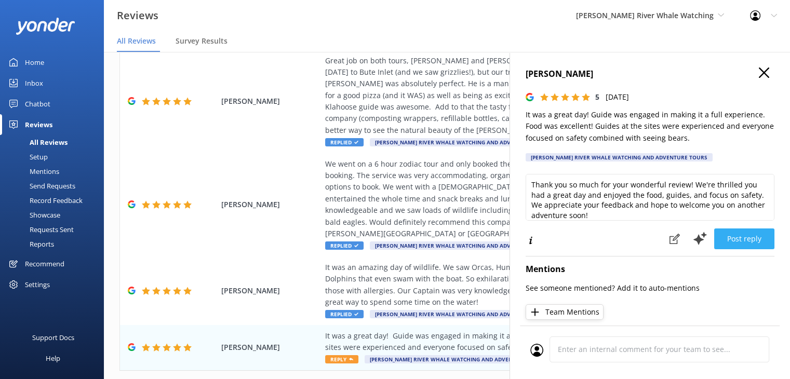
click at [732, 242] on button "Post reply" at bounding box center [744, 239] width 60 height 21
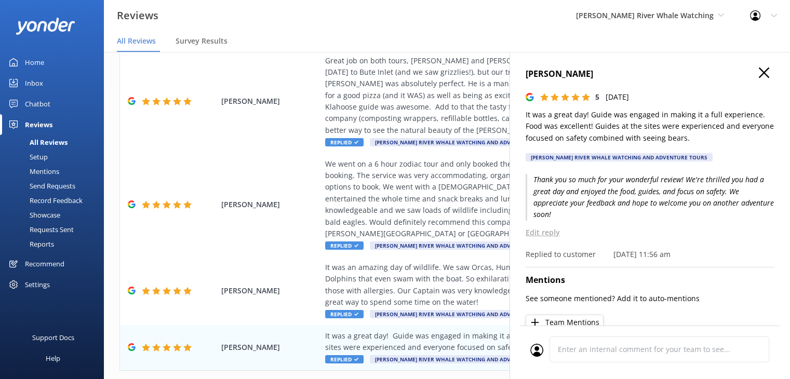
click at [759, 71] on use "button" at bounding box center [764, 73] width 10 height 10
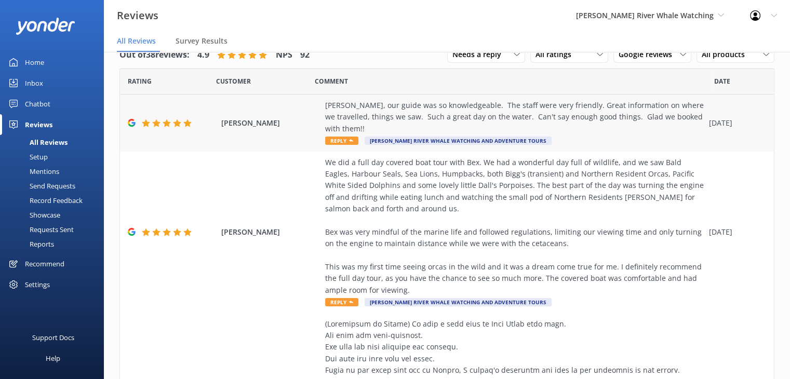
click at [454, 111] on div "[PERSON_NAME], our guide was so knowledgeable. The staff were very friendly. Gr…" at bounding box center [514, 117] width 379 height 35
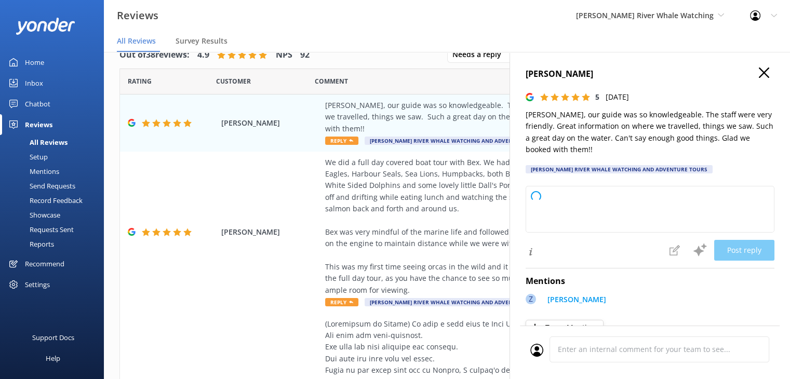
type textarea "Thank you so much for your wonderful review! We're thrilled to hear you had a f…"
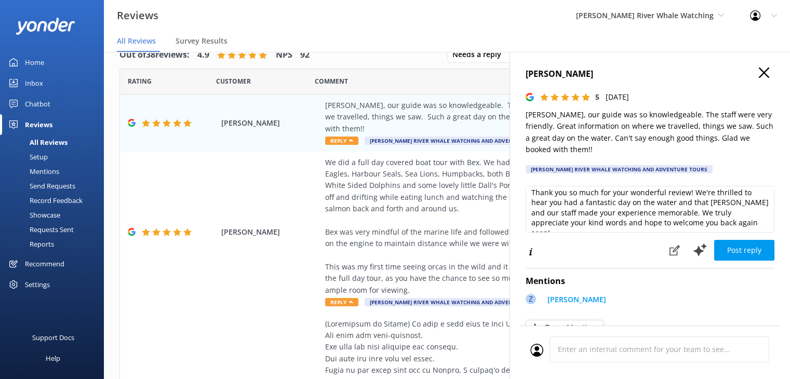
scroll to position [5, 0]
click at [748, 249] on button "Post reply" at bounding box center [744, 250] width 60 height 21
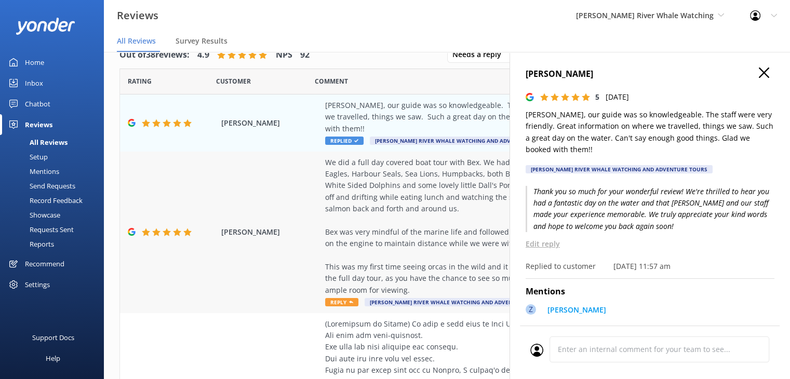
click at [405, 181] on div "We did a full day covered boat tour with Bex. We had a wonderful day full of wi…" at bounding box center [514, 227] width 379 height 140
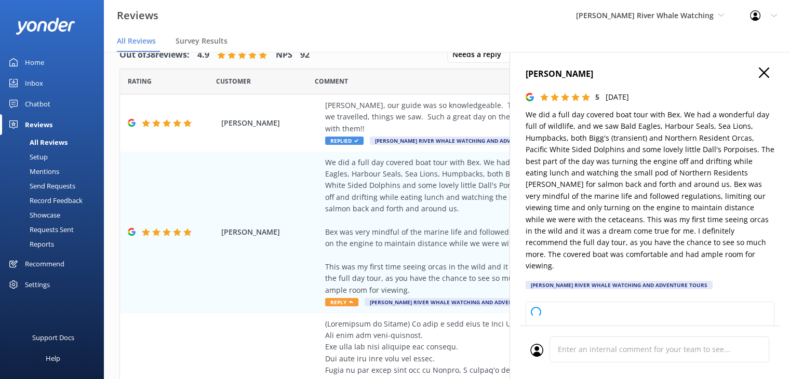
type textarea "Thank you so much for your wonderful review! We're delighted to hear you had su…"
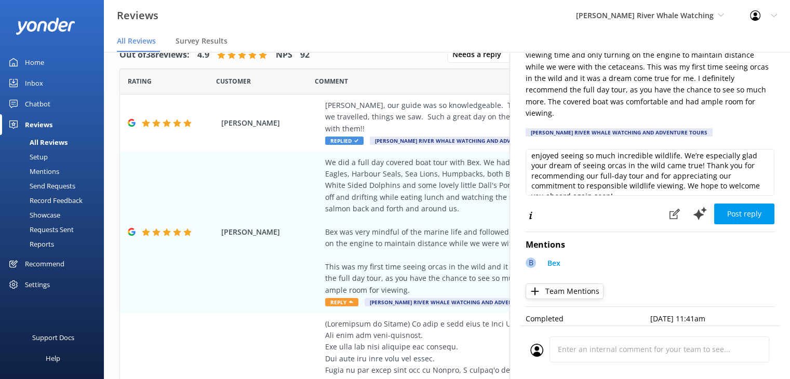
scroll to position [35, 0]
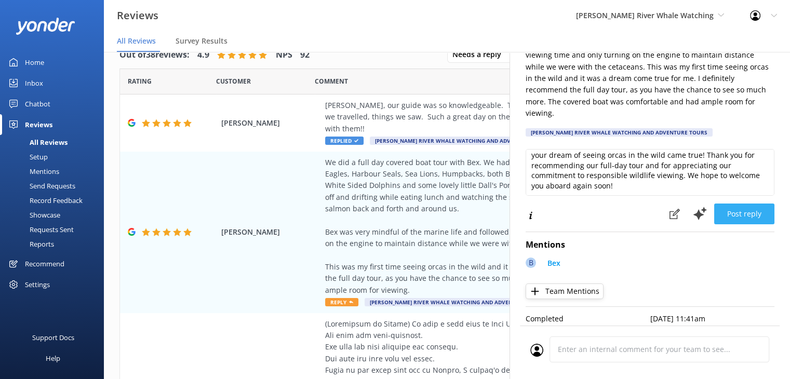
click at [736, 204] on button "Post reply" at bounding box center [744, 214] width 60 height 21
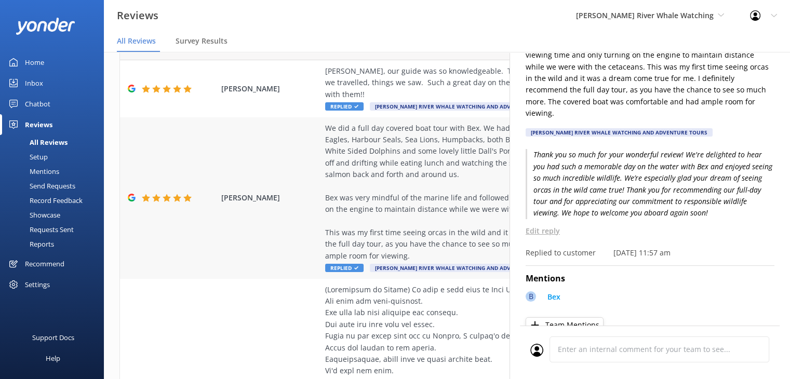
scroll to position [52, 0]
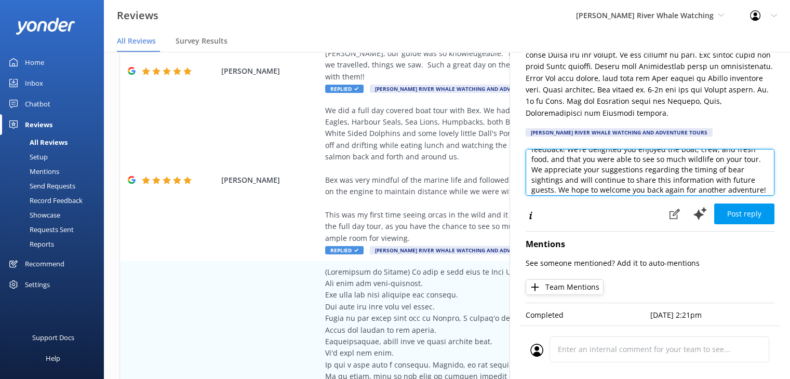
scroll to position [35, 0]
drag, startPoint x: 578, startPoint y: 184, endPoint x: 578, endPoint y: 158, distance: 26.0
click at [578, 158] on textarea "Thank you so much for your thoughtful review and helpful feedback! We’re deligh…" at bounding box center [650, 172] width 249 height 47
drag, startPoint x: 580, startPoint y: 170, endPoint x: 551, endPoint y: 157, distance: 31.9
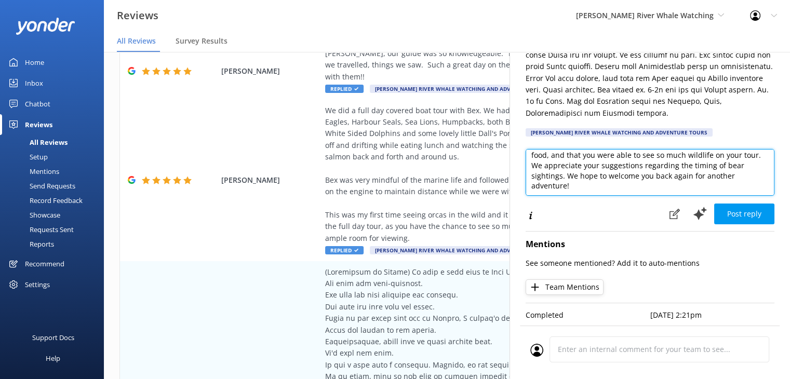
click at [551, 157] on textarea "Thank you so much for your thoughtful review and helpful feedback! We’re deligh…" at bounding box center [650, 172] width 249 height 47
drag, startPoint x: 754, startPoint y: 181, endPoint x: 551, endPoint y: 194, distance: 203.5
click at [551, 194] on div "Thank you so much for your thoughtful review and helpful feedback! We’re deligh…" at bounding box center [650, 176] width 249 height 54
drag, startPoint x: 571, startPoint y: 181, endPoint x: 740, endPoint y: 167, distance: 168.9
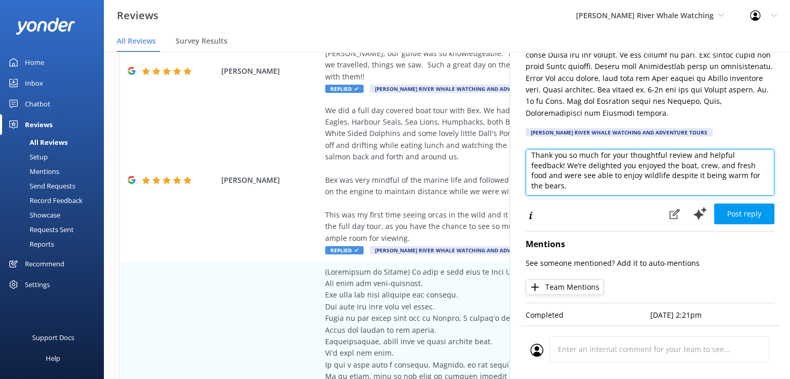
click at [740, 167] on textarea "Thank you so much for your thoughtful review and helpful feedback! We’re deligh…" at bounding box center [650, 172] width 249 height 47
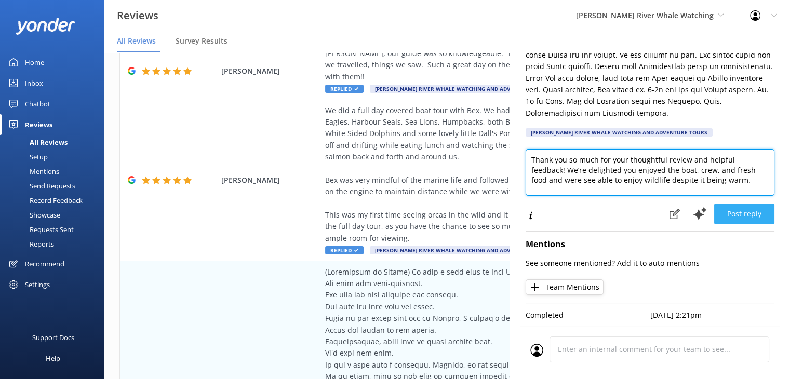
type textarea "Thank you so much for your thoughtful review and helpful feedback! We’re deligh…"
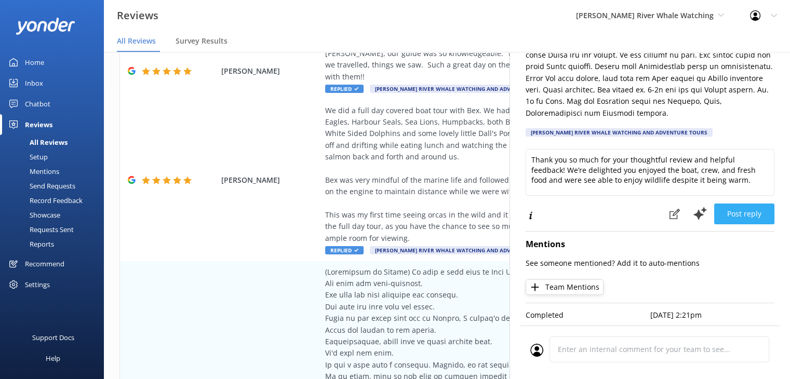
click at [746, 210] on button "Post reply" at bounding box center [744, 214] width 60 height 21
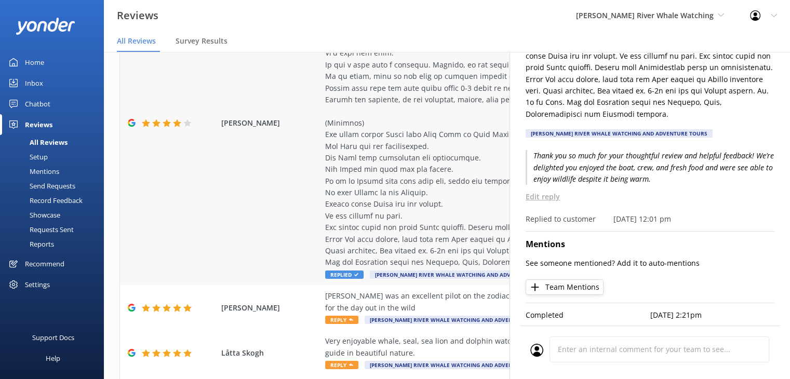
scroll to position [416, 0]
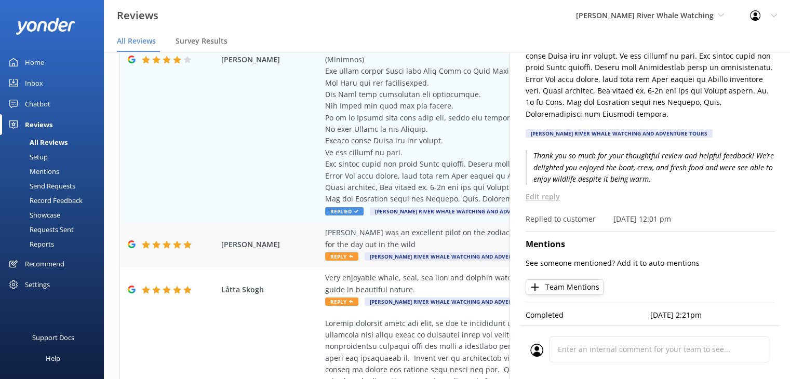
click at [345, 227] on div "[PERSON_NAME] was an excellent pilot on the zodiac. The experience was great an…" at bounding box center [514, 238] width 379 height 23
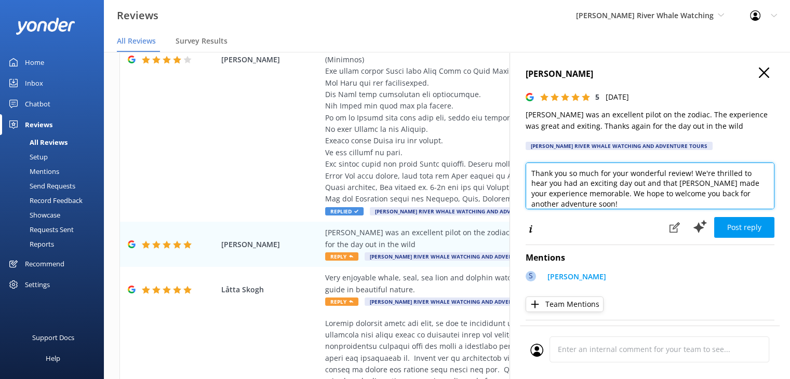
scroll to position [2, 0]
drag, startPoint x: 621, startPoint y: 207, endPoint x: 613, endPoint y: 192, distance: 16.5
click at [613, 192] on textarea "Thank you so much for your wonderful review! We're thrilled to hear you had an …" at bounding box center [650, 186] width 249 height 47
type textarea "Thank you so much for your wonderful review! We're thrilled to hear you had an …"
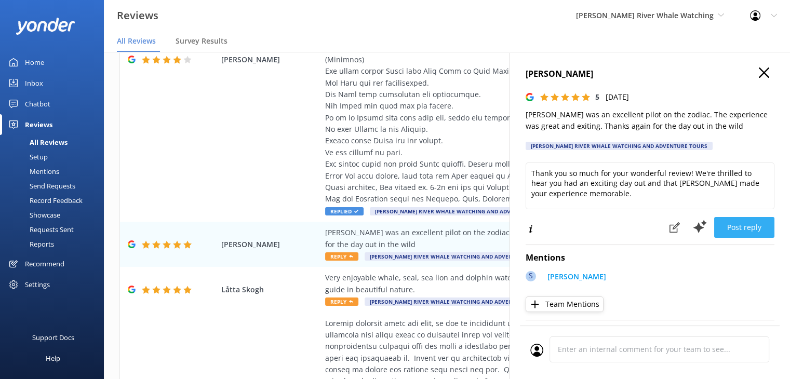
click at [752, 225] on button "Post reply" at bounding box center [744, 227] width 60 height 21
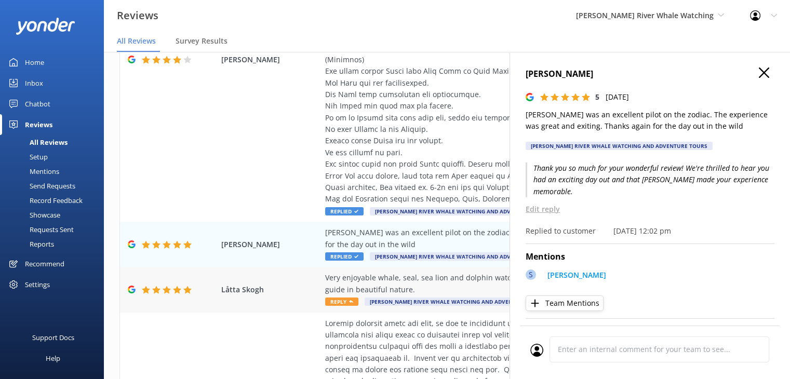
click at [355, 272] on div "Very enjoyable whale, seal, sea lion and dolphin watching on comfortable zodiak…" at bounding box center [514, 283] width 379 height 23
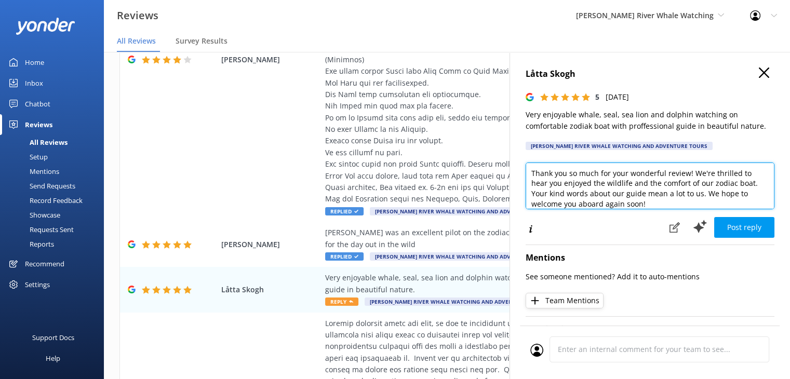
scroll to position [5, 0]
drag, startPoint x: 661, startPoint y: 203, endPoint x: 522, endPoint y: 190, distance: 139.8
click at [522, 190] on div "Låtta Skogh 5 [DATE] Very enjoyable whale, seal, sea lion and dolphin watching …" at bounding box center [650, 241] width 281 height 379
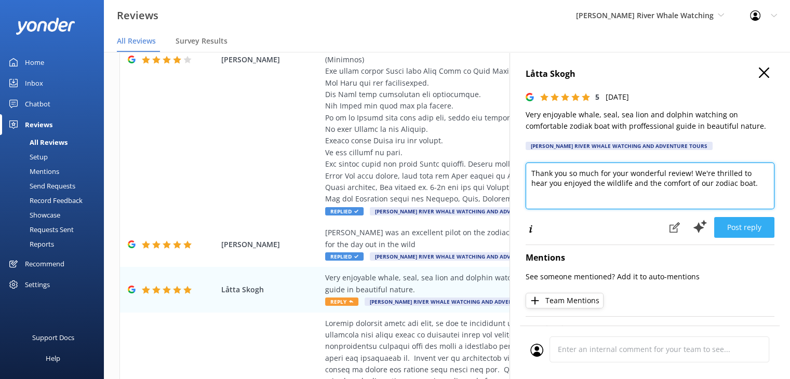
type textarea "Thank you so much for your wonderful review! We're thrilled to hear you enjoyed…"
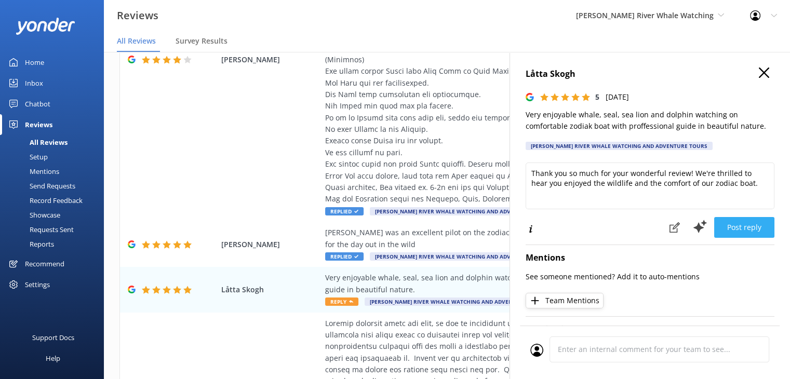
click at [738, 228] on button "Post reply" at bounding box center [744, 227] width 60 height 21
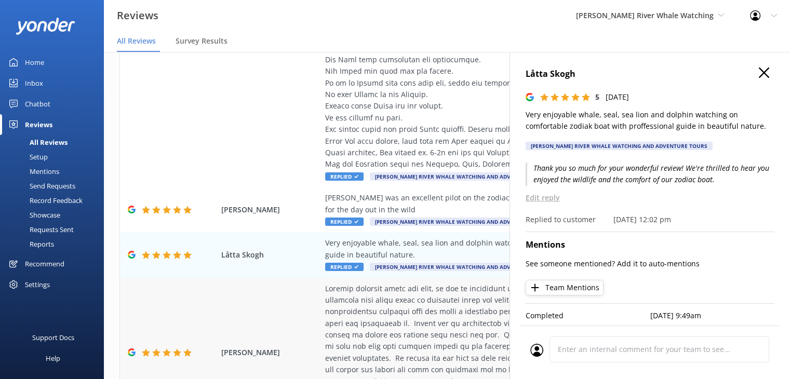
scroll to position [519, 0]
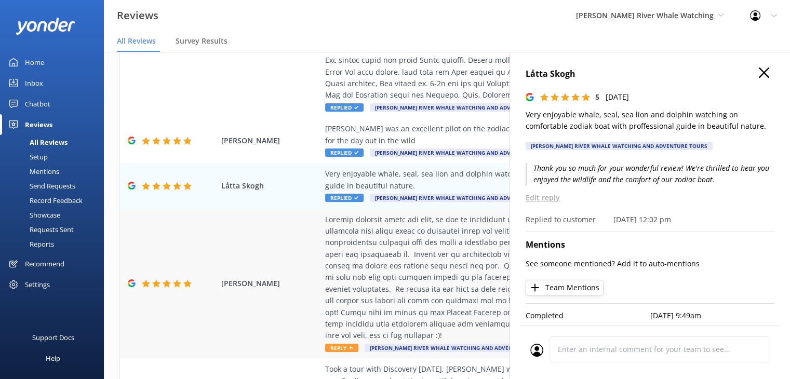
click at [343, 251] on div at bounding box center [514, 278] width 379 height 128
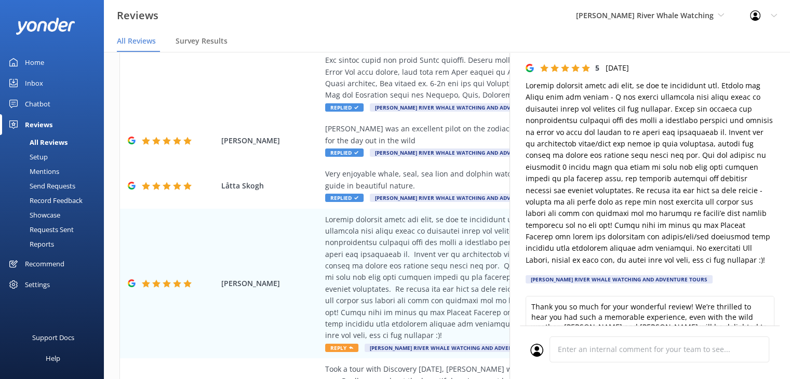
scroll to position [156, 0]
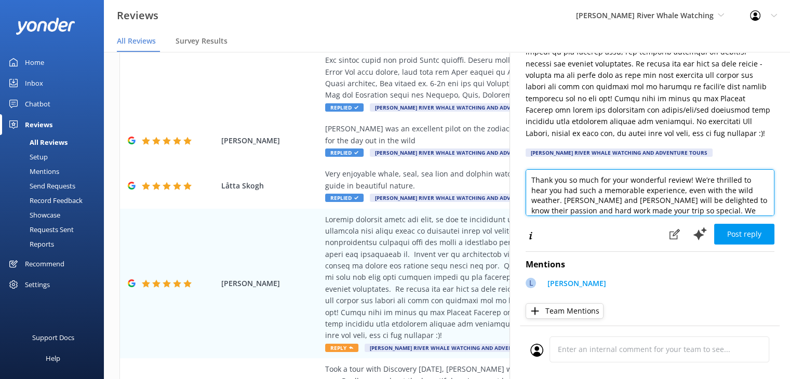
click at [580, 200] on textarea "Thank you so much for your wonderful review! We’re thrilled to hear you had suc…" at bounding box center [650, 192] width 249 height 47
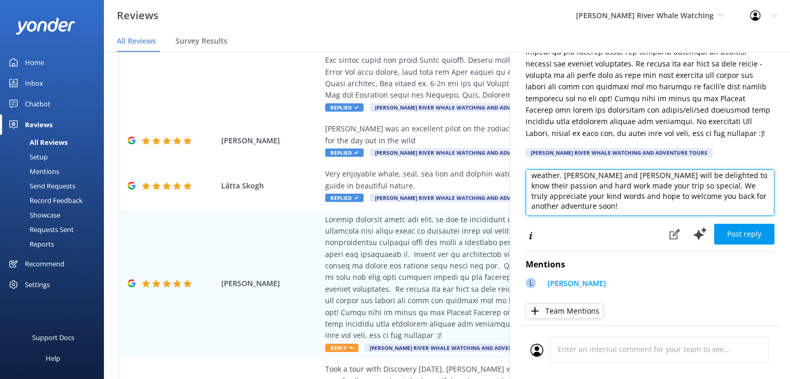
type textarea "Thank you so much for your wonderful review! We’re thrilled to hear you had suc…"
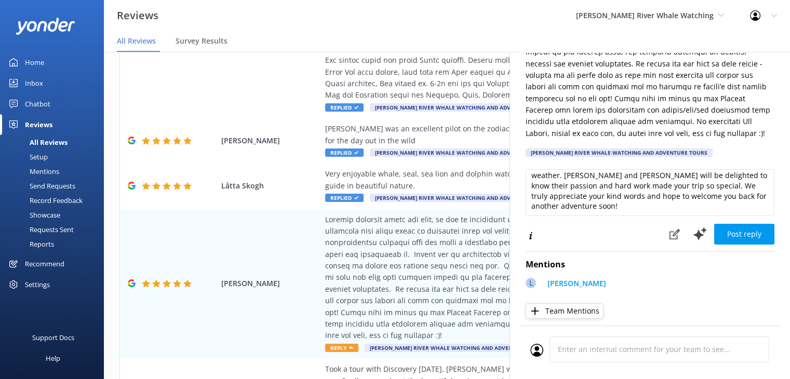
click at [559, 313] on button "Team Mentions" at bounding box center [565, 311] width 78 height 16
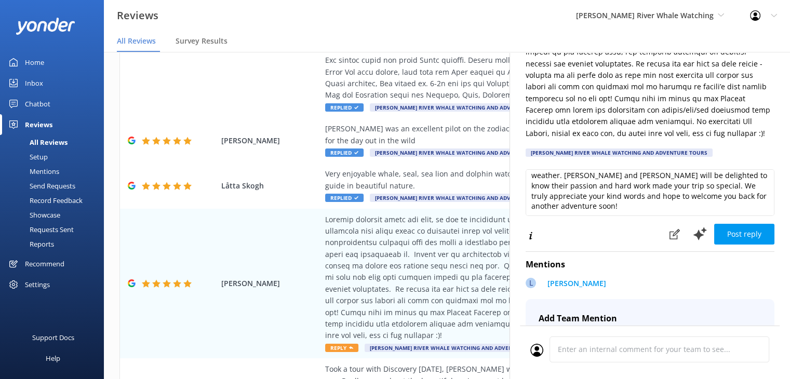
scroll to position [208, 0]
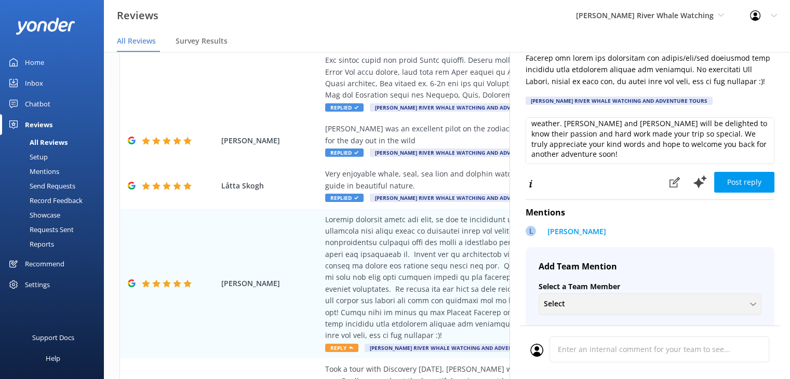
click at [570, 299] on span "Select" at bounding box center [558, 303] width 28 height 11
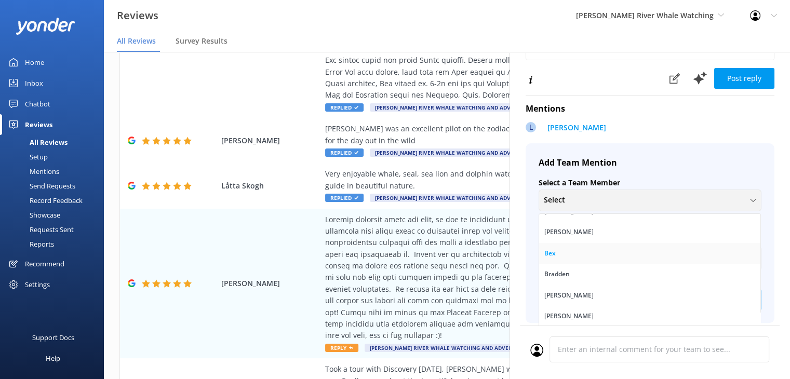
scroll to position [52, 0]
click at [577, 257] on link "Bradden" at bounding box center [649, 256] width 221 height 21
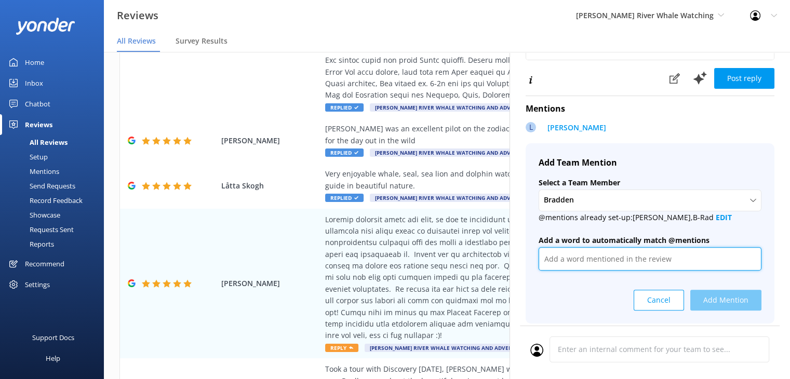
click at [577, 257] on input "text" at bounding box center [650, 258] width 223 height 23
type input "@[PERSON_NAME]"
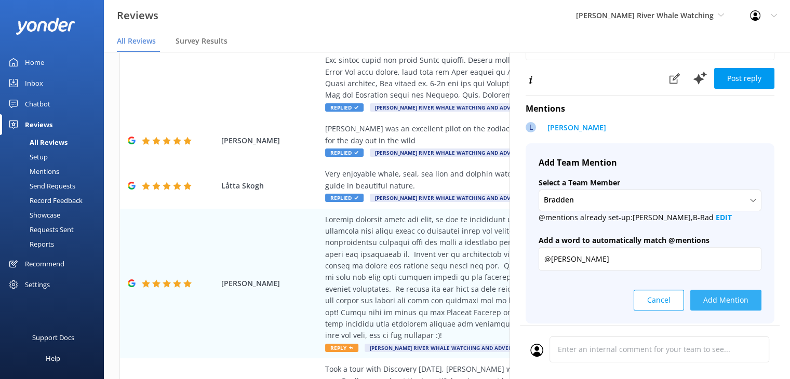
click at [740, 295] on button "Add Mention" at bounding box center [725, 300] width 71 height 21
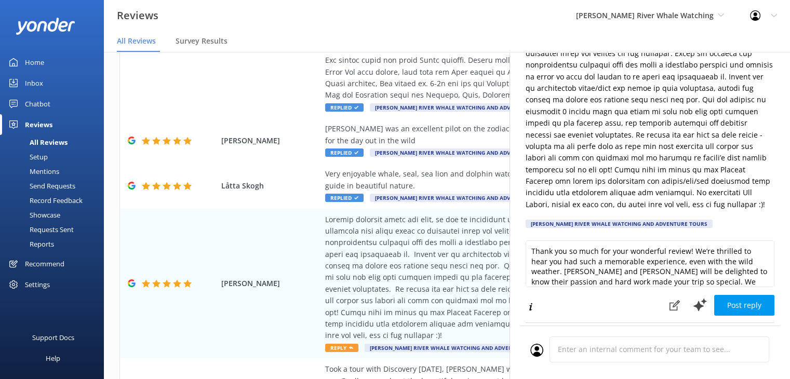
scroll to position [156, 0]
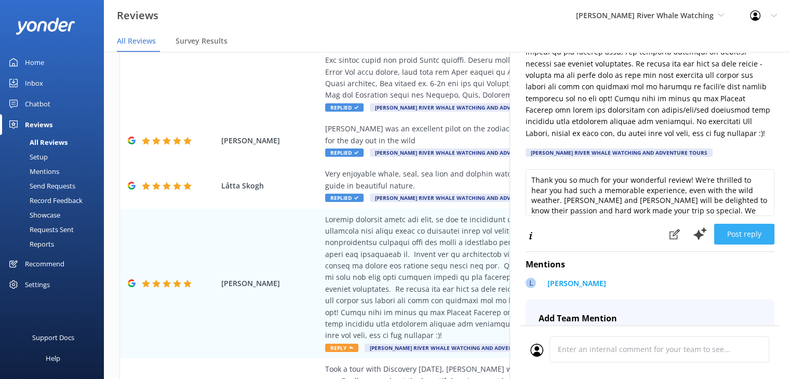
click at [730, 227] on button "Post reply" at bounding box center [744, 234] width 60 height 21
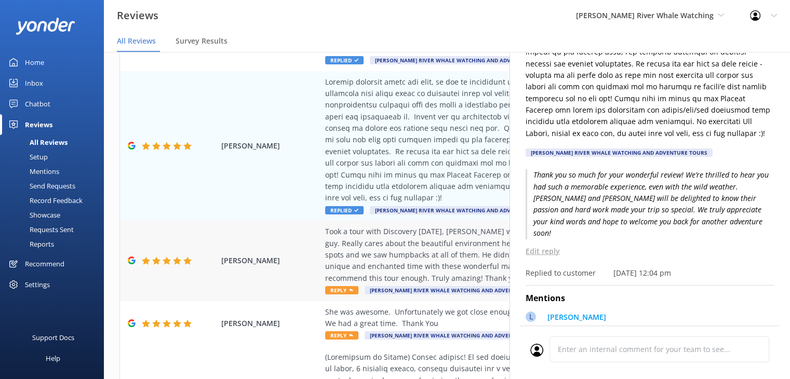
scroll to position [675, 0]
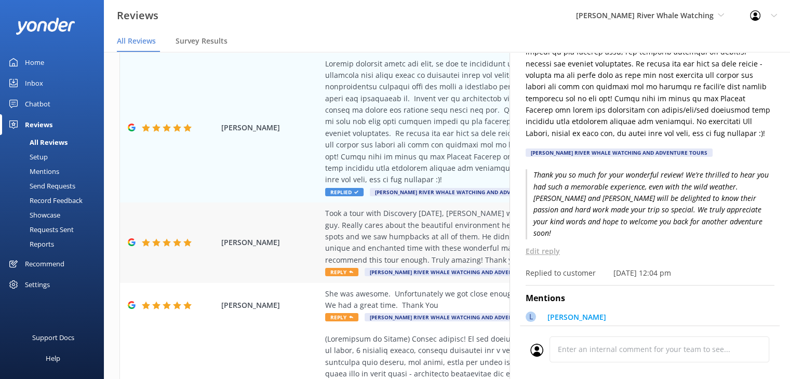
click at [371, 213] on div "Took a tour with Discovery [DATE], [PERSON_NAME] was our skipper. A great frien…" at bounding box center [514, 237] width 379 height 58
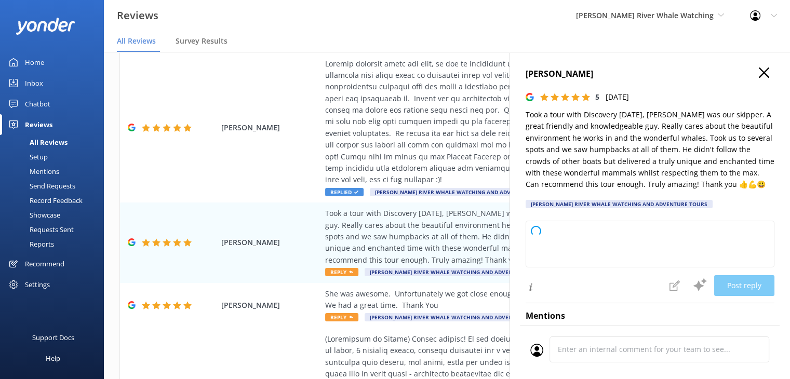
type textarea "Thank you so much for your wonderful review! We're thrilled to hear you had suc…"
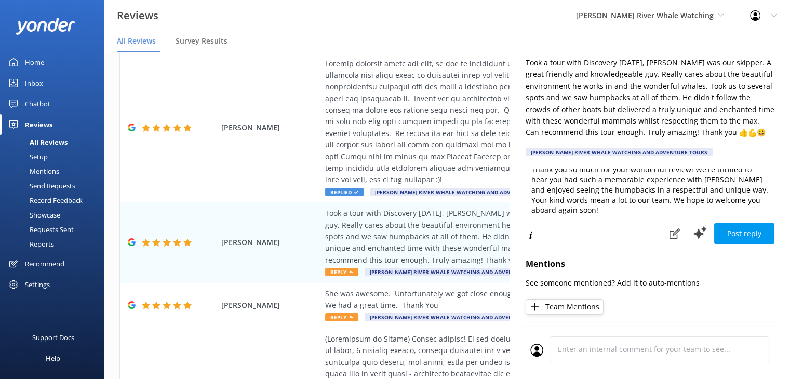
scroll to position [15, 0]
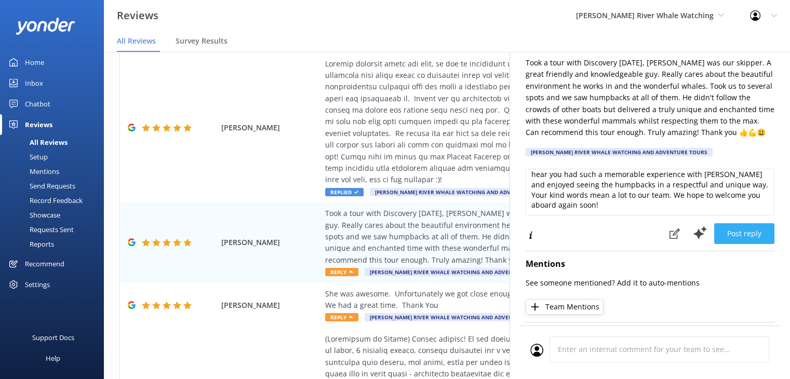
click at [740, 234] on button "Post reply" at bounding box center [744, 233] width 60 height 21
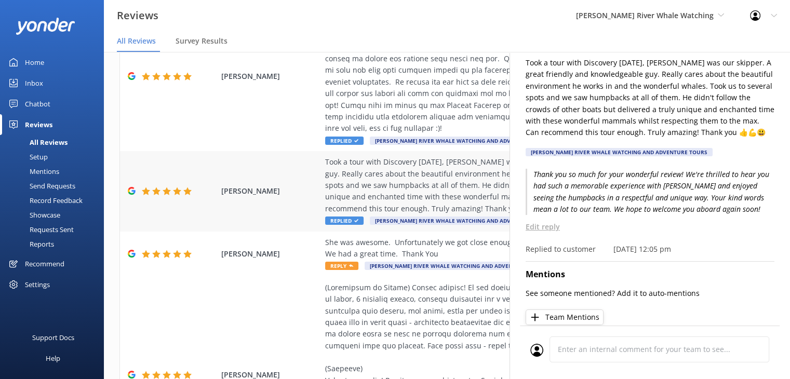
scroll to position [727, 0]
click at [382, 237] on div "She was awesome. Unfortunately we got close enough to smell the breath of a hum…" at bounding box center [514, 247] width 379 height 23
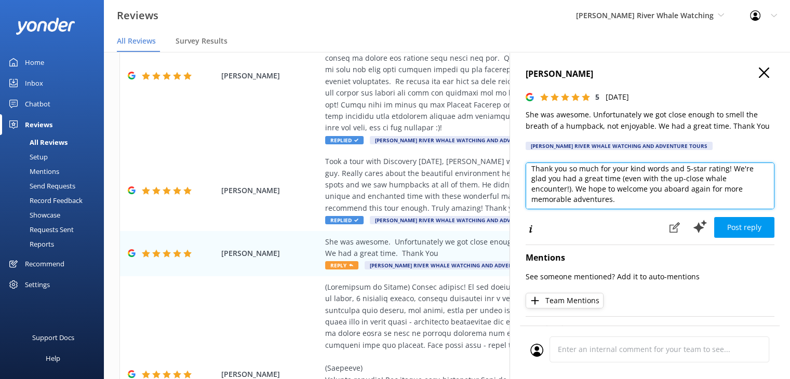
scroll to position [0, 0]
drag, startPoint x: 565, startPoint y: 195, endPoint x: 669, endPoint y: 183, distance: 104.1
click at [669, 183] on textarea "Thank you so much for your kind words and 5-star rating! We're glad you had a g…" at bounding box center [650, 186] width 249 height 47
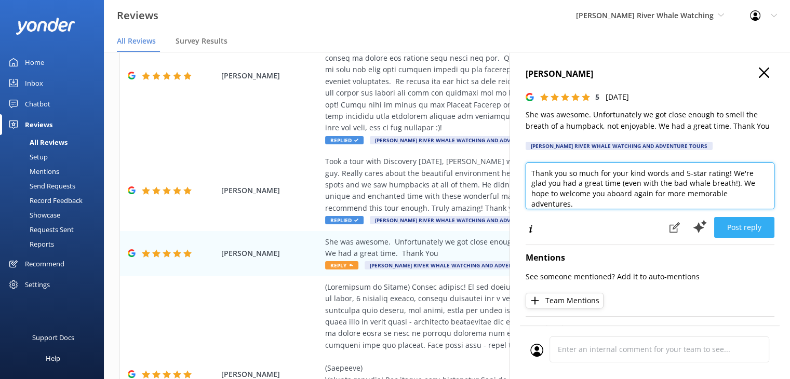
type textarea "Thank you so much for your kind words and 5-star rating! We're glad you had a g…"
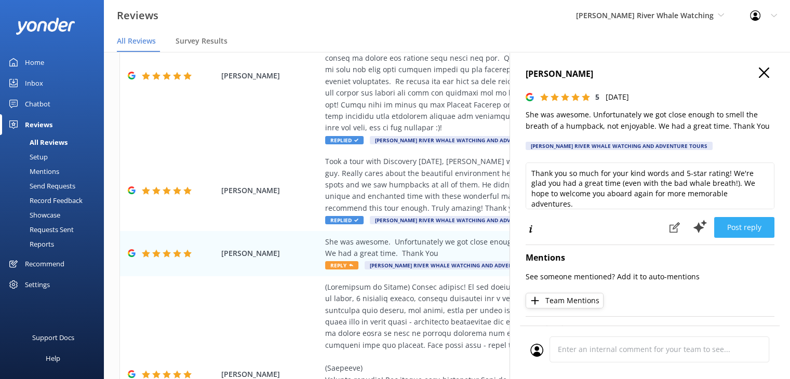
click at [750, 233] on button "Post reply" at bounding box center [744, 227] width 60 height 21
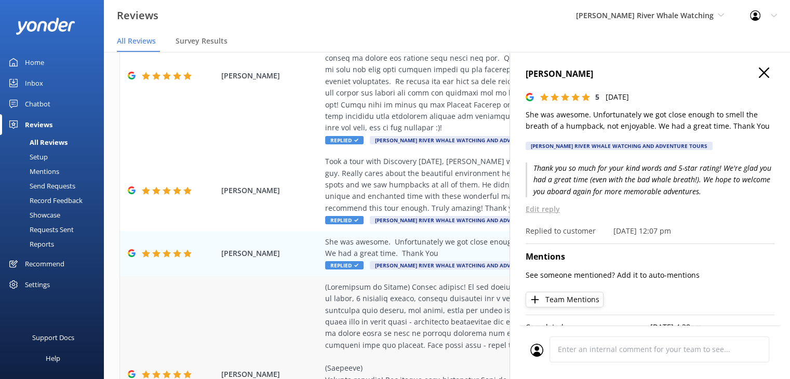
click at [368, 298] on div at bounding box center [514, 369] width 379 height 175
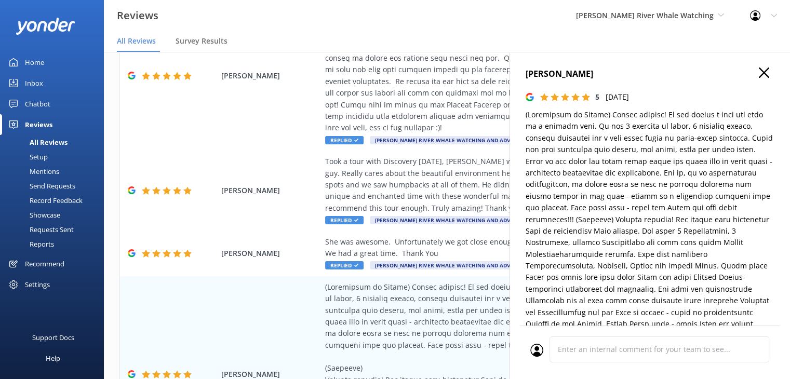
type textarea "Thank you so much for your wonderful review! We’re thrilled to hear you had suc…"
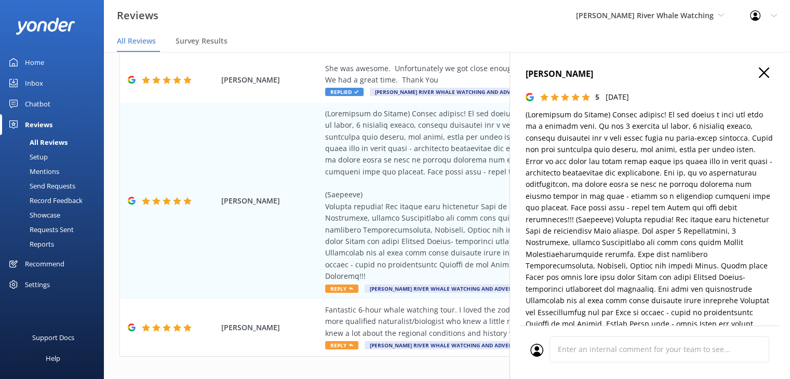
click at [759, 70] on icon "button" at bounding box center [764, 73] width 10 height 10
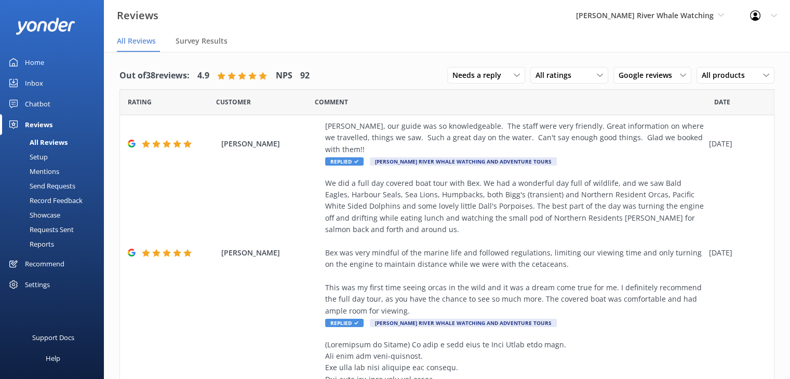
click at [757, 29] on div "Profile Settings Logout" at bounding box center [763, 15] width 53 height 31
click at [483, 78] on span "Needs a reply" at bounding box center [479, 75] width 55 height 11
click at [471, 97] on div "All reply statuses" at bounding box center [478, 96] width 51 height 10
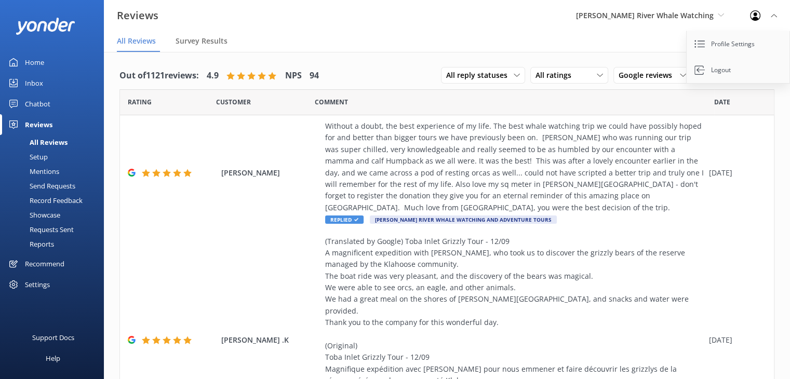
click at [769, 15] on div "Profile Settings Logout" at bounding box center [763, 15] width 53 height 31
click at [619, 77] on span "Google reviews" at bounding box center [649, 75] width 60 height 11
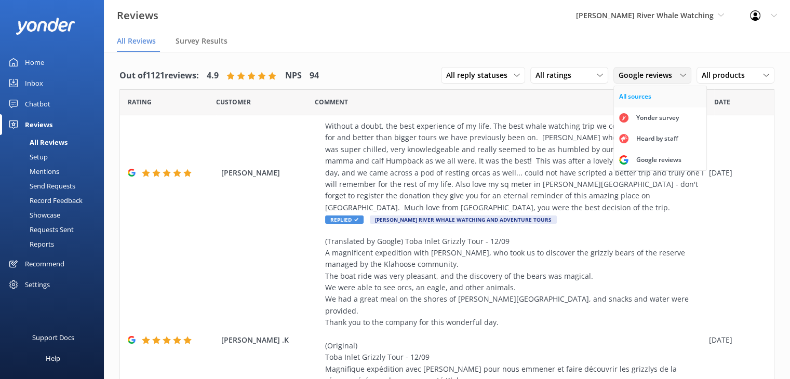
click at [631, 92] on div "All sources" at bounding box center [635, 96] width 32 height 10
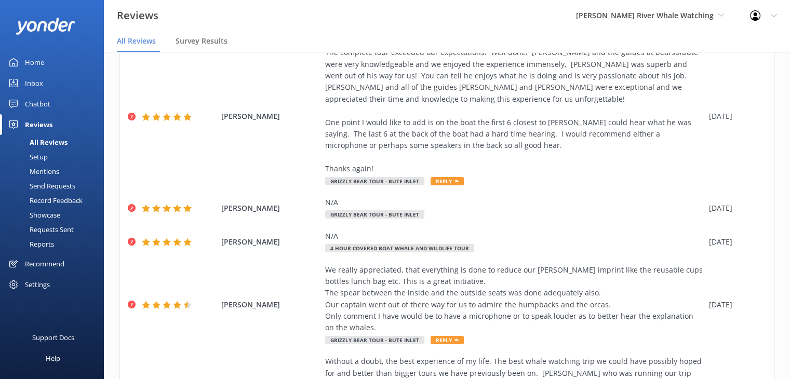
scroll to position [433, 0]
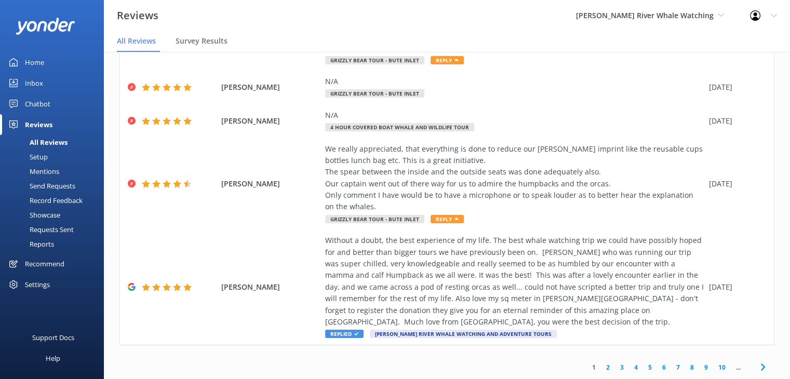
click at [602, 366] on link "2" at bounding box center [608, 368] width 14 height 10
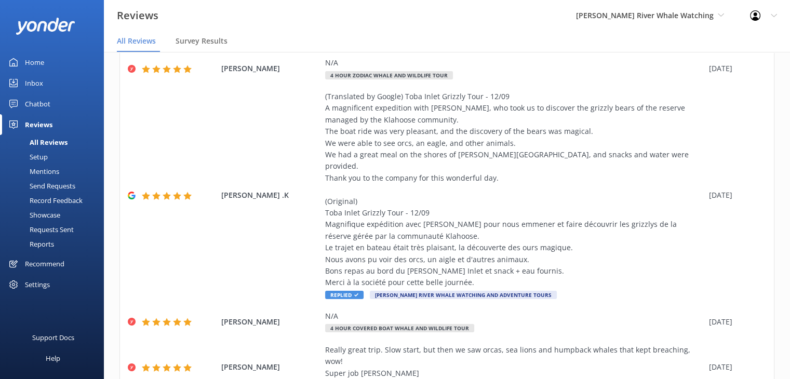
scroll to position [328, 0]
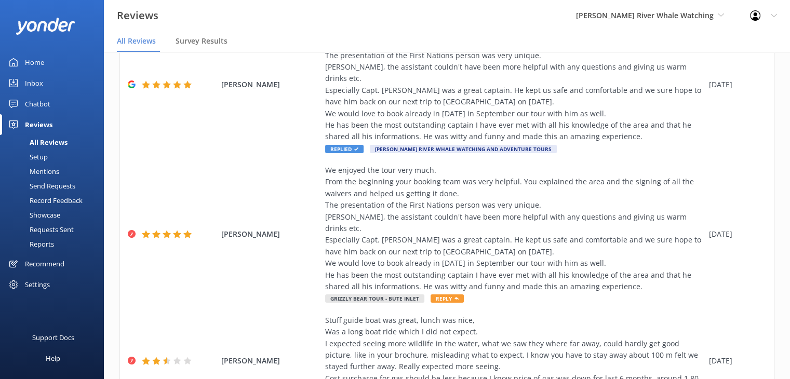
scroll to position [596, 0]
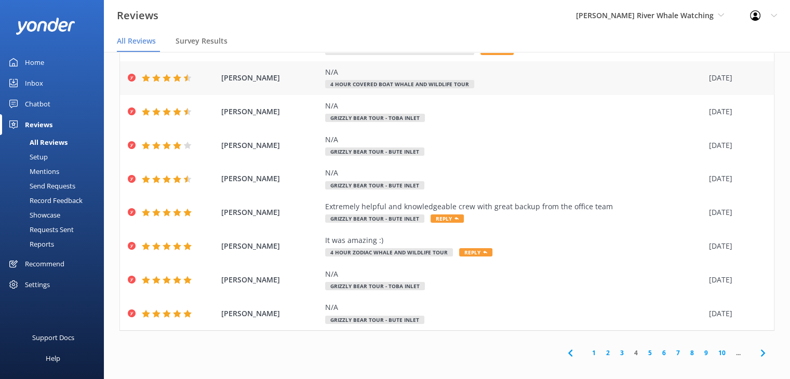
scroll to position [21, 0]
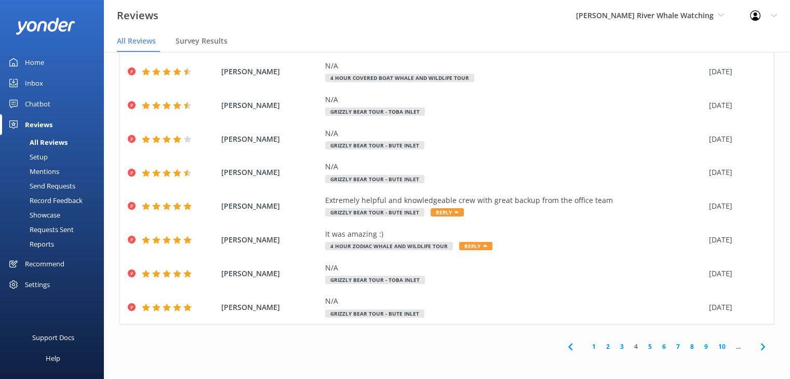
click at [646, 345] on link "5" at bounding box center [650, 347] width 14 height 10
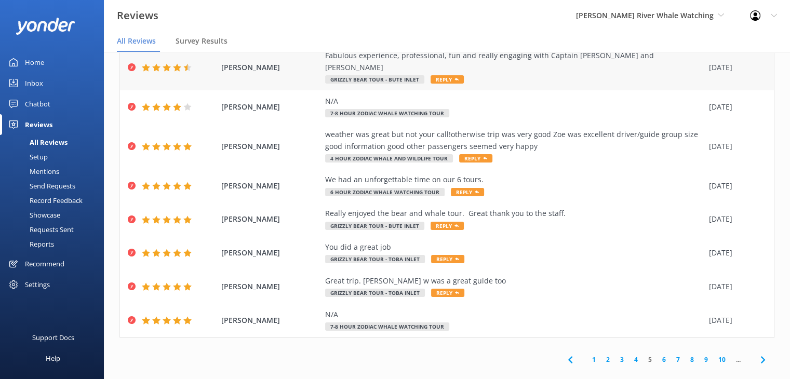
scroll to position [142, 0]
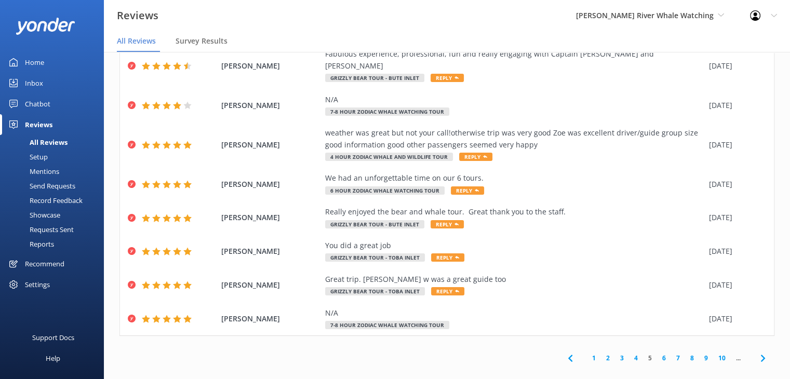
click at [657, 353] on link "6" at bounding box center [664, 358] width 14 height 10
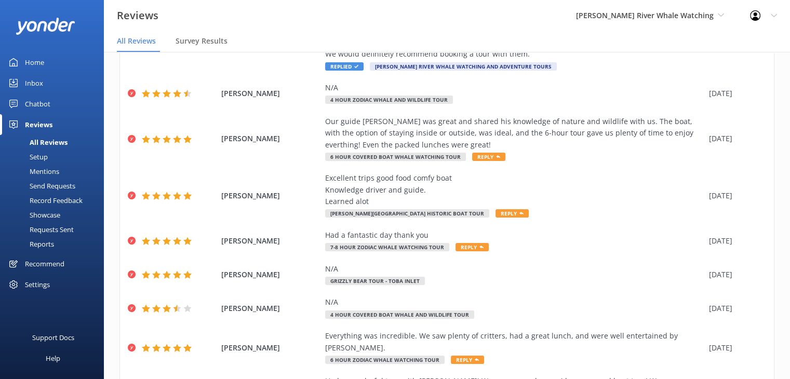
scroll to position [258, 0]
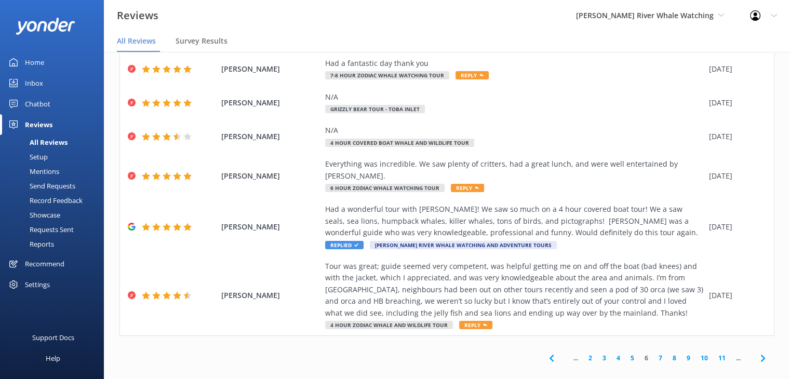
click at [653, 353] on link "7" at bounding box center [660, 358] width 14 height 10
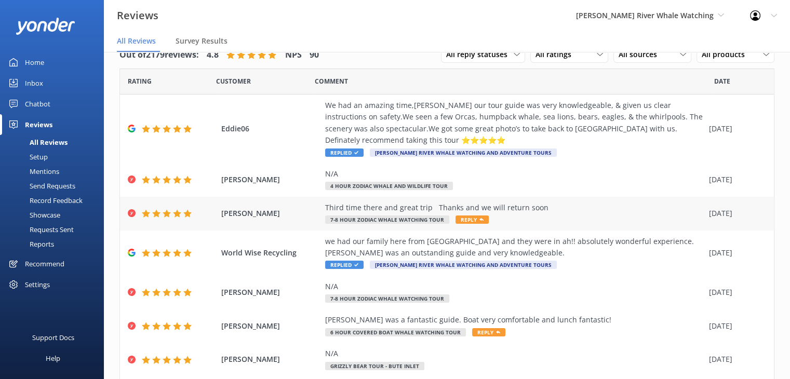
scroll to position [189, 0]
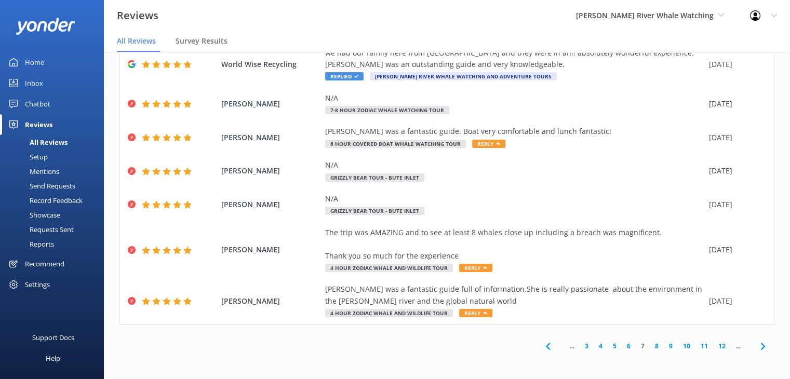
click at [651, 348] on link "8" at bounding box center [657, 346] width 14 height 10
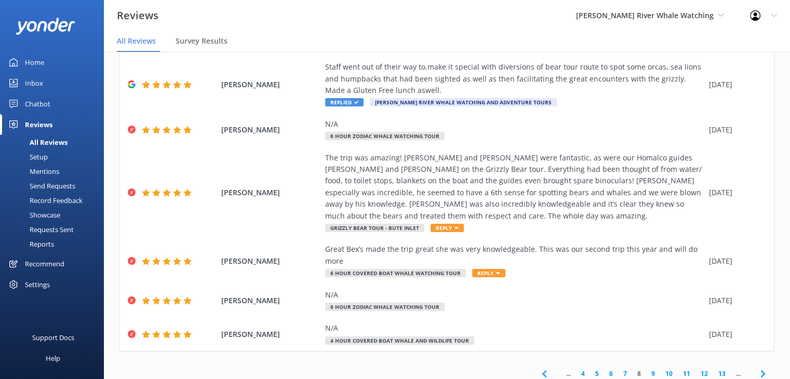
scroll to position [235, 0]
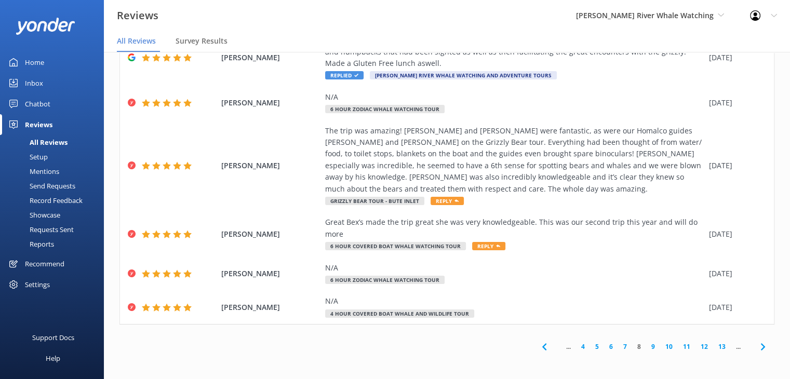
click at [646, 348] on link "9" at bounding box center [653, 347] width 14 height 10
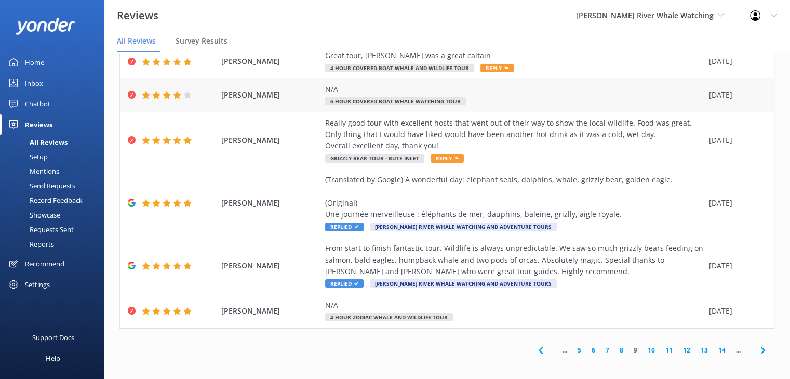
scroll to position [189, 0]
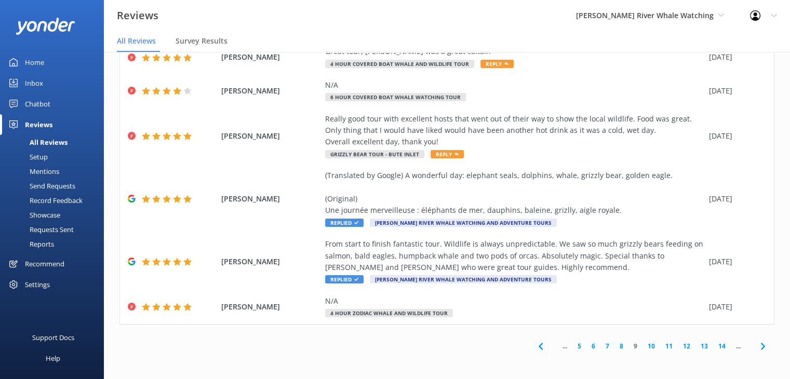
click at [729, 50] on nav "All Reviews Survey Results" at bounding box center [447, 41] width 686 height 21
click at [691, 28] on div "[PERSON_NAME] River Whale Watching Wildcoast Adventures [PERSON_NAME] River Wha…" at bounding box center [650, 15] width 174 height 31
click at [637, 47] on link "Wildcoast Adventures" at bounding box center [615, 43] width 104 height 25
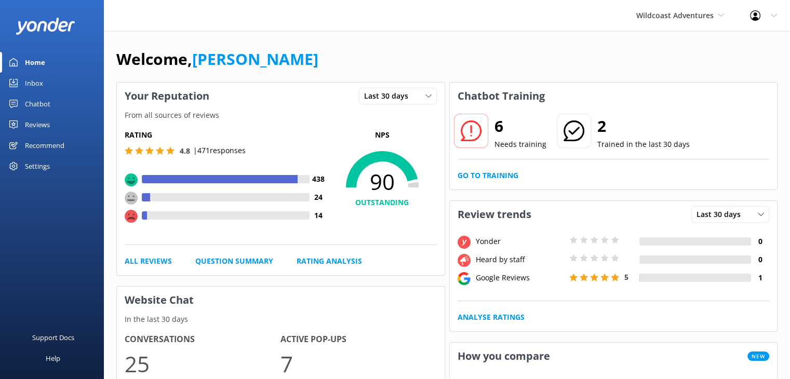
click at [33, 119] on div "Reviews" at bounding box center [37, 124] width 25 height 21
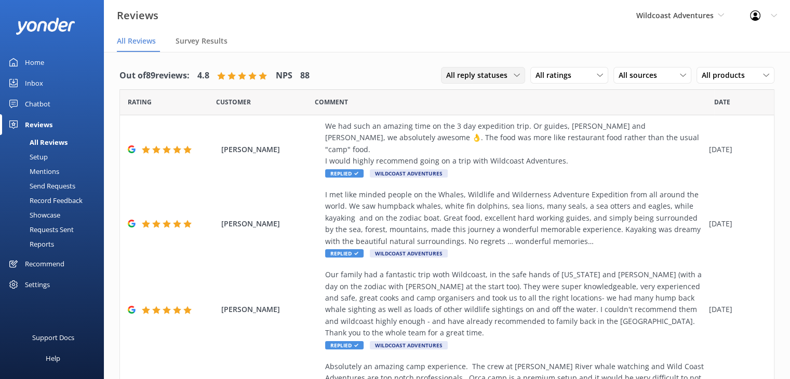
click at [513, 70] on div "All reply statuses" at bounding box center [483, 75] width 79 height 11
click at [459, 117] on div "Needs a reply" at bounding box center [467, 118] width 40 height 10
